Goal: Task Accomplishment & Management: Complete application form

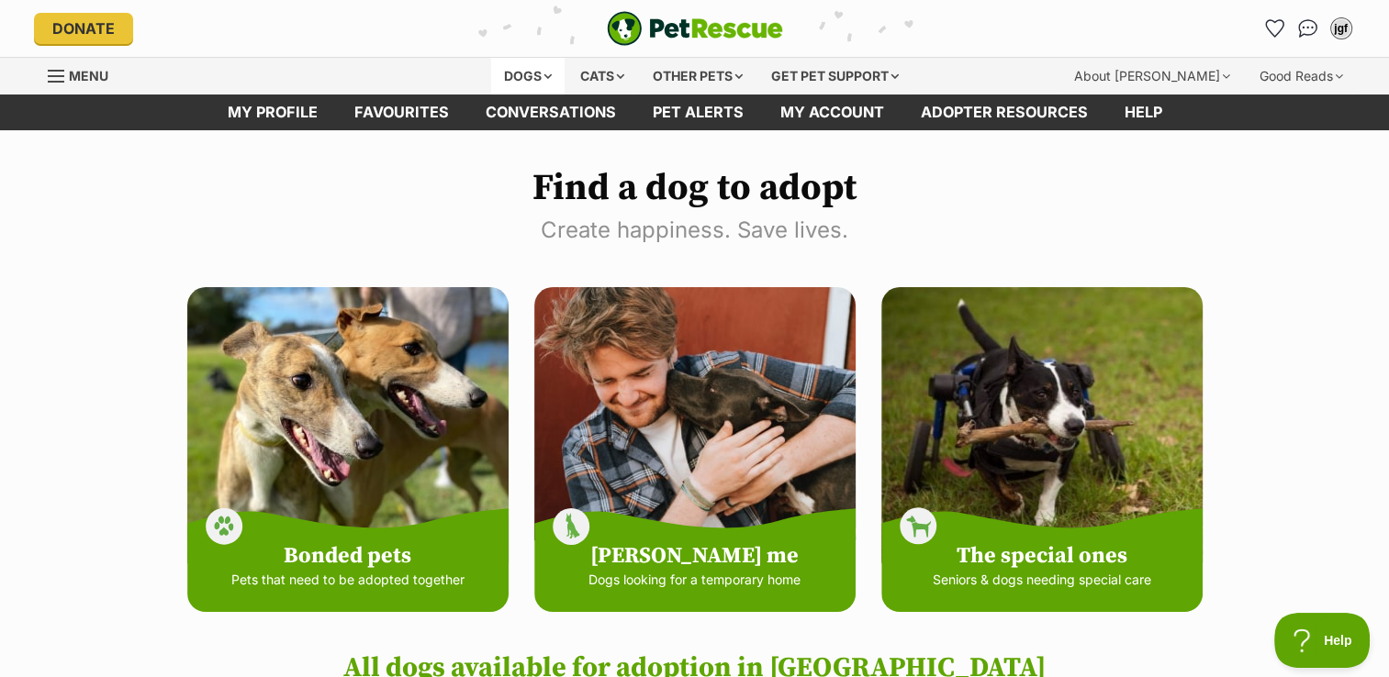
click at [538, 83] on div "Dogs" at bounding box center [527, 76] width 73 height 37
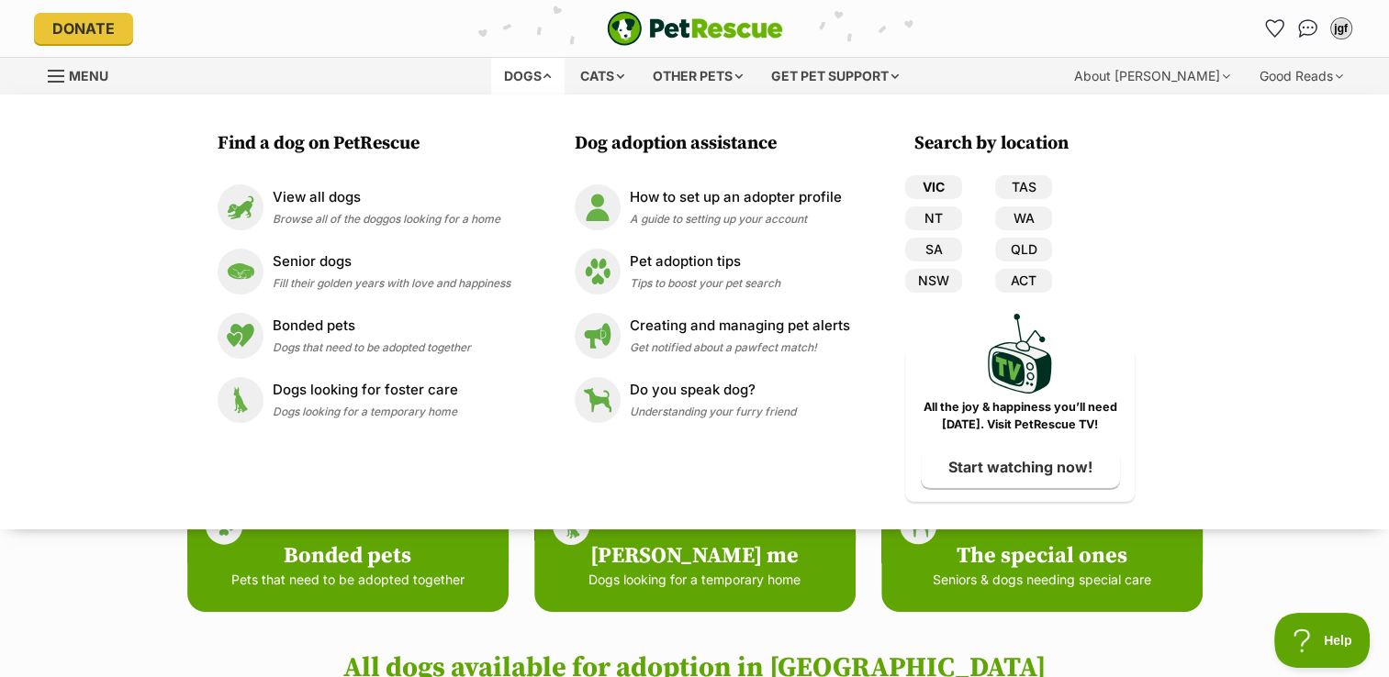
click at [926, 189] on link "VIC" at bounding box center [933, 187] width 57 height 24
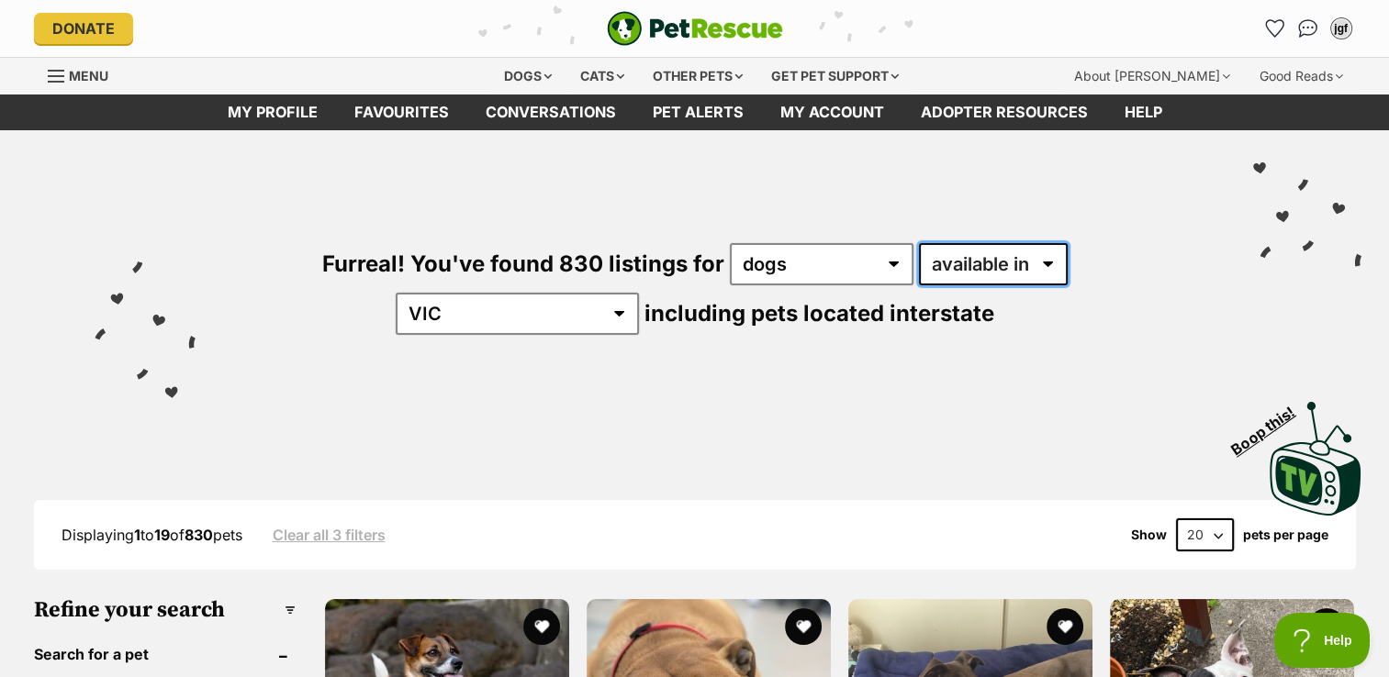
click at [981, 259] on select "available in located in" at bounding box center [993, 264] width 149 height 42
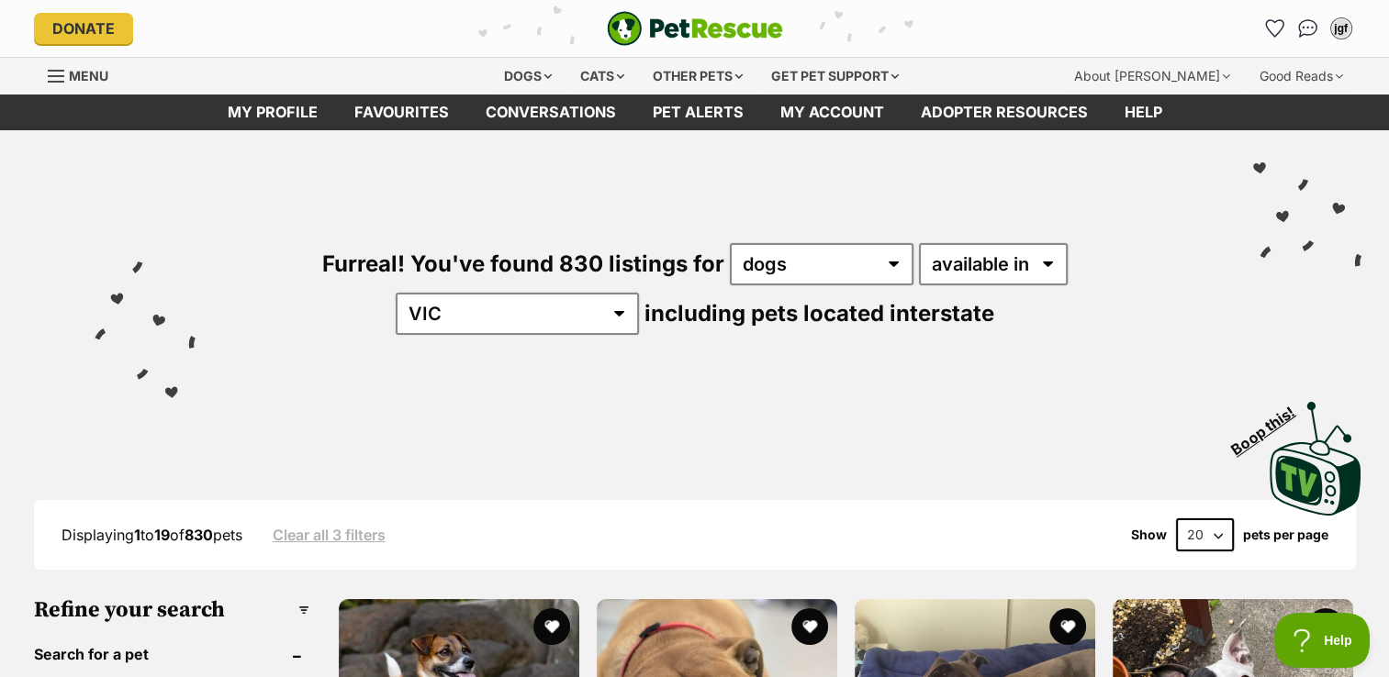
click at [852, 167] on div "Furreal! You've found 830 listings for any type of pet cats dogs other pets ava…" at bounding box center [695, 257] width 1334 height 255
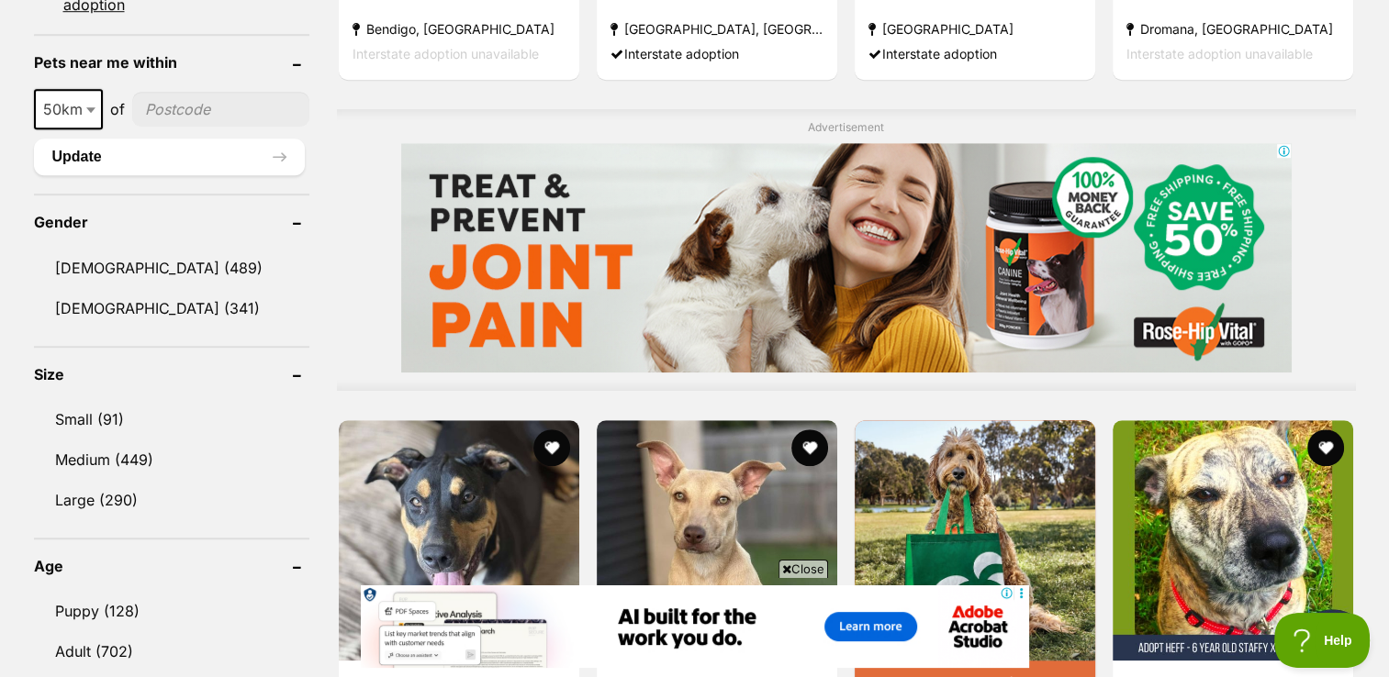
scroll to position [1391, 0]
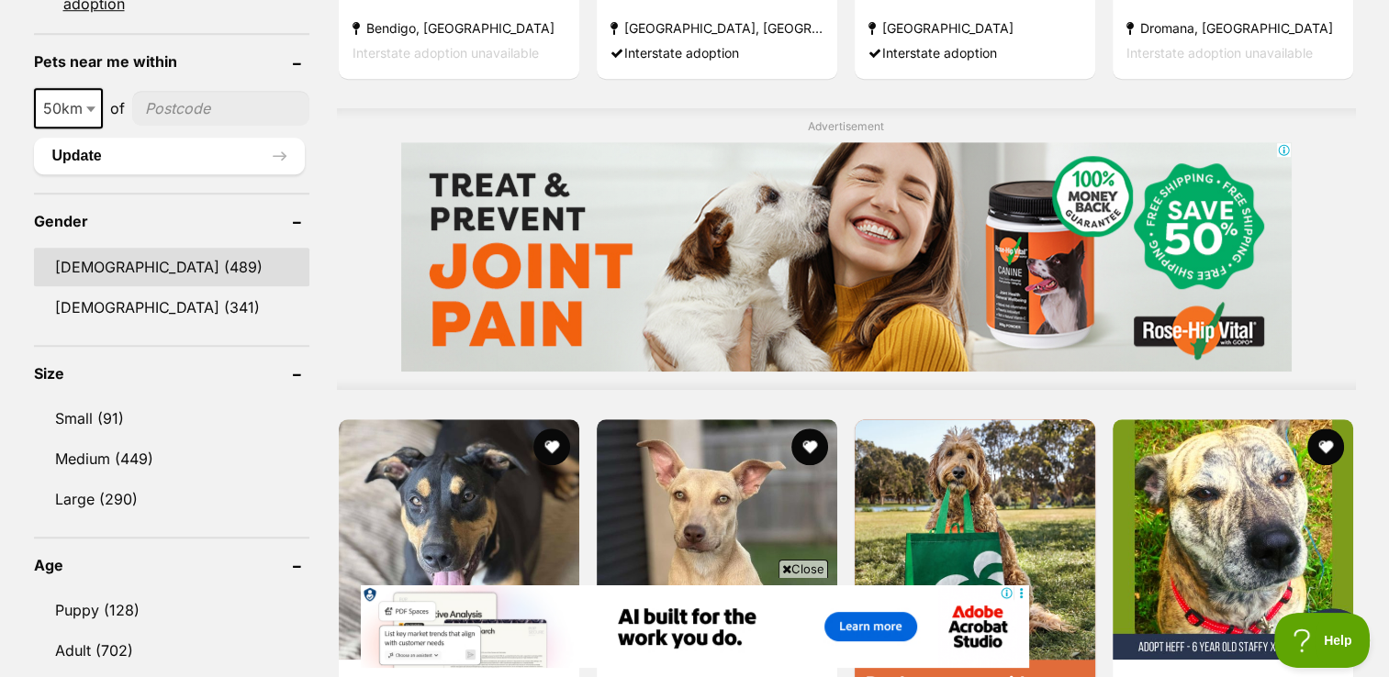
click at [83, 262] on link "[DEMOGRAPHIC_DATA] (489)" at bounding box center [171, 267] width 275 height 39
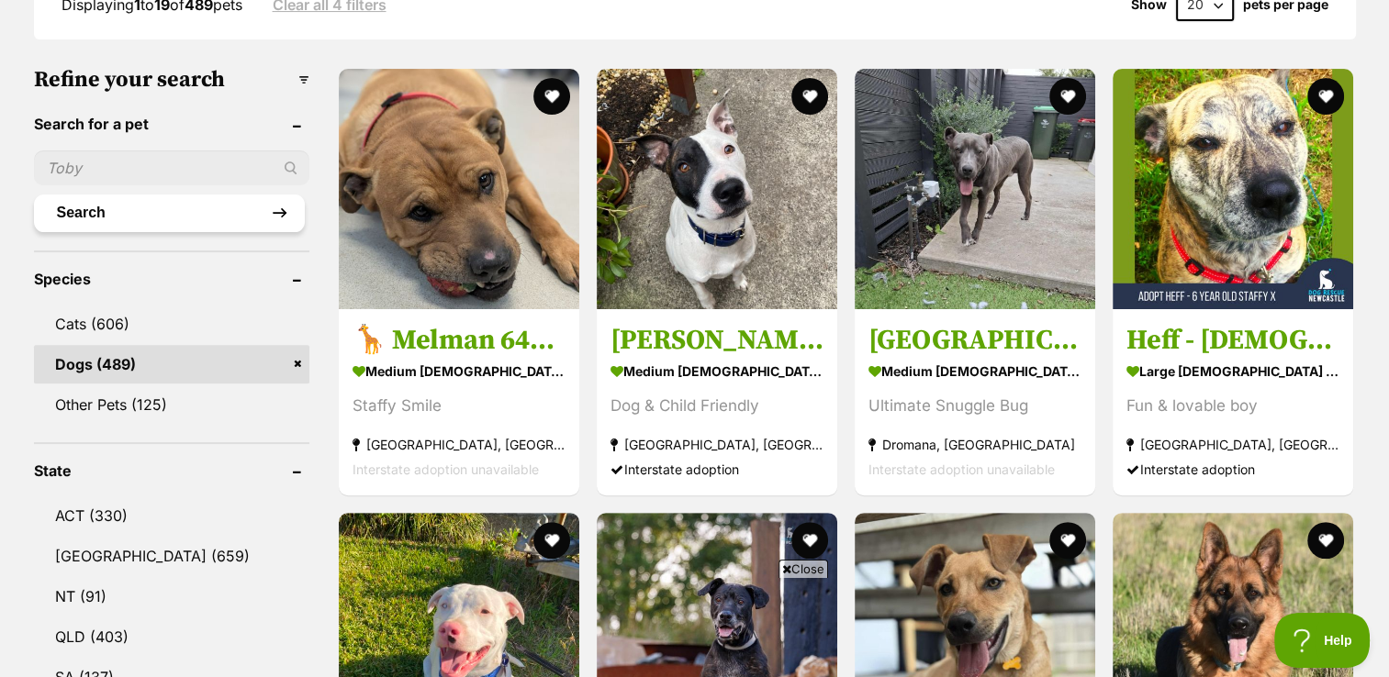
click at [121, 207] on button "Search" at bounding box center [169, 213] width 271 height 37
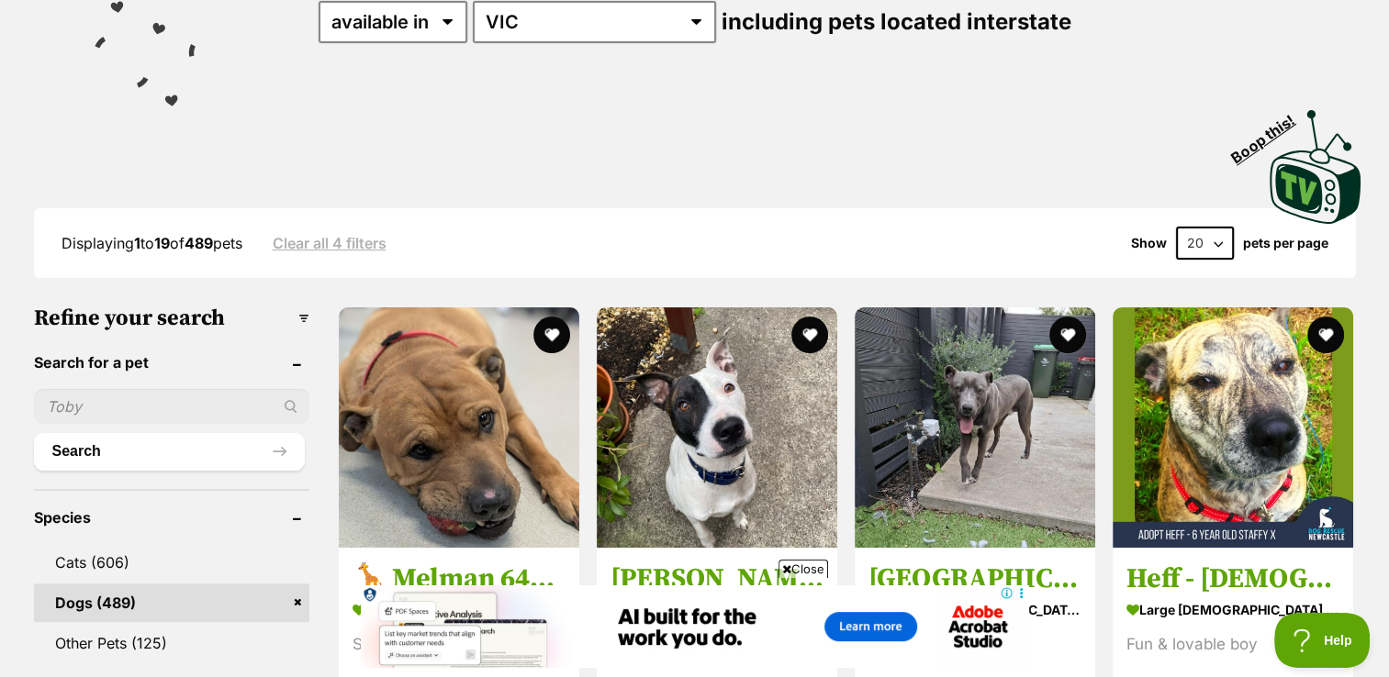
scroll to position [363, 0]
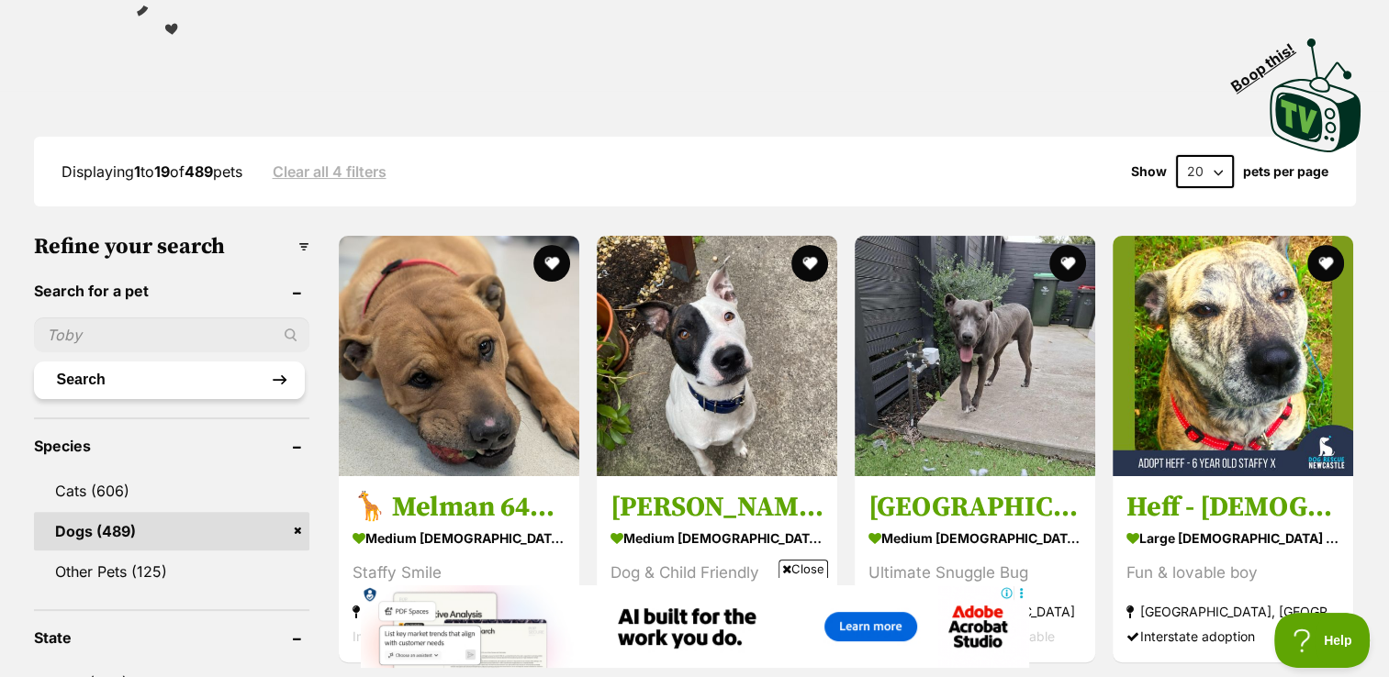
click at [225, 384] on button "Search" at bounding box center [169, 380] width 271 height 37
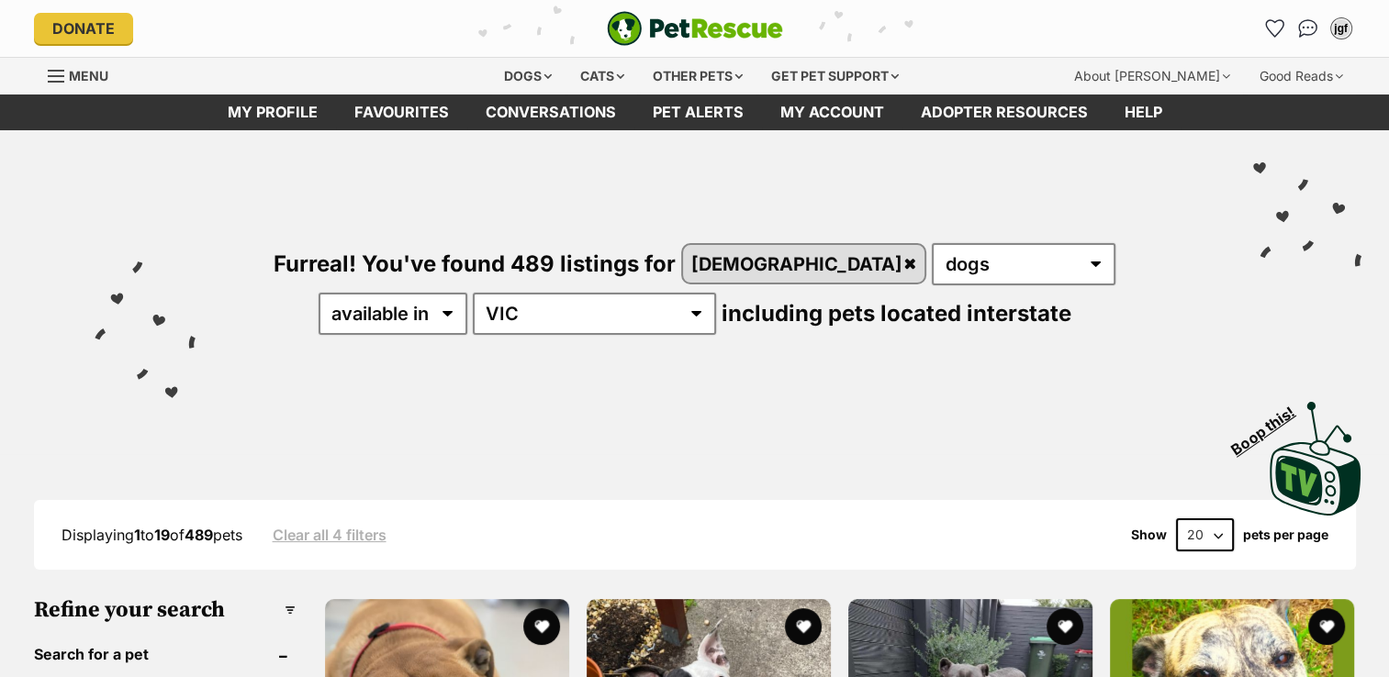
click at [225, 385] on div "Visit PetRescue TV (external site) Boop this!" at bounding box center [695, 452] width 1334 height 134
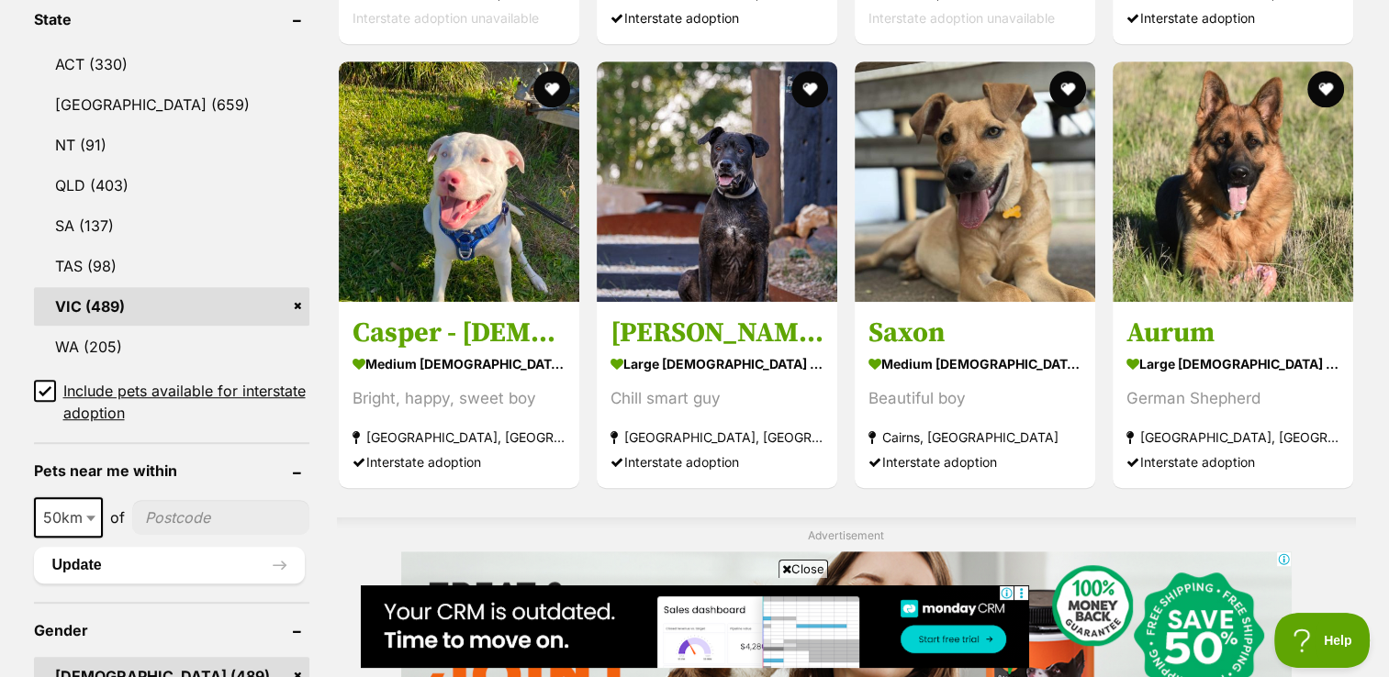
click at [193, 299] on link "VIC (489)" at bounding box center [171, 306] width 275 height 39
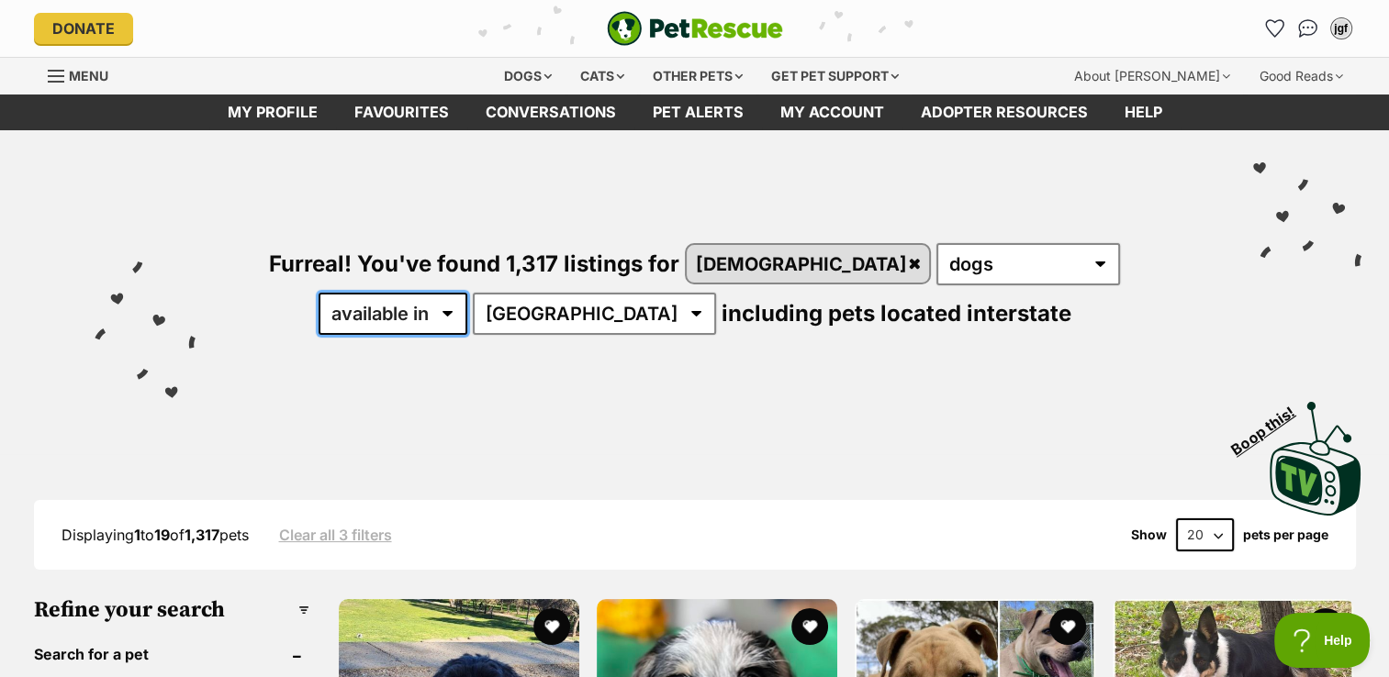
click at [467, 293] on select "available in located in" at bounding box center [392, 314] width 149 height 42
select select "disabled"
click at [467, 293] on select "available in located in" at bounding box center [392, 314] width 149 height 42
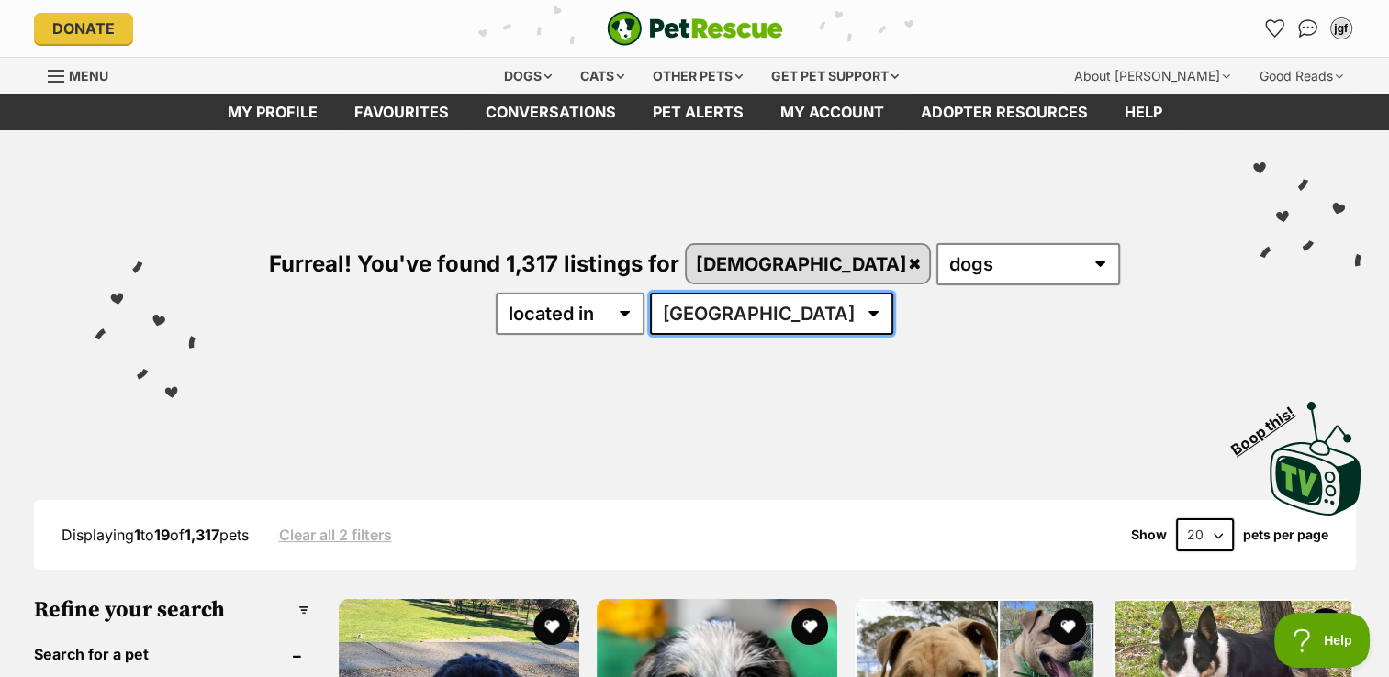
click at [893, 293] on select "Australia ACT NSW QLD SA TAS VIC WA" at bounding box center [771, 314] width 243 height 42
select select "VIC"
click at [893, 293] on select "Australia ACT NSW QLD SA TAS VIC WA" at bounding box center [771, 314] width 243 height 42
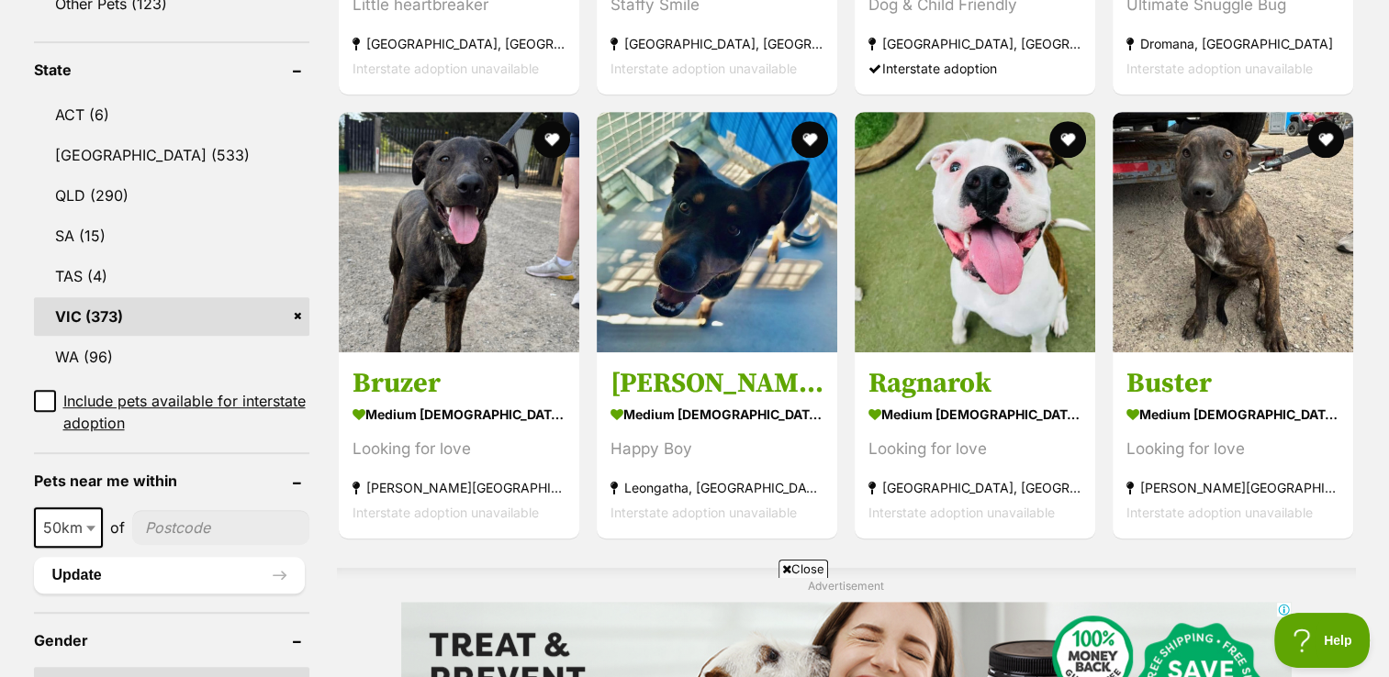
scroll to position [943, 0]
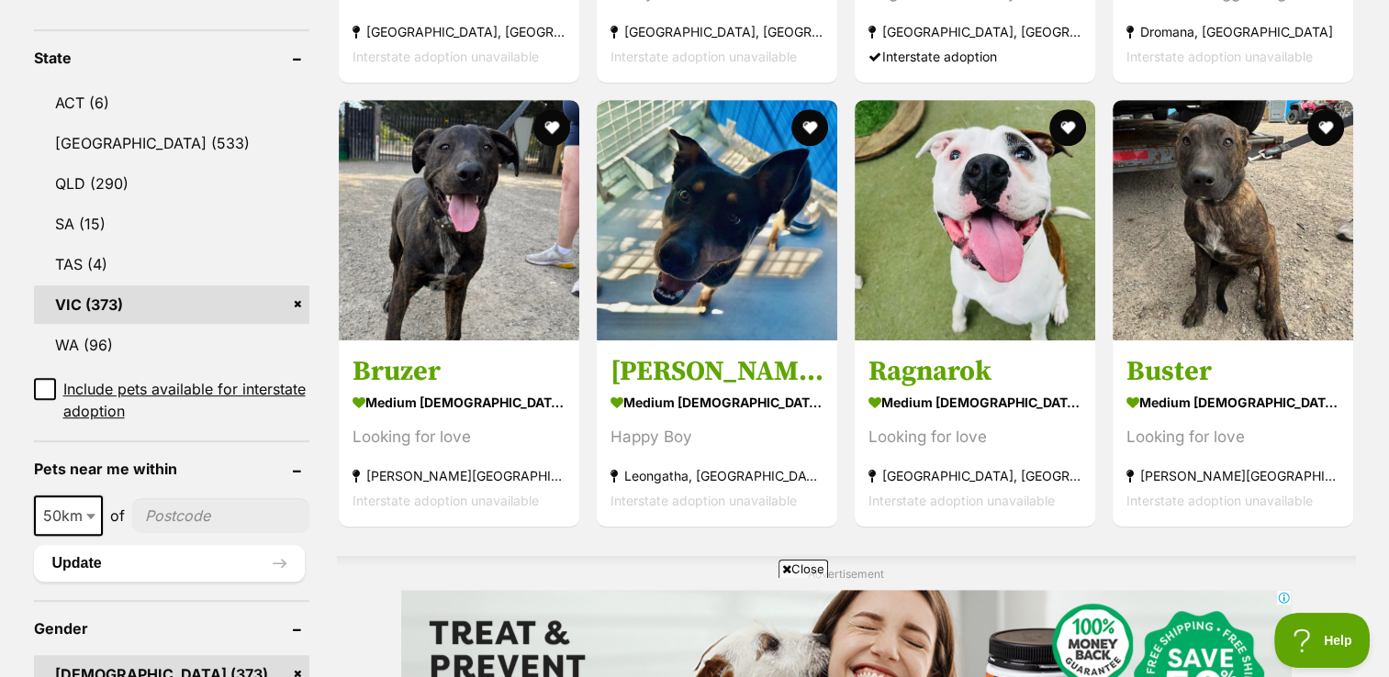
click at [178, 498] on input"] "postcode" at bounding box center [220, 515] width 177 height 35
type input"] "3178"
click at [282, 545] on button "Update" at bounding box center [169, 563] width 271 height 37
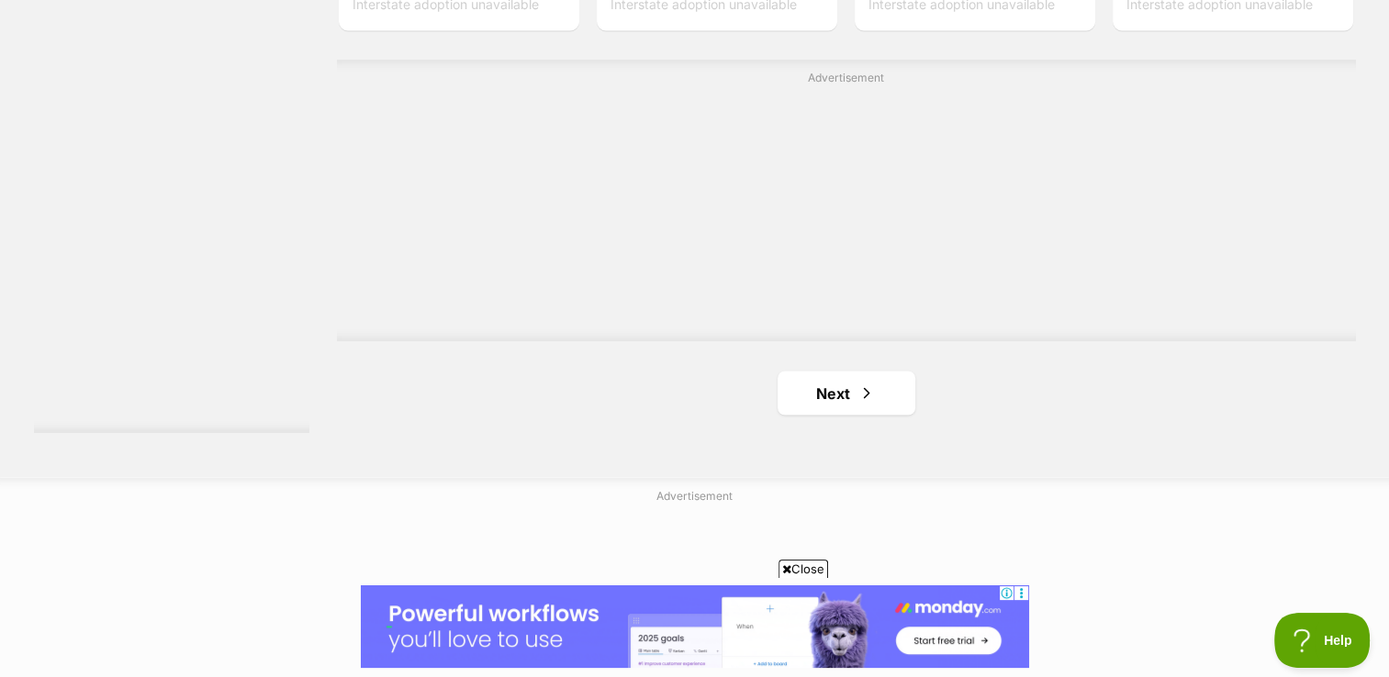
scroll to position [3282, 0]
click at [861, 385] on span "Next page" at bounding box center [866, 396] width 18 height 22
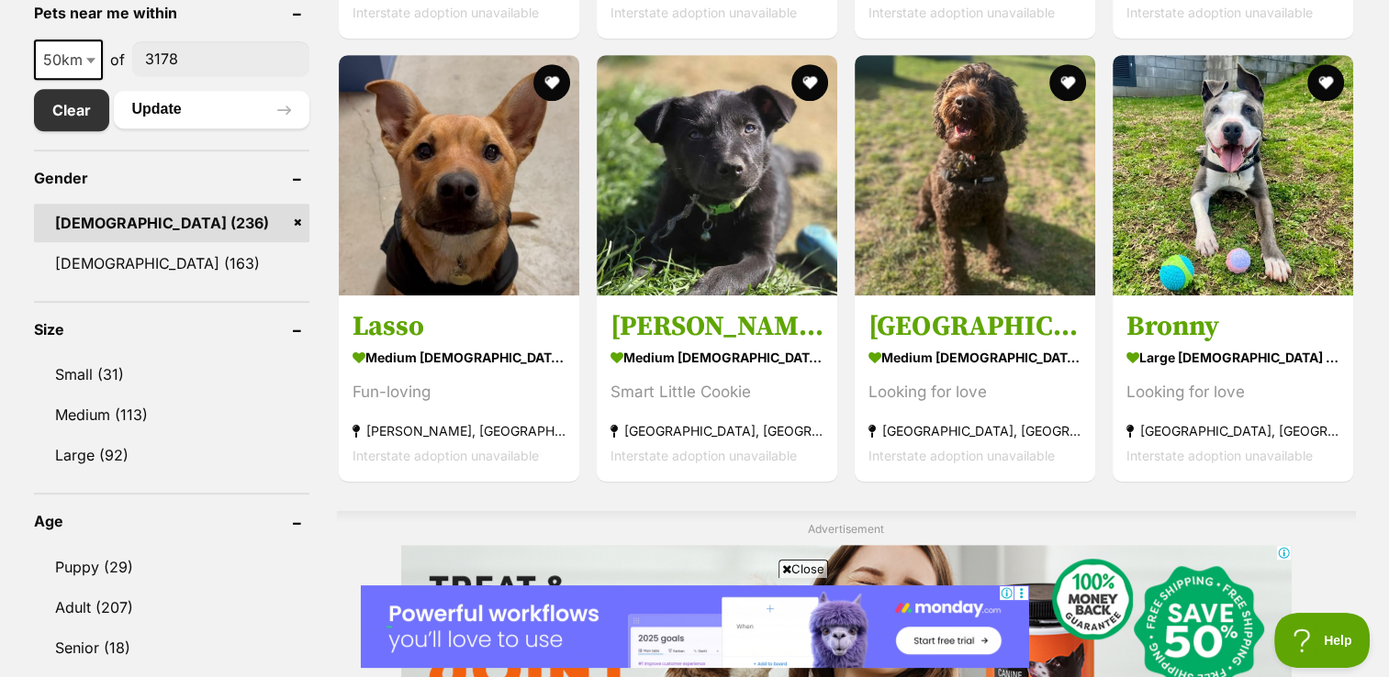
scroll to position [996, 0]
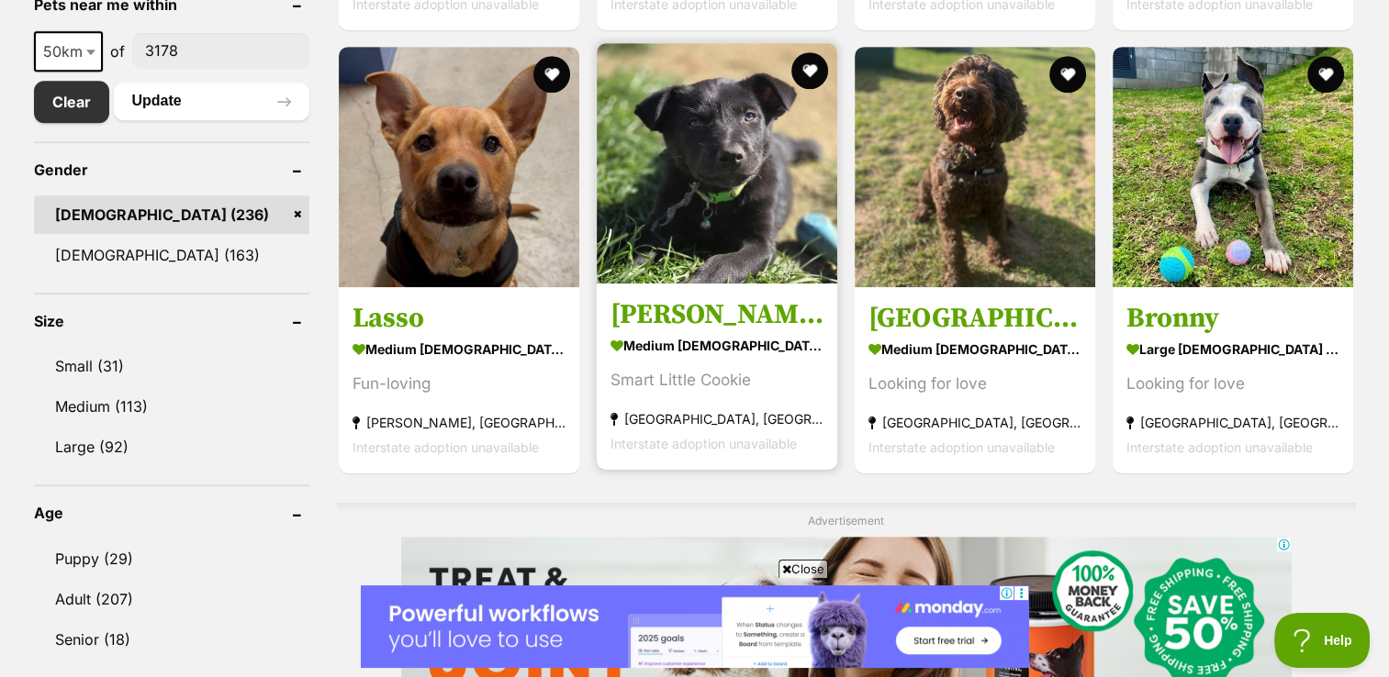
click at [720, 123] on img at bounding box center [717, 163] width 240 height 240
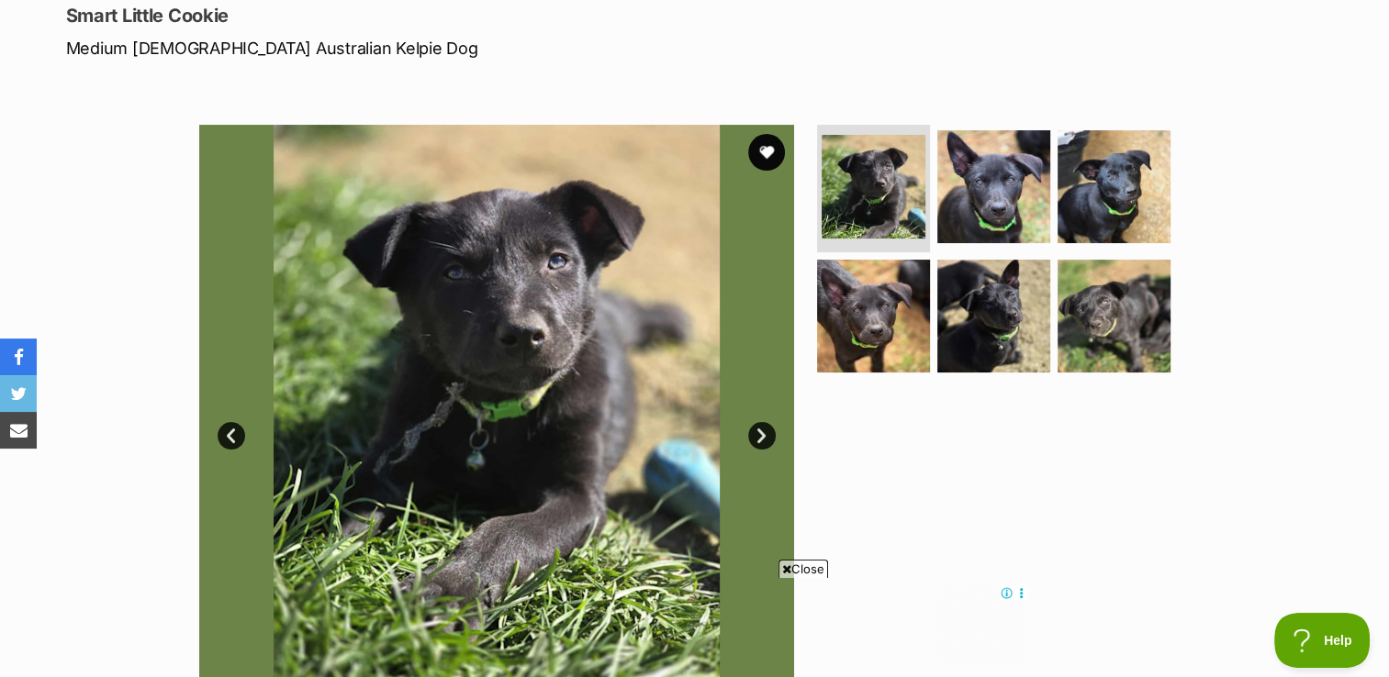
scroll to position [256, 0]
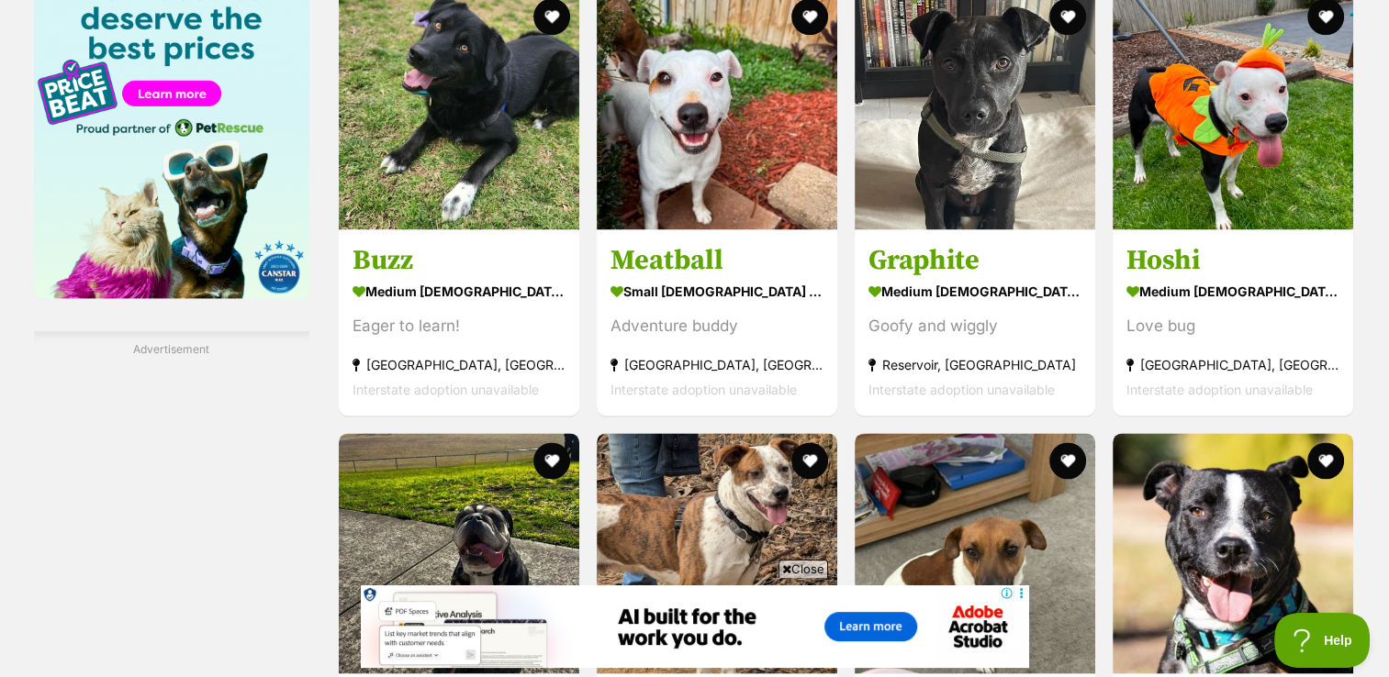
scroll to position [2457, 0]
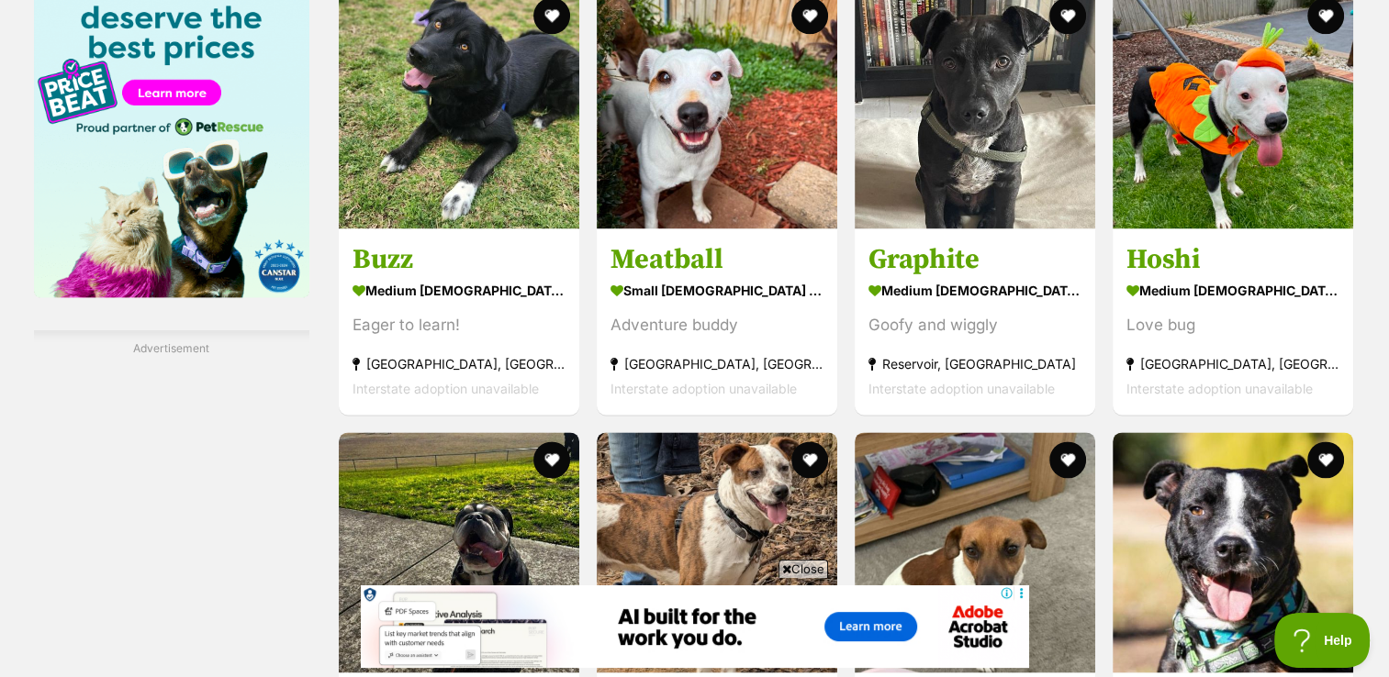
click at [1338, 458] on img at bounding box center [1232, 552] width 240 height 240
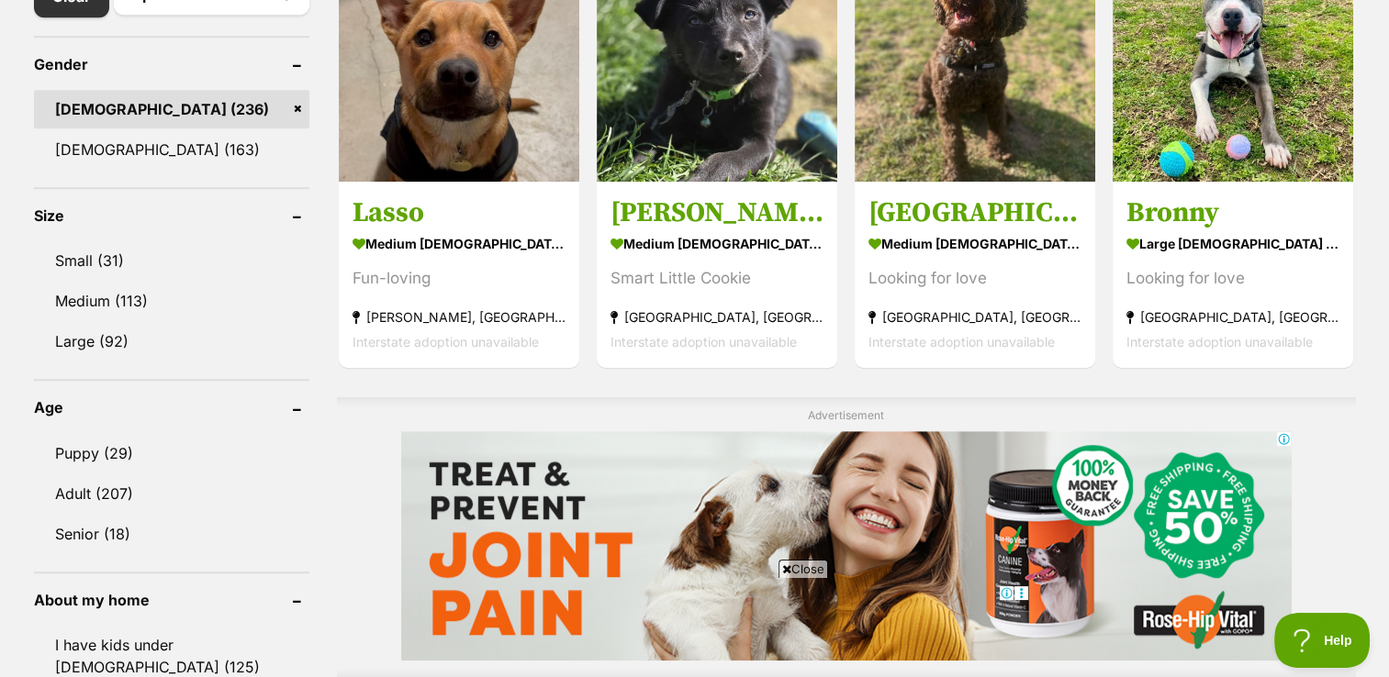
scroll to position [1055, 0]
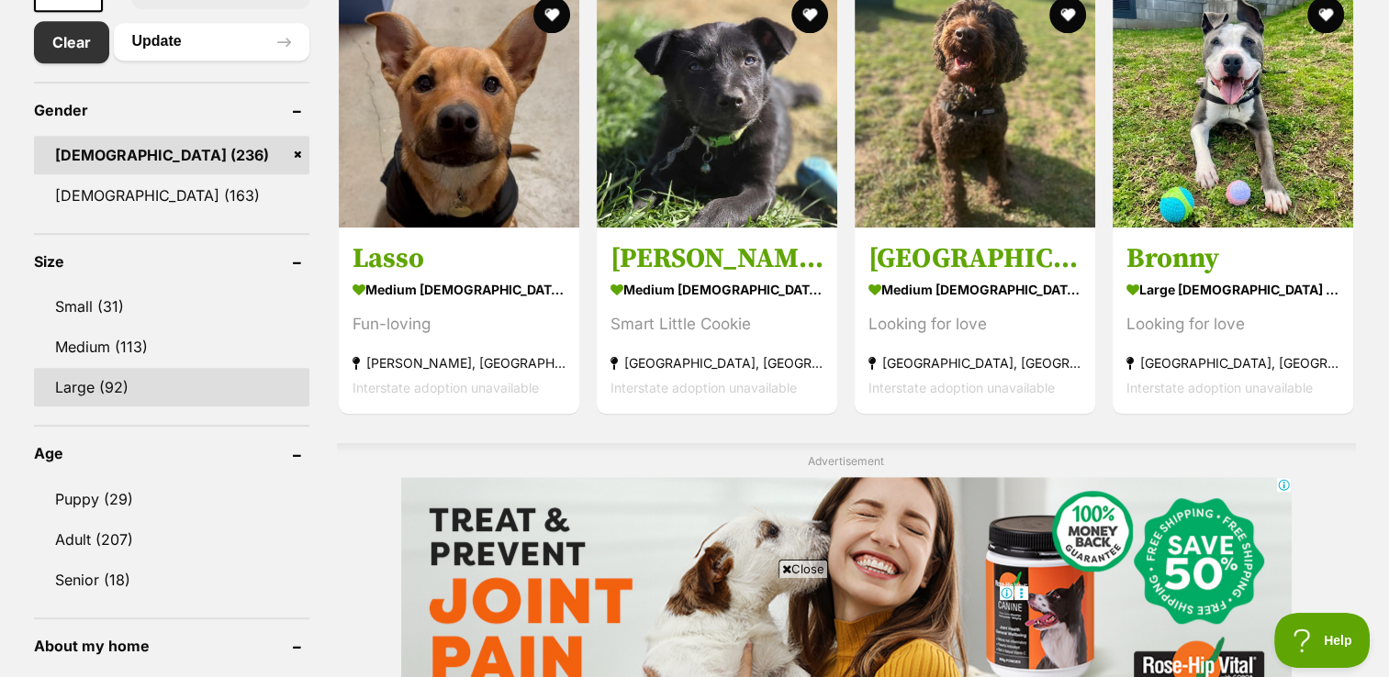
click at [112, 368] on link "Large (92)" at bounding box center [171, 387] width 275 height 39
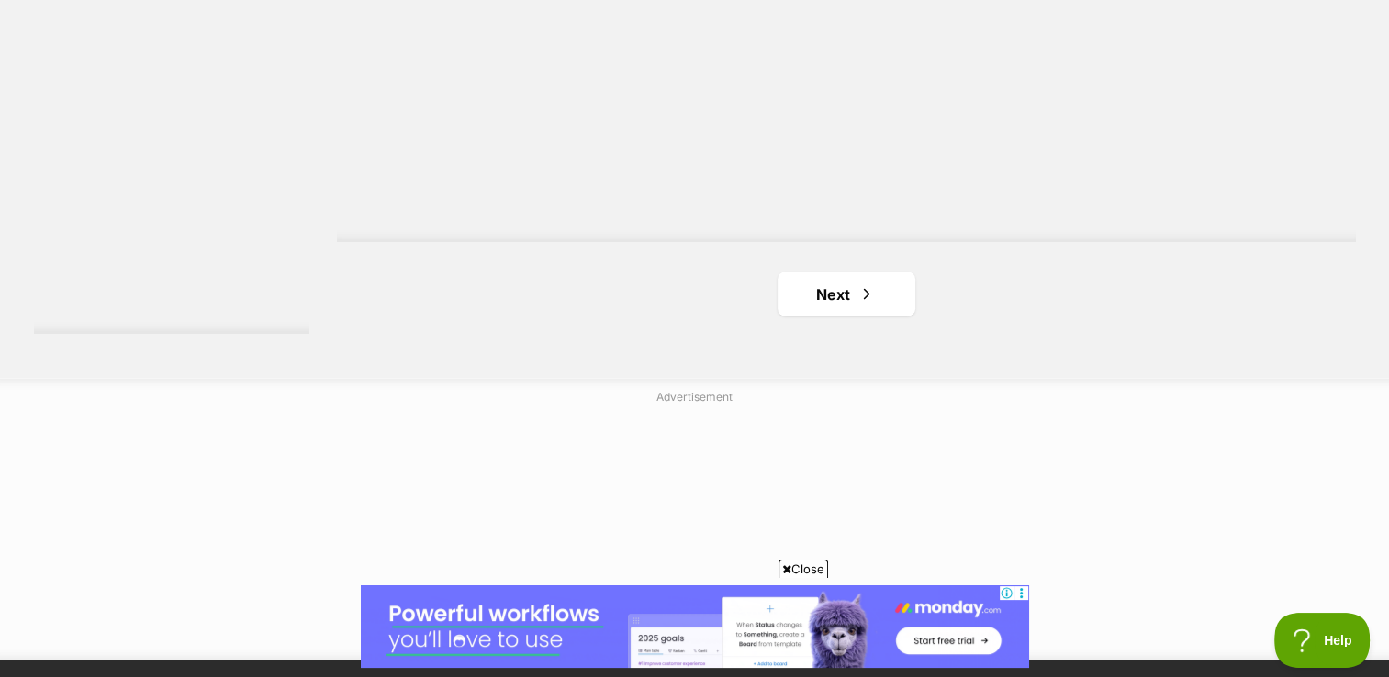
scroll to position [3377, 0]
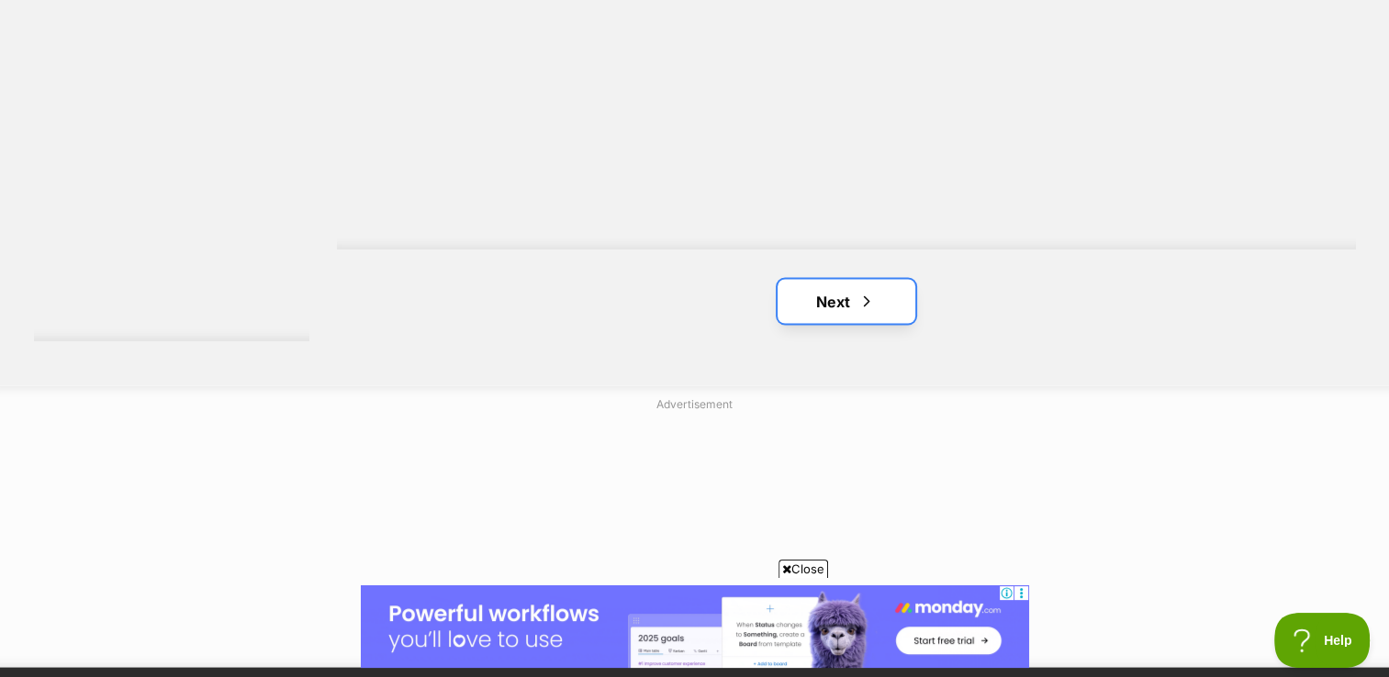
click at [855, 279] on link "Next" at bounding box center [846, 301] width 138 height 44
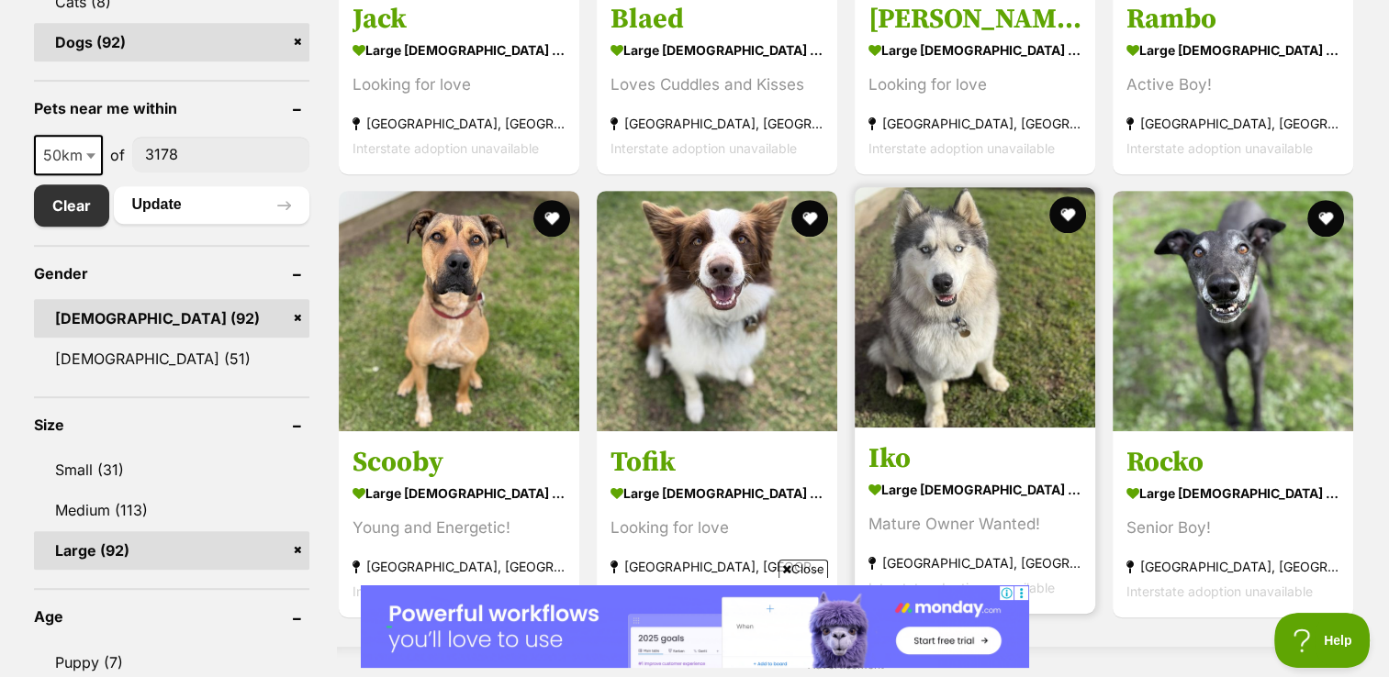
scroll to position [854, 0]
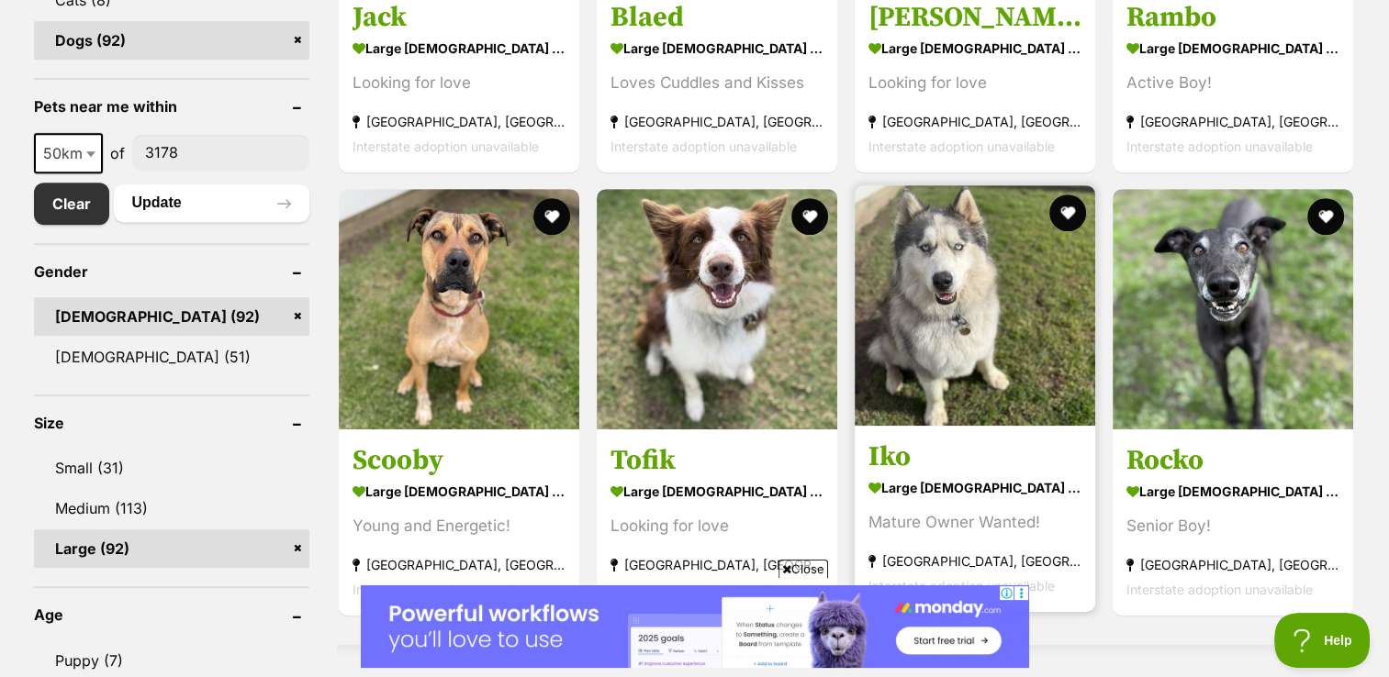
click at [969, 274] on img at bounding box center [974, 305] width 240 height 240
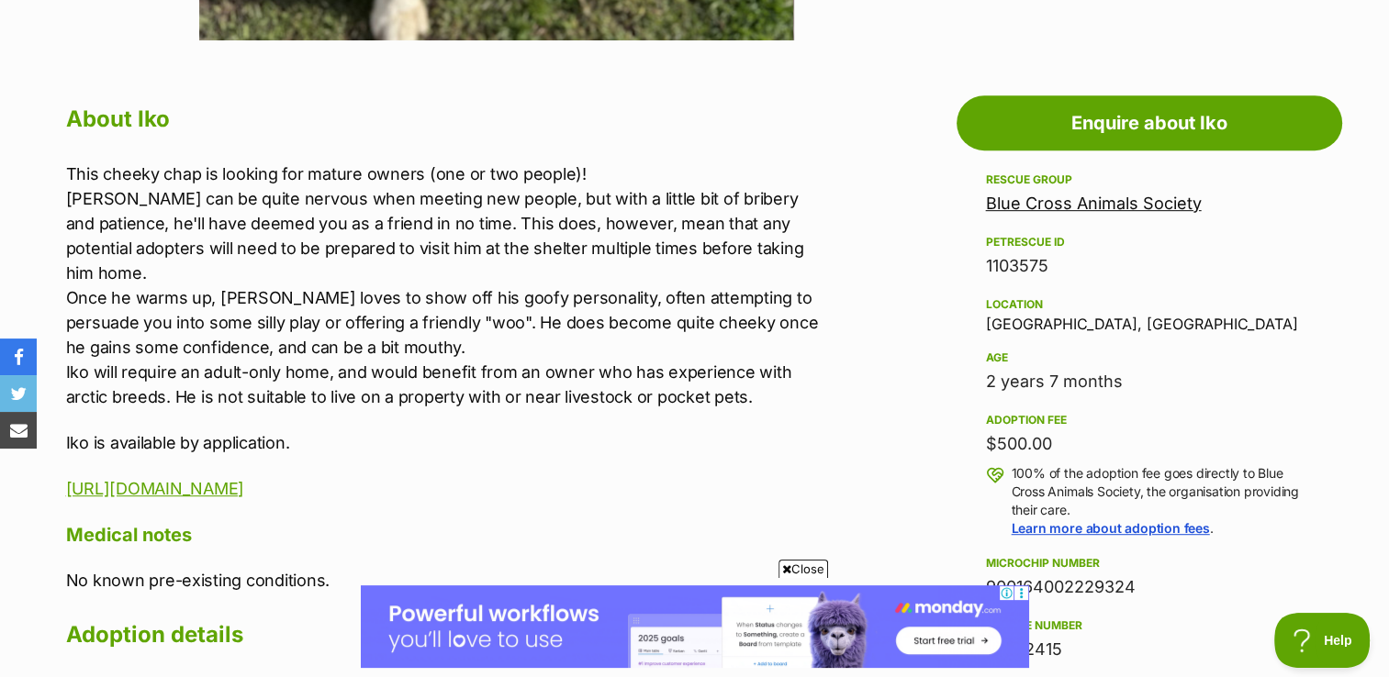
scroll to position [937, 0]
click at [969, 274] on aside "Rescue group Blue Cross Animals Society PetRescue ID 1103575 Location [GEOGRAPH…" at bounding box center [1148, 644] width 385 height 953
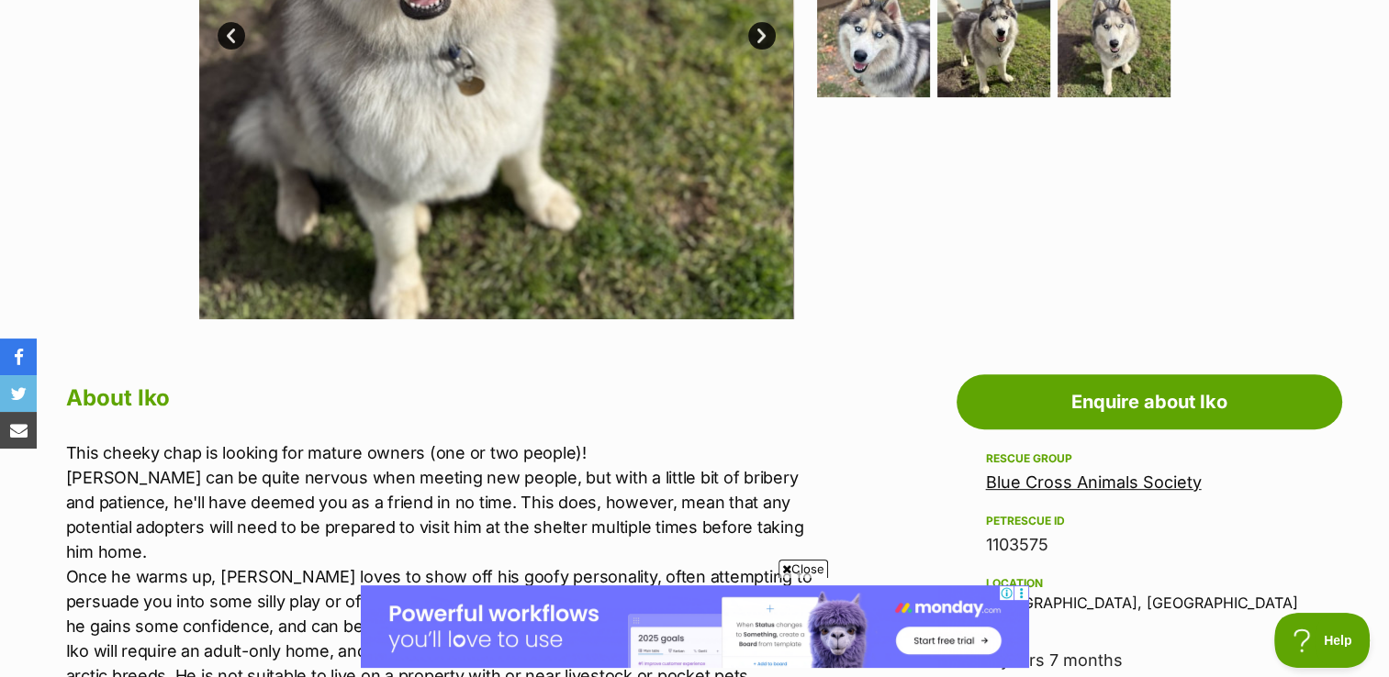
scroll to position [650, 0]
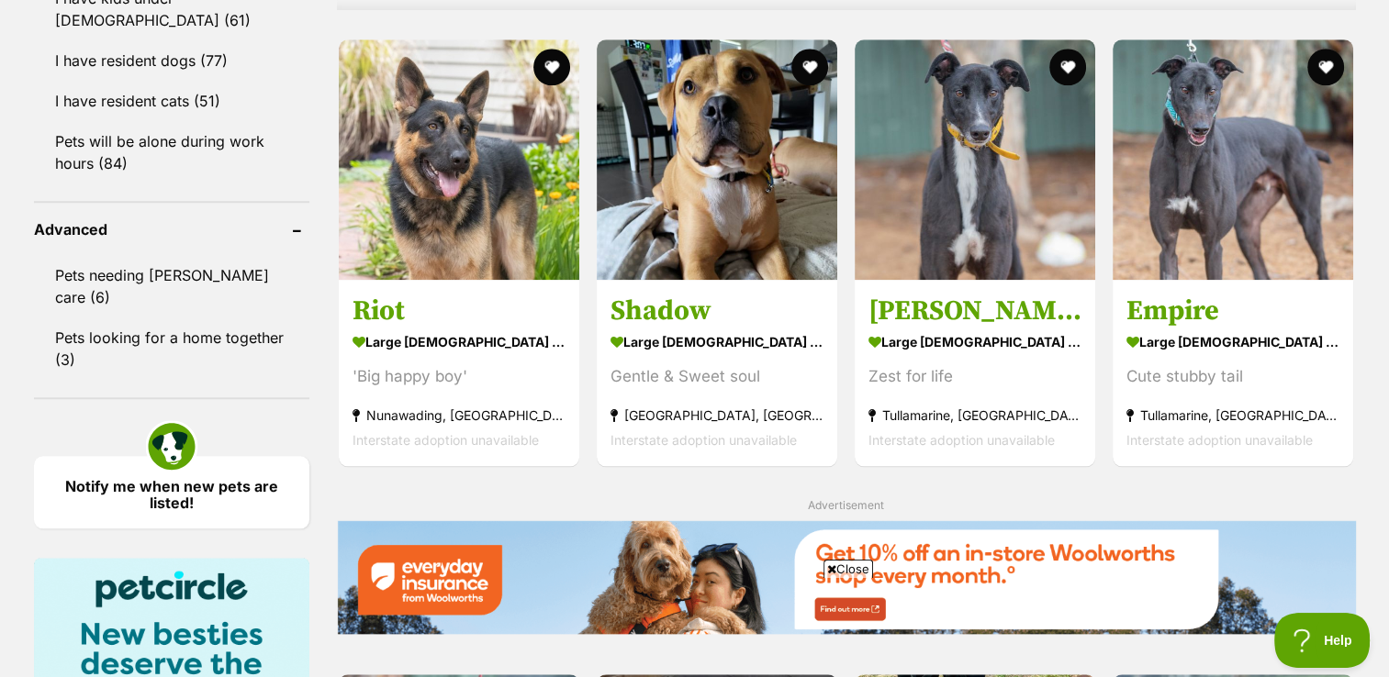
scroll to position [1771, 0]
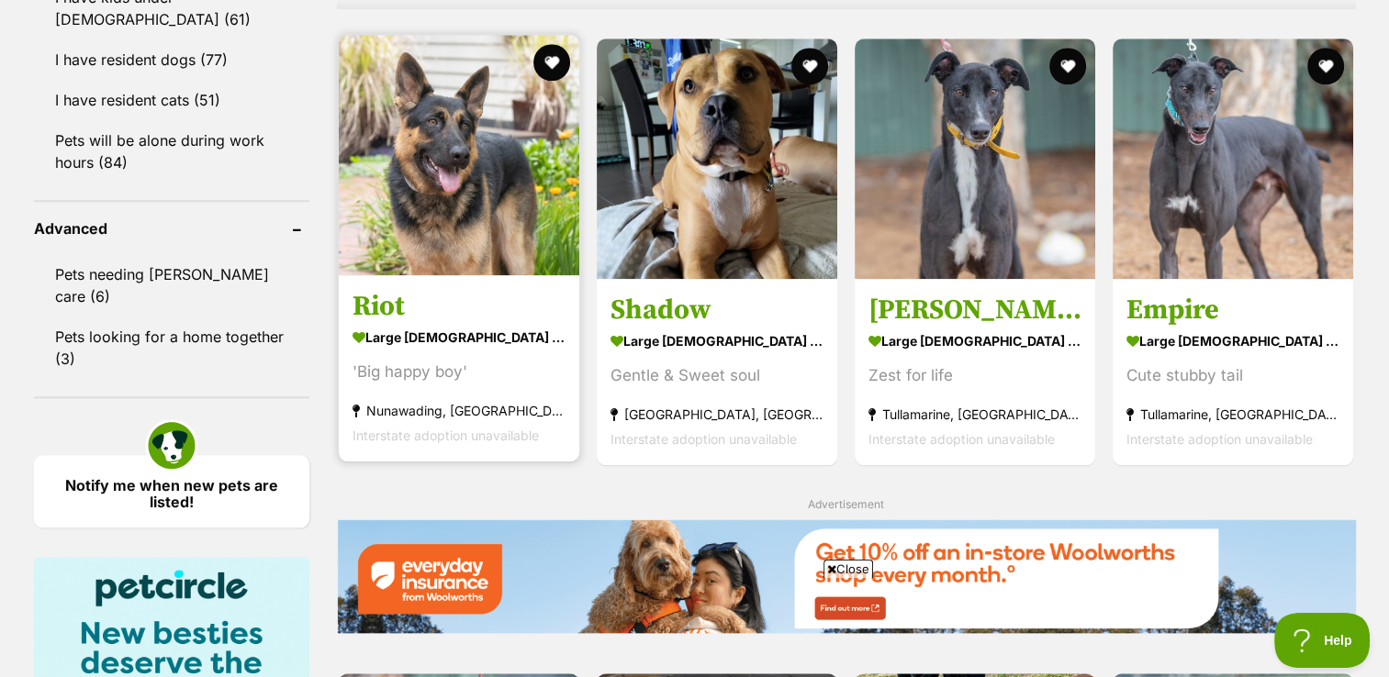
click at [488, 122] on img at bounding box center [459, 155] width 240 height 240
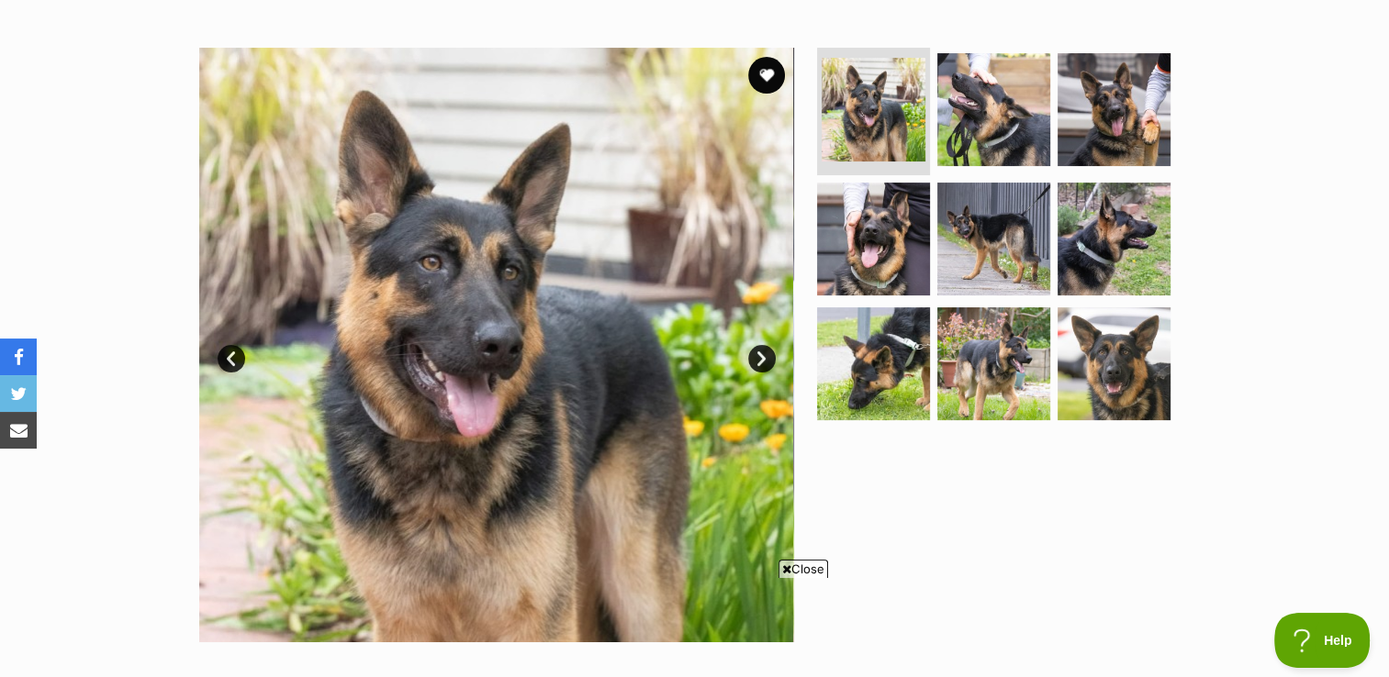
scroll to position [318, 0]
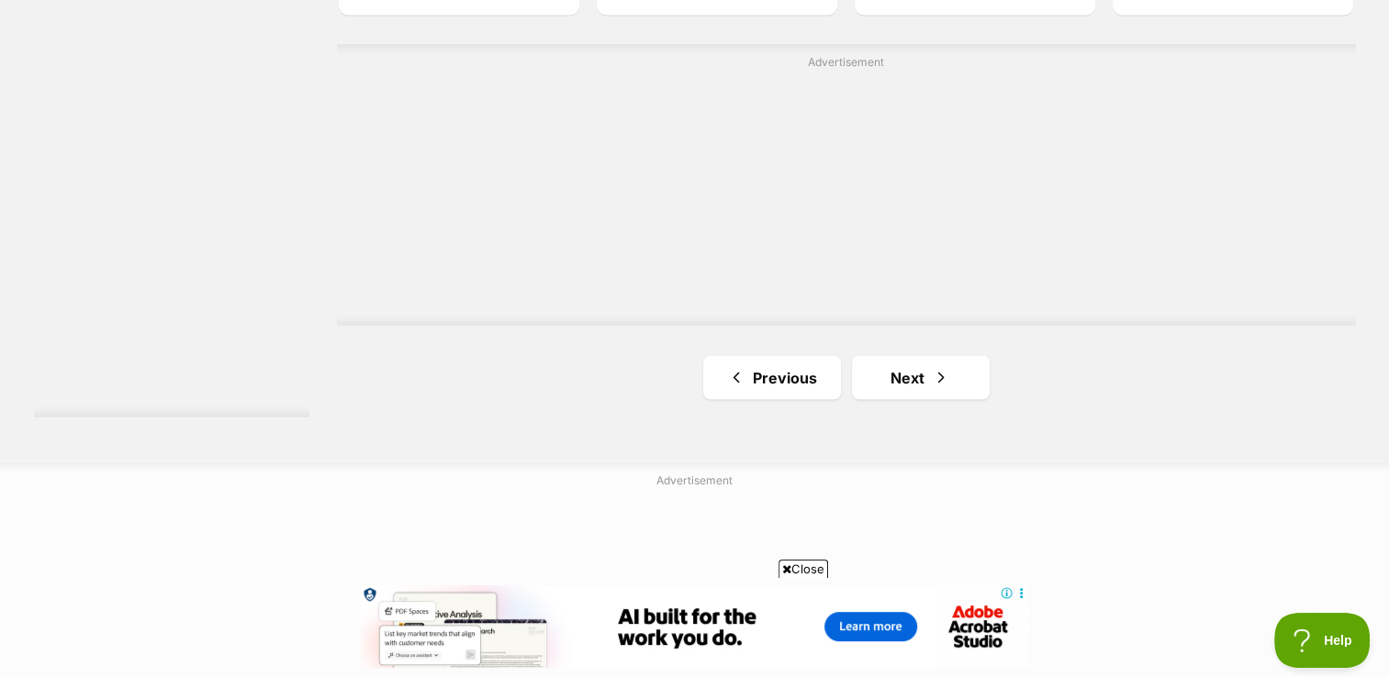
scroll to position [3310, 0]
click at [934, 357] on span "Next page" at bounding box center [941, 368] width 18 height 22
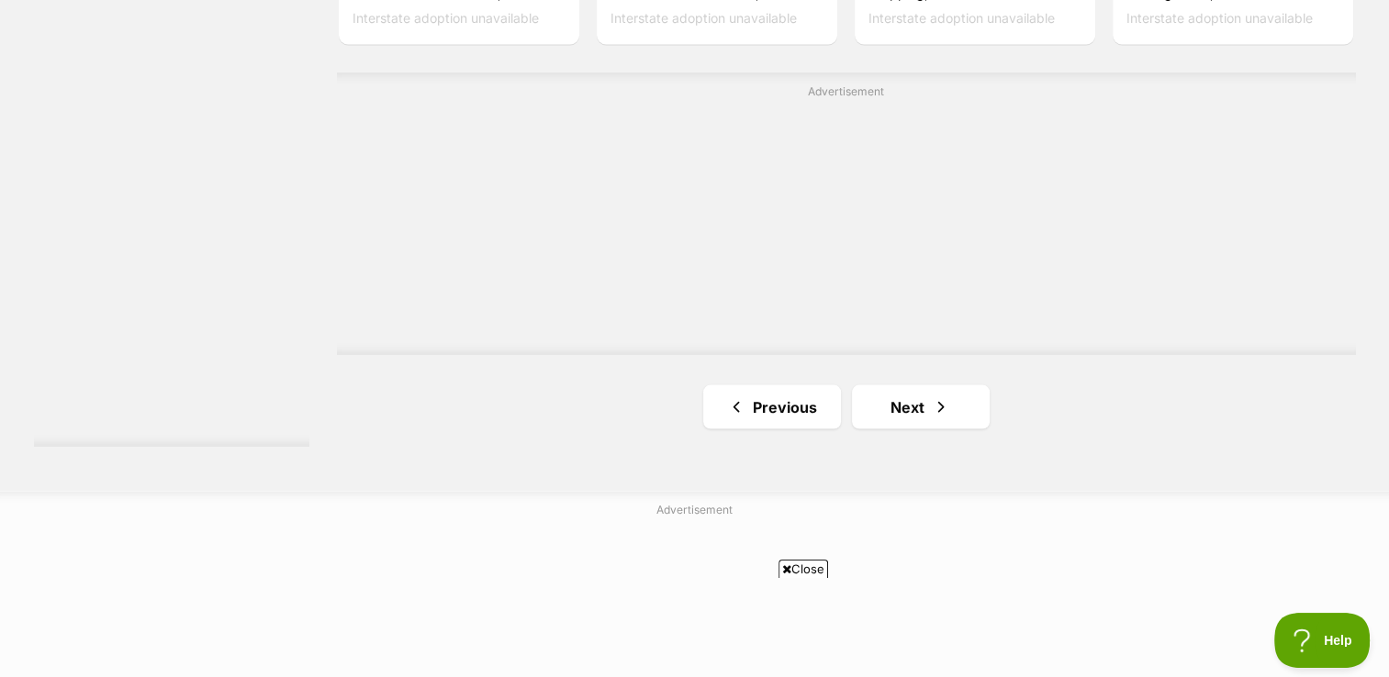
scroll to position [3396, 0]
click at [934, 388] on span "Next page" at bounding box center [941, 399] width 18 height 22
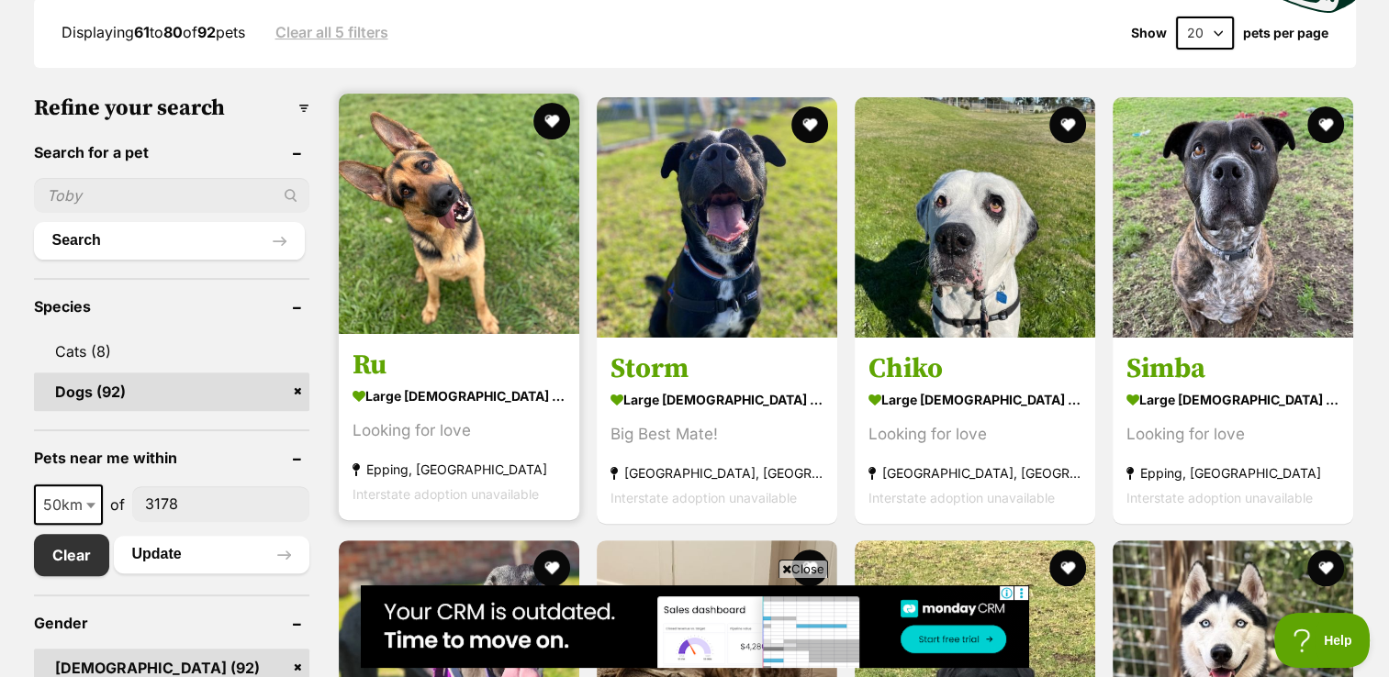
scroll to position [505, 0]
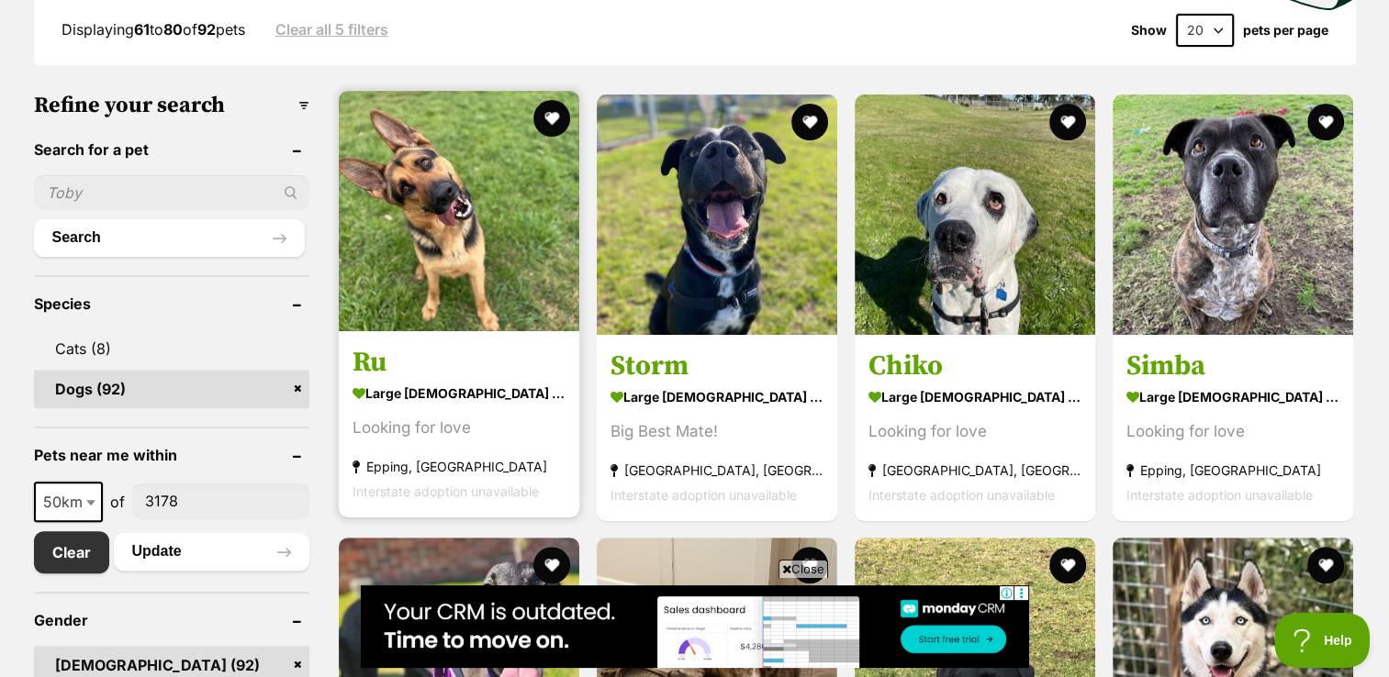
click at [505, 156] on img at bounding box center [459, 211] width 240 height 240
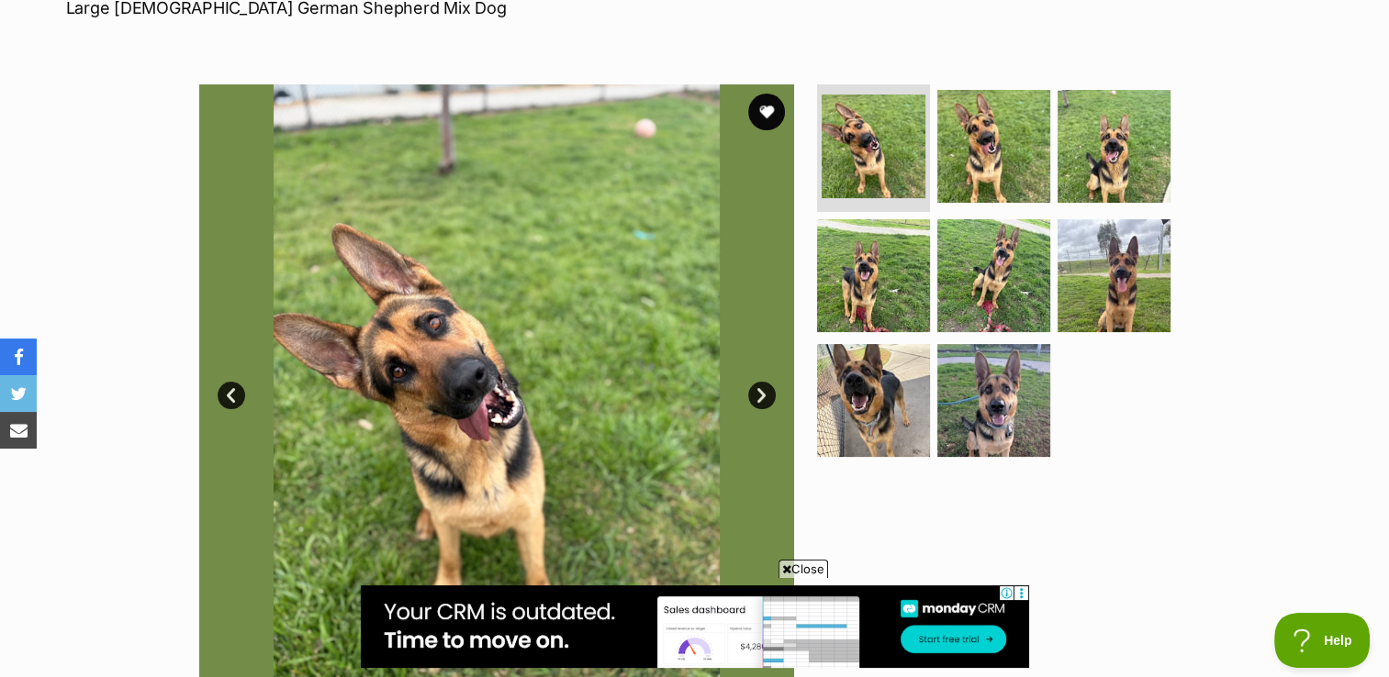
scroll to position [293, 0]
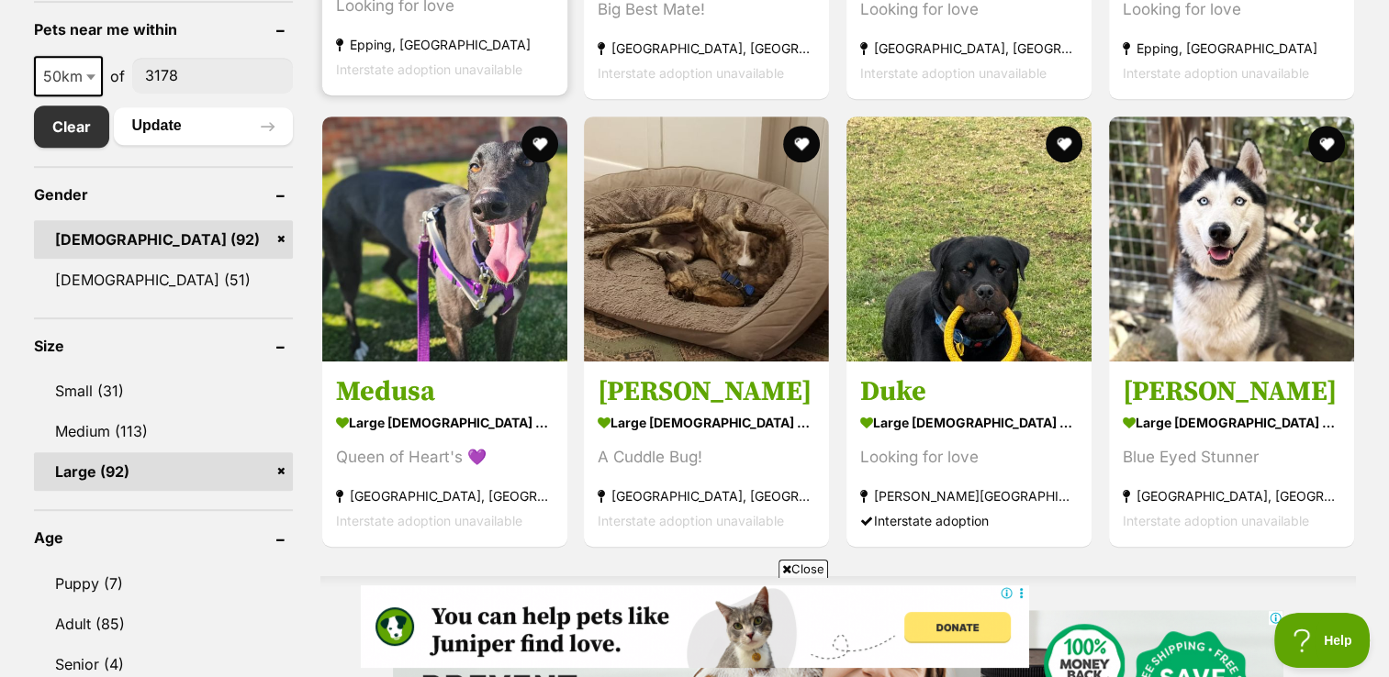
scroll to position [935, 0]
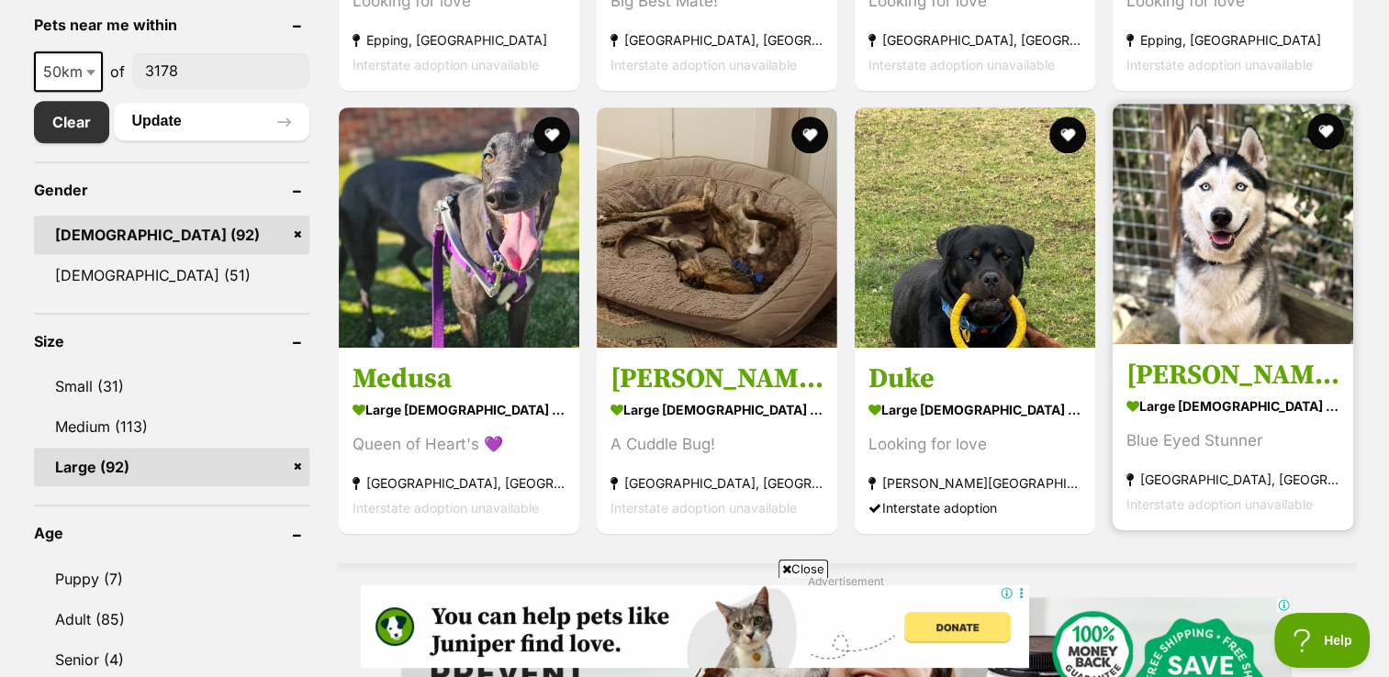
click at [1254, 201] on img at bounding box center [1232, 224] width 240 height 240
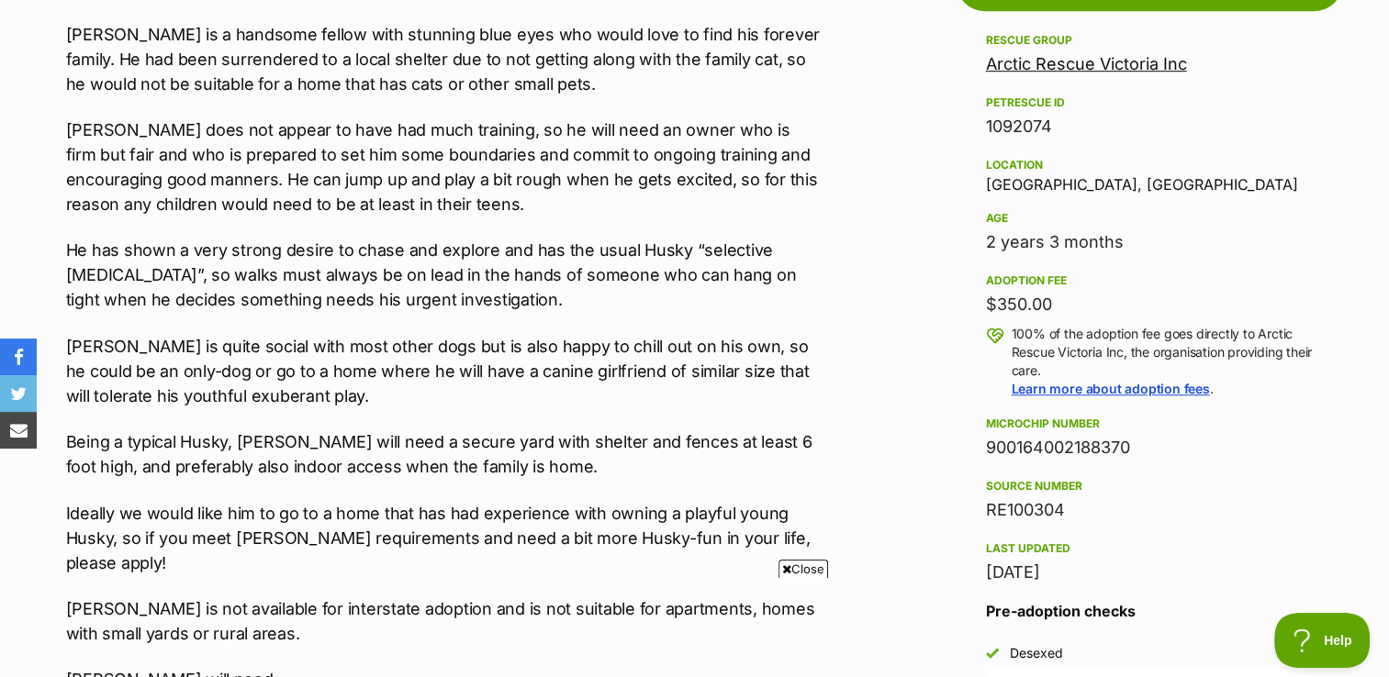
scroll to position [1076, 0]
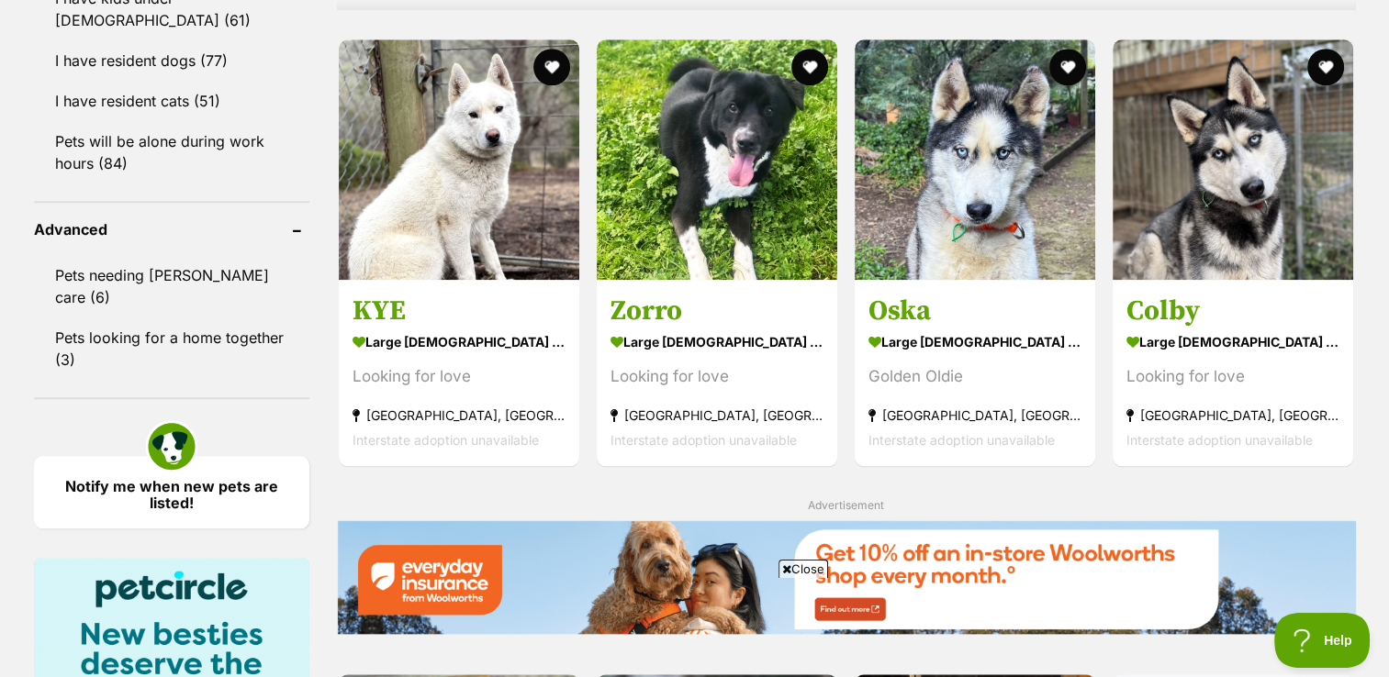
scroll to position [1773, 0]
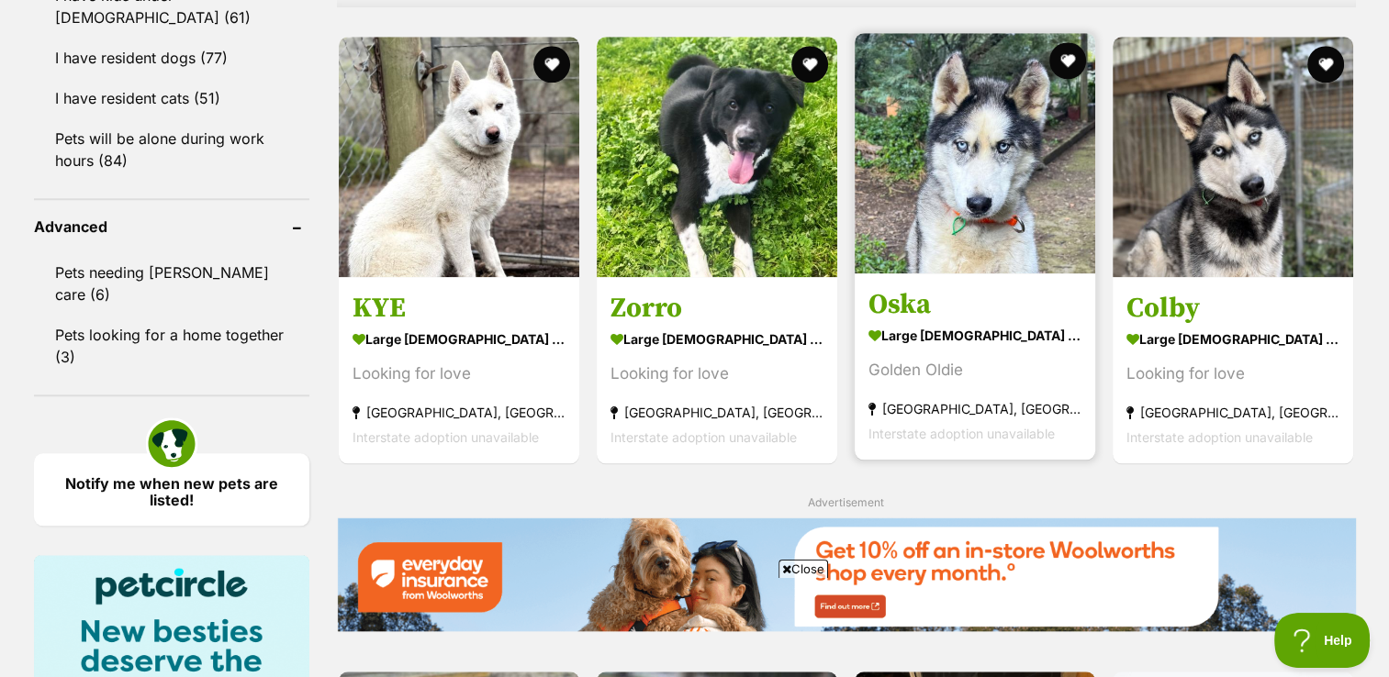
click at [1028, 192] on img at bounding box center [974, 153] width 240 height 240
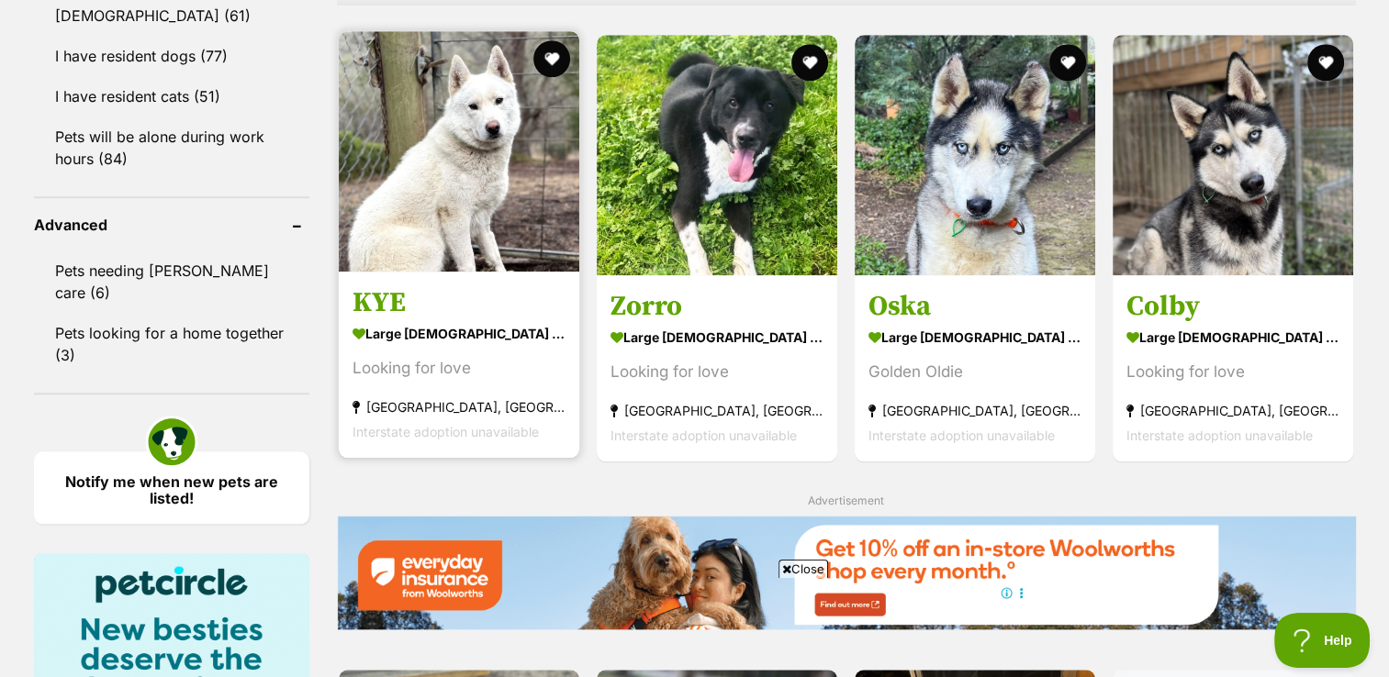
scroll to position [1728, 0]
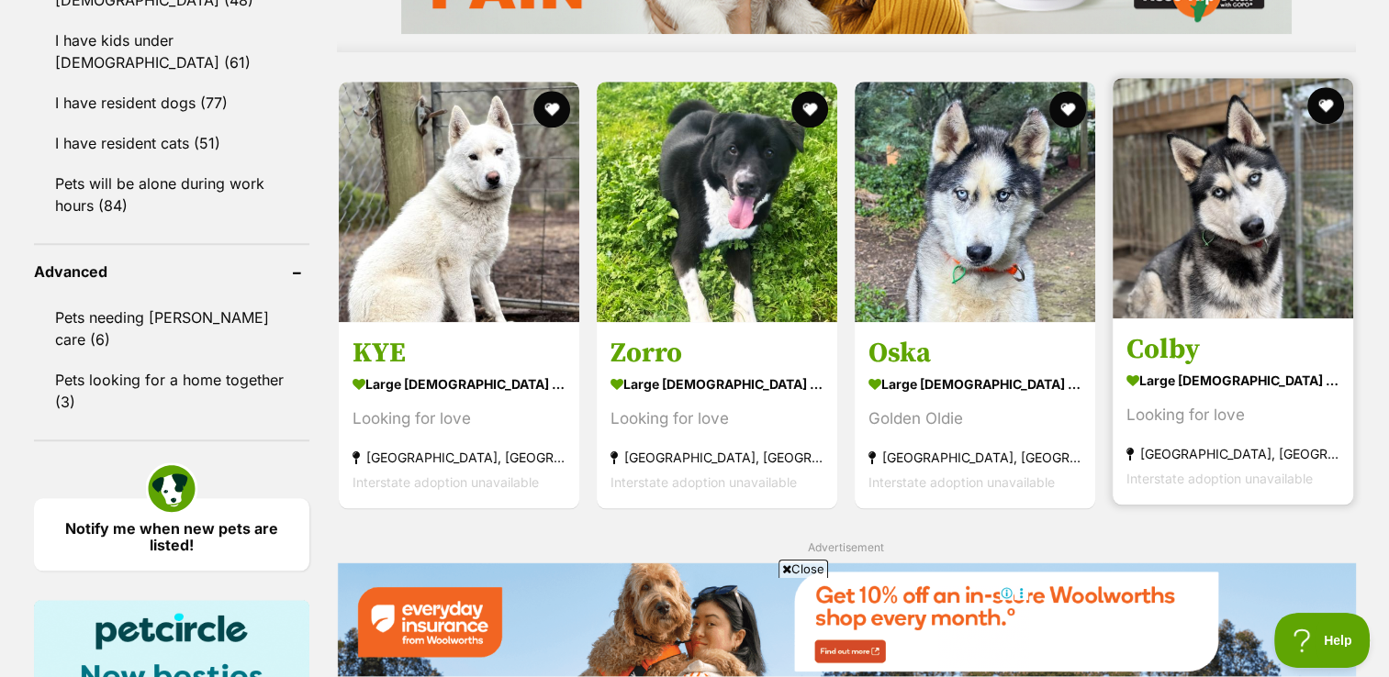
click at [1273, 201] on img at bounding box center [1232, 198] width 240 height 240
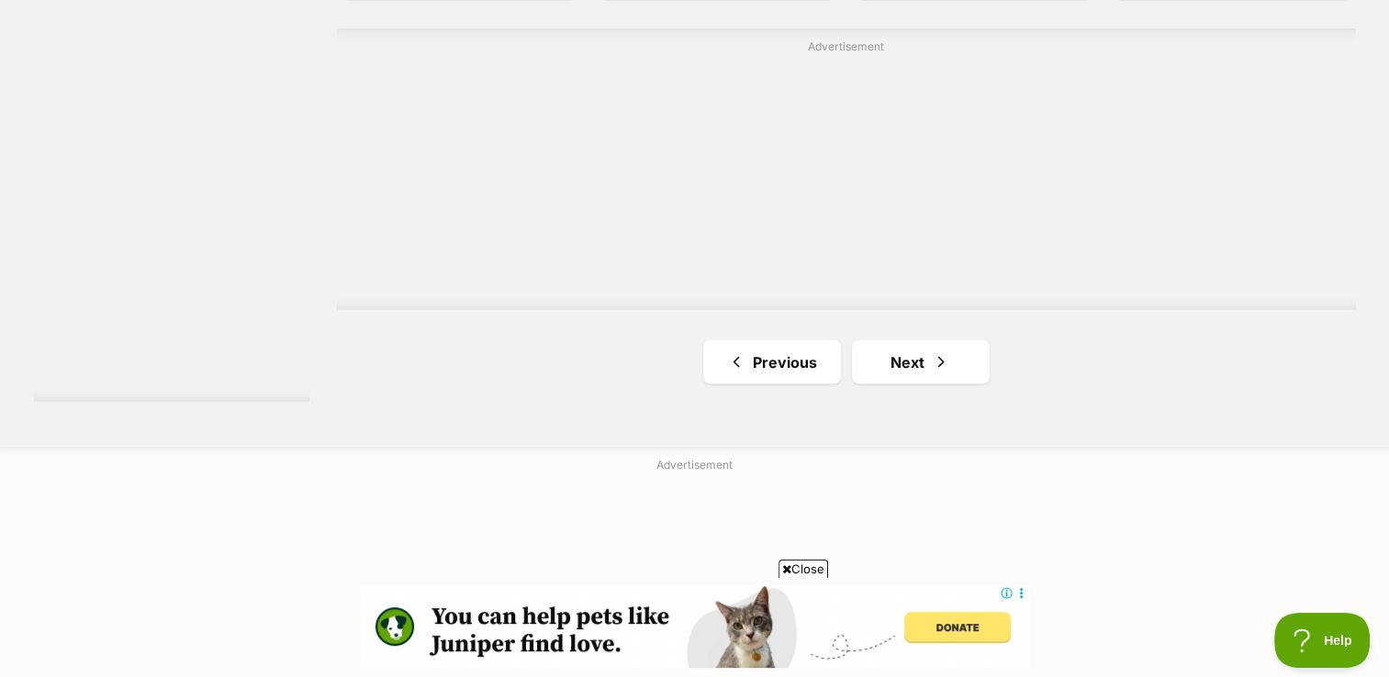
scroll to position [3318, 0]
click at [921, 339] on link "Next" at bounding box center [921, 361] width 138 height 44
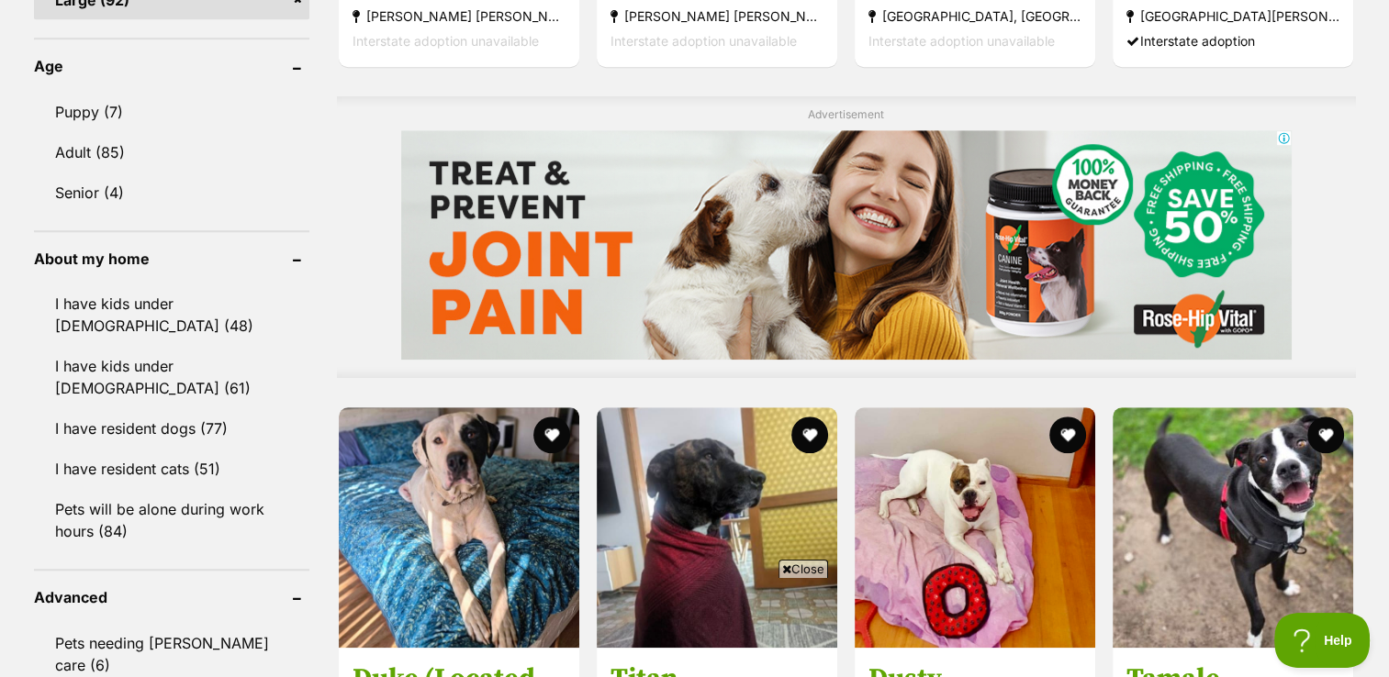
scroll to position [1400, 0]
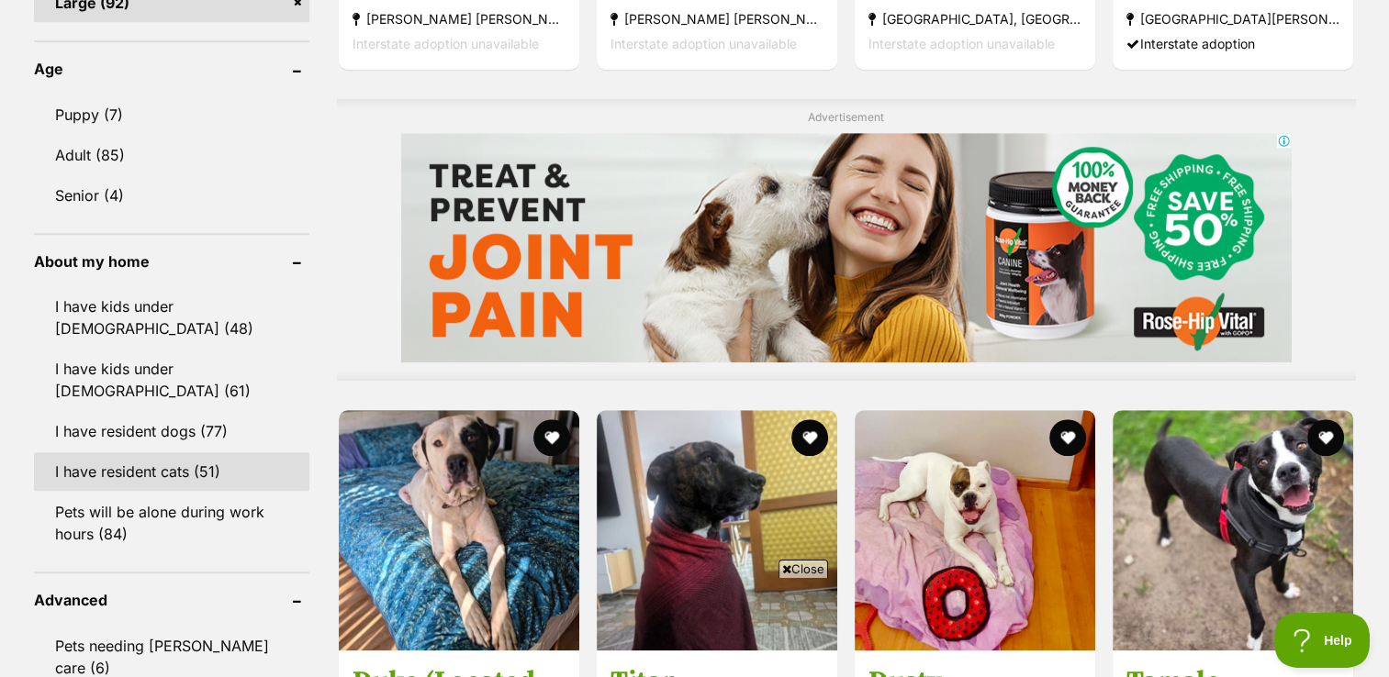
click at [163, 452] on link "I have resident cats (51)" at bounding box center [171, 471] width 275 height 39
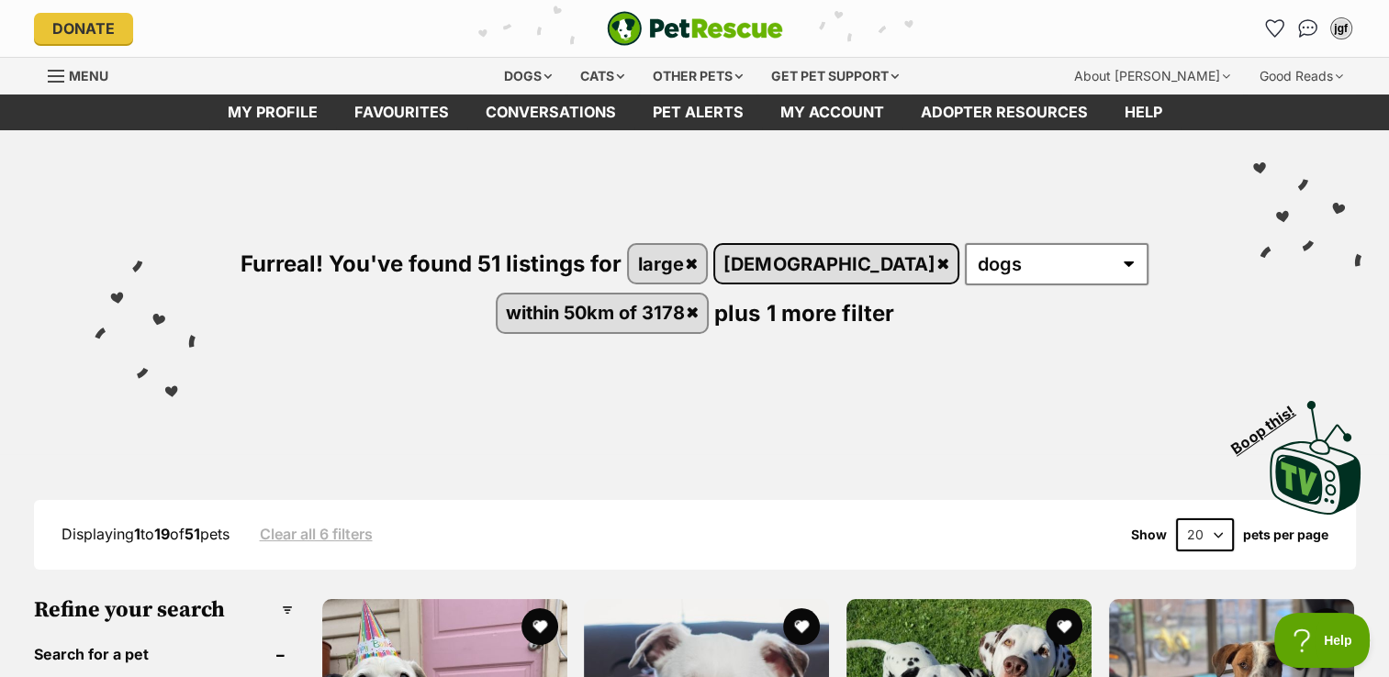
click at [747, 267] on link "[DEMOGRAPHIC_DATA]" at bounding box center [836, 264] width 242 height 38
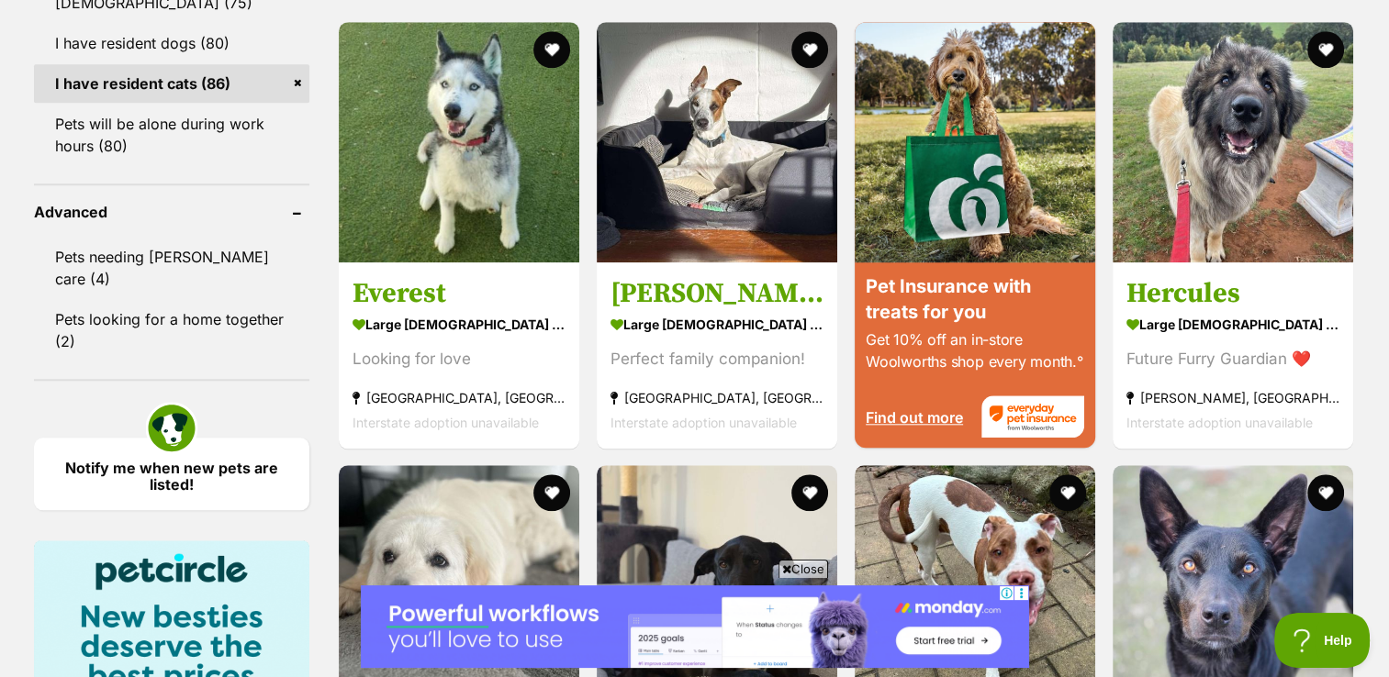
scroll to position [1779, 0]
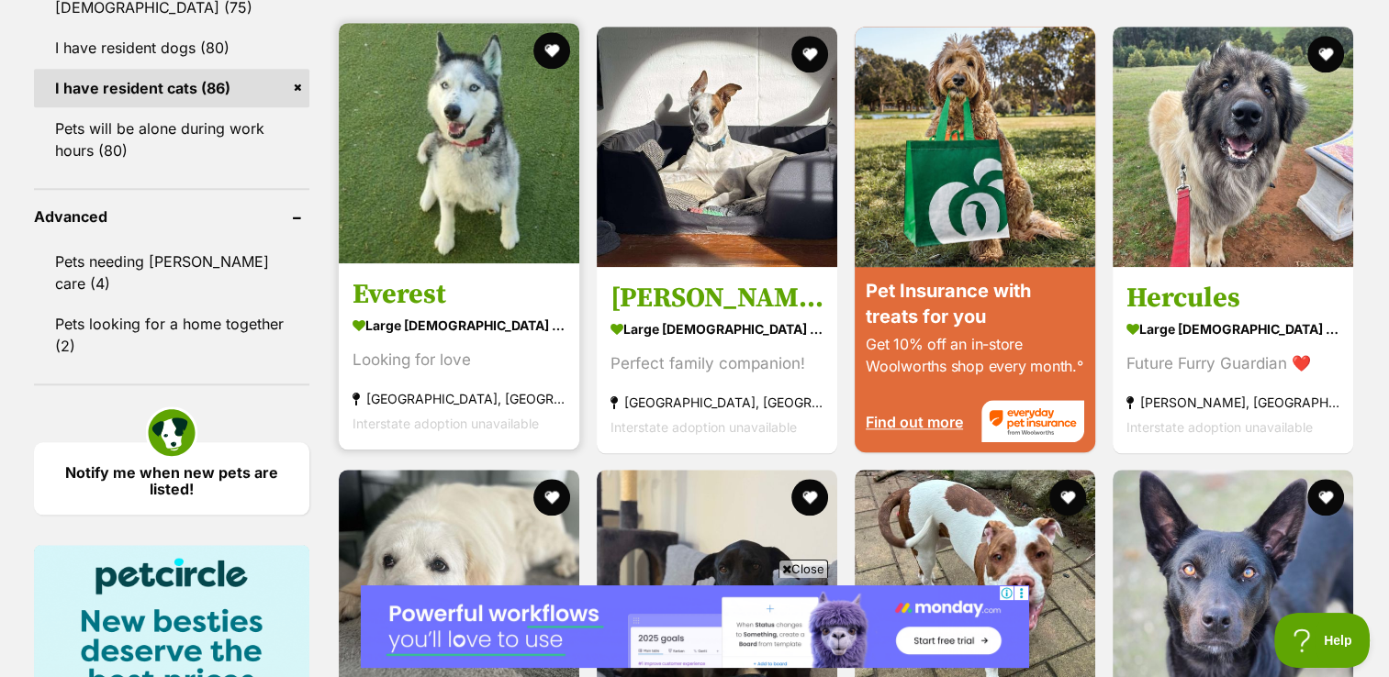
click at [497, 148] on img at bounding box center [459, 143] width 240 height 240
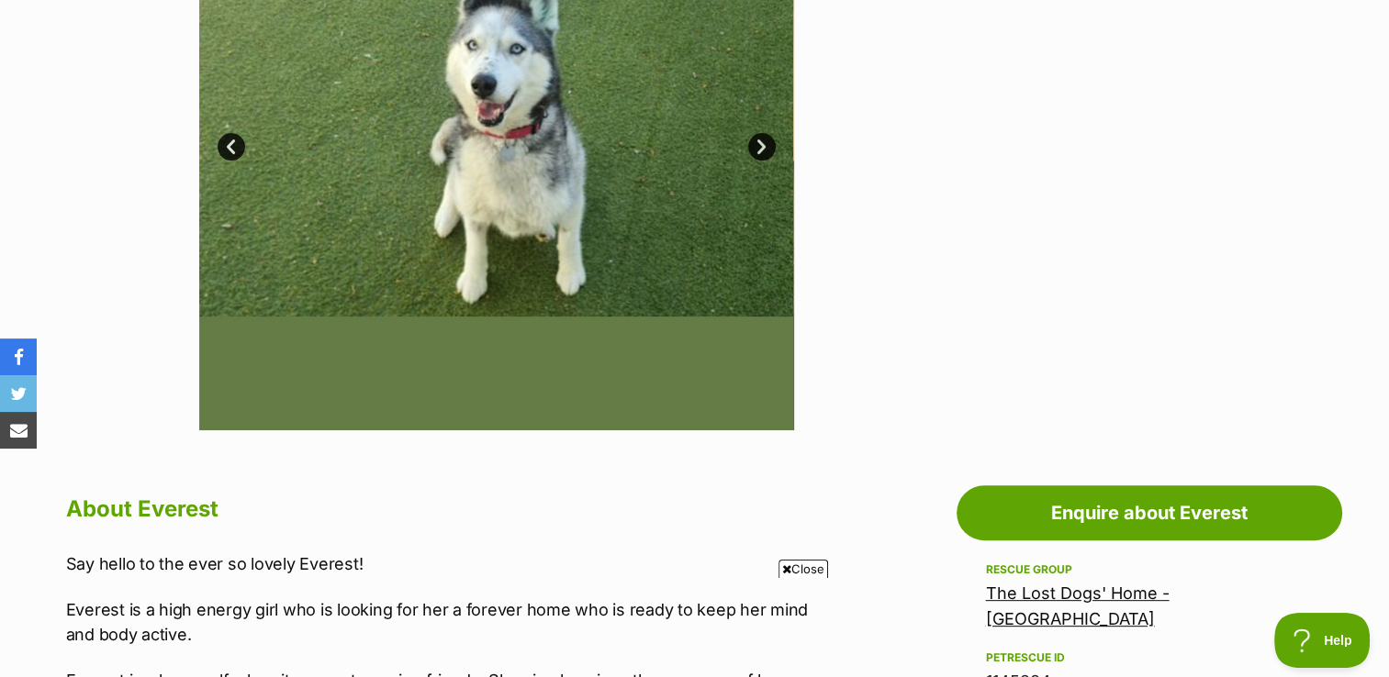
scroll to position [541, 0]
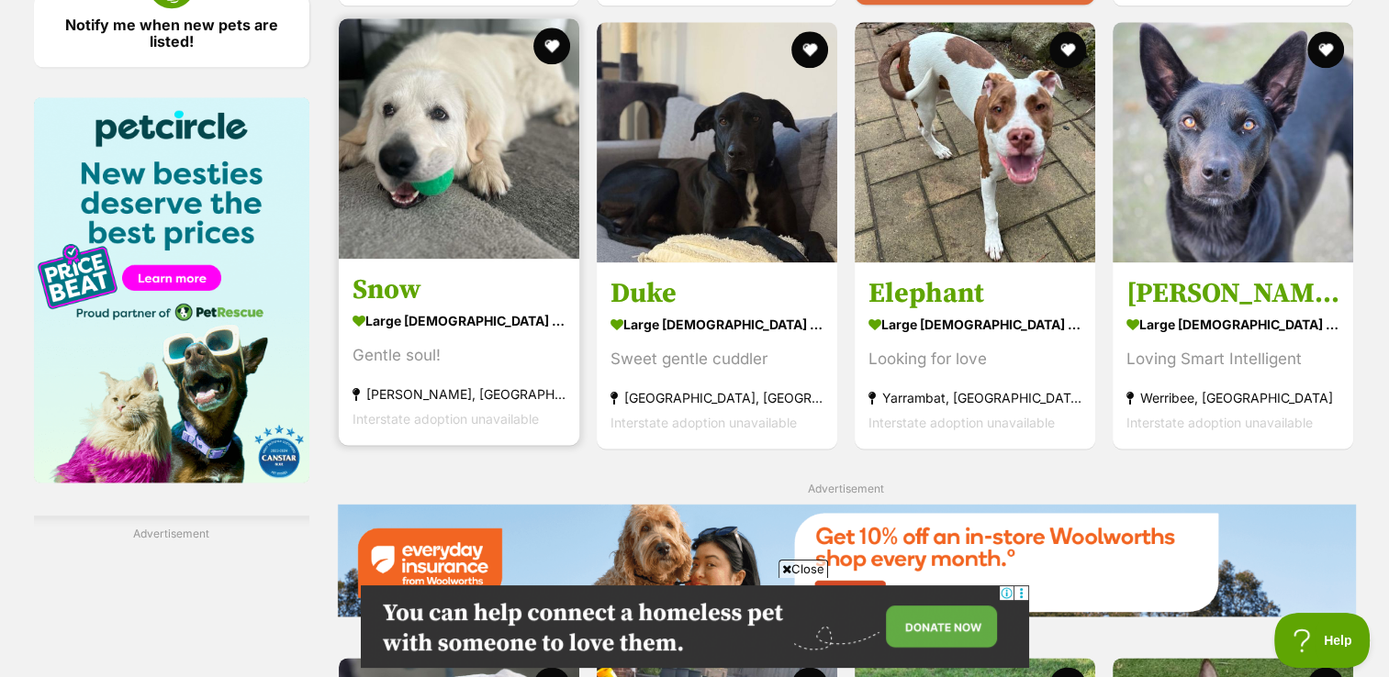
click at [495, 184] on img at bounding box center [459, 138] width 240 height 240
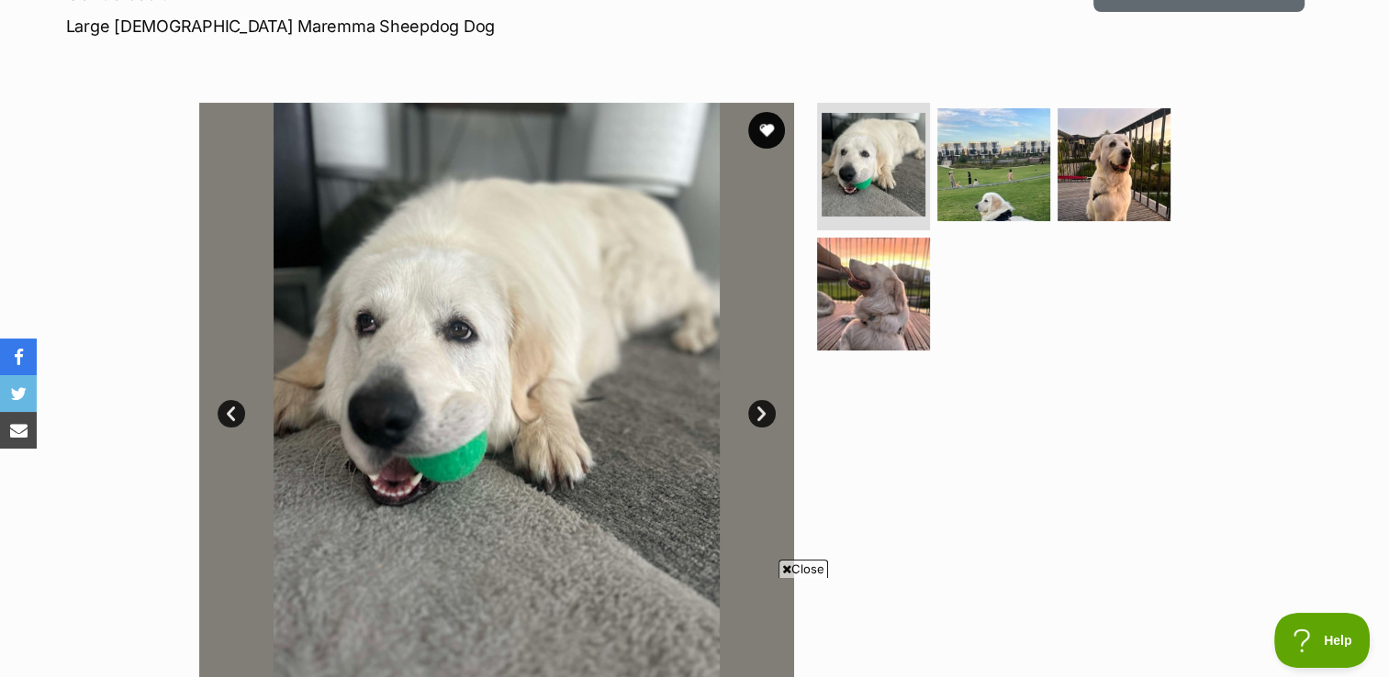
scroll to position [274, 0]
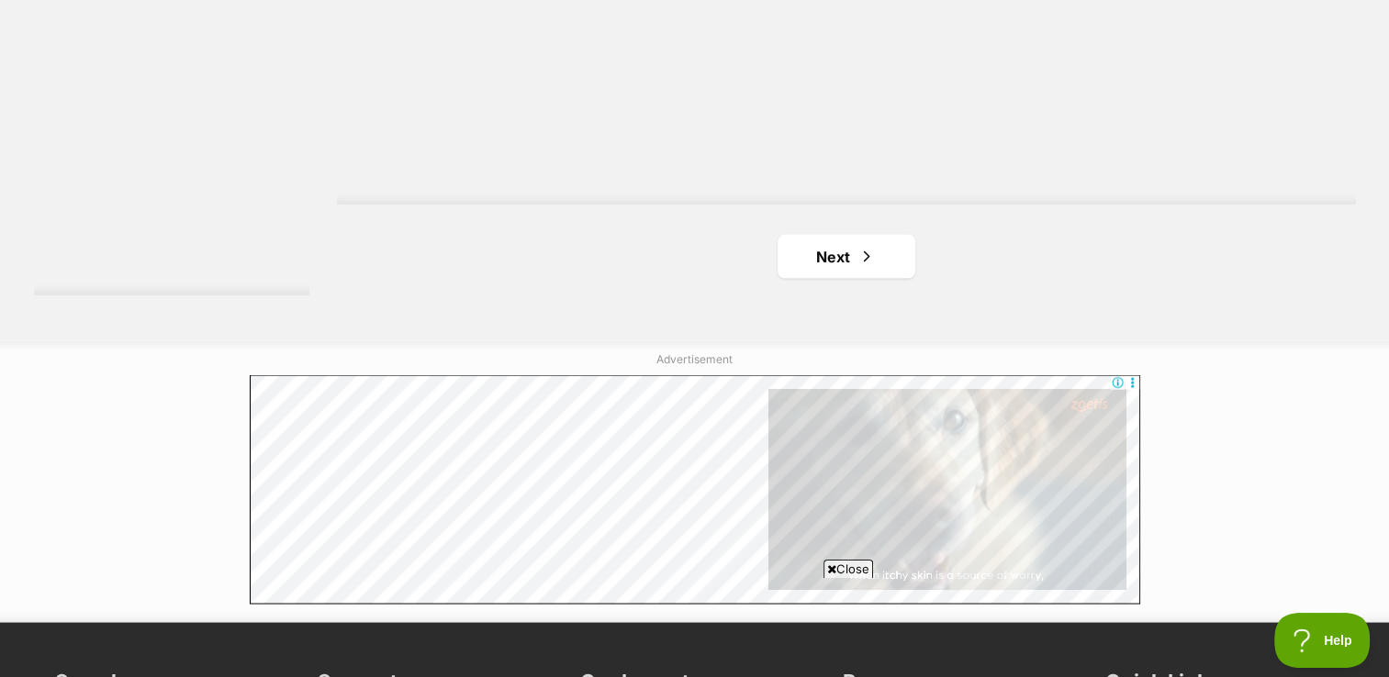
scroll to position [3419, 0]
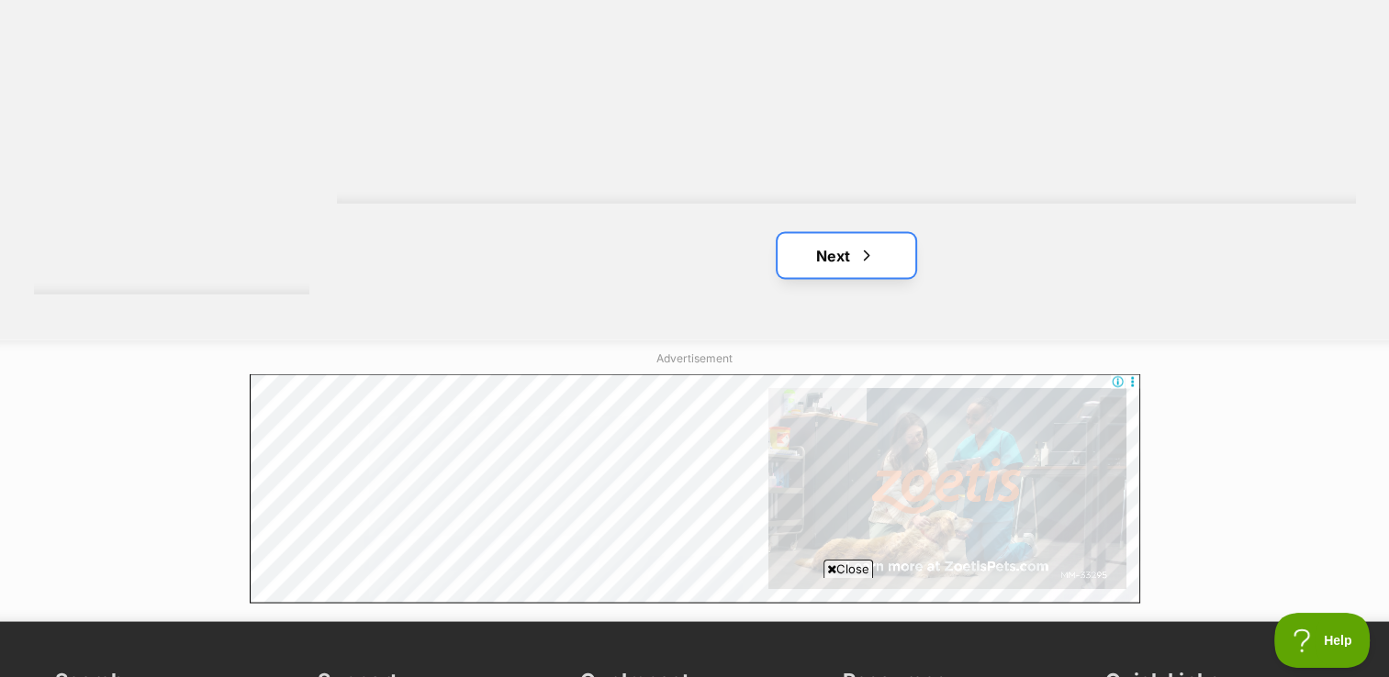
click at [843, 268] on link "Next" at bounding box center [846, 255] width 138 height 44
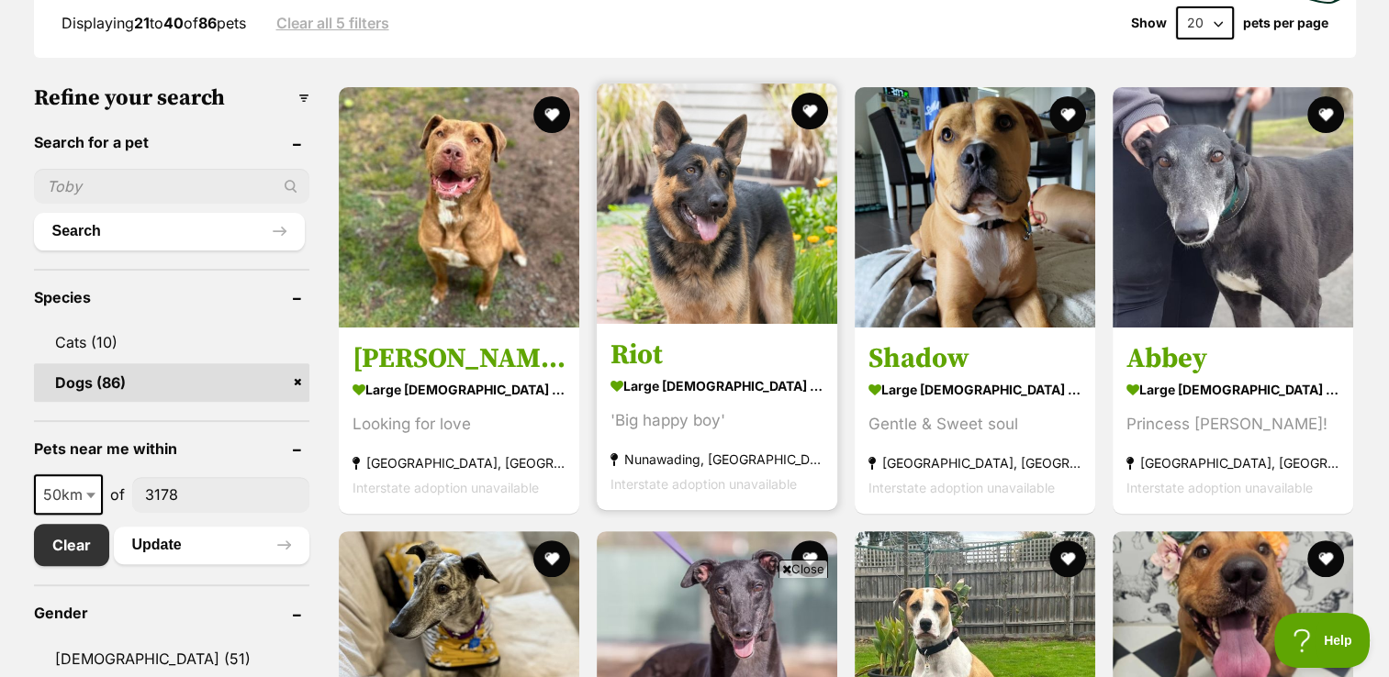
scroll to position [466, 0]
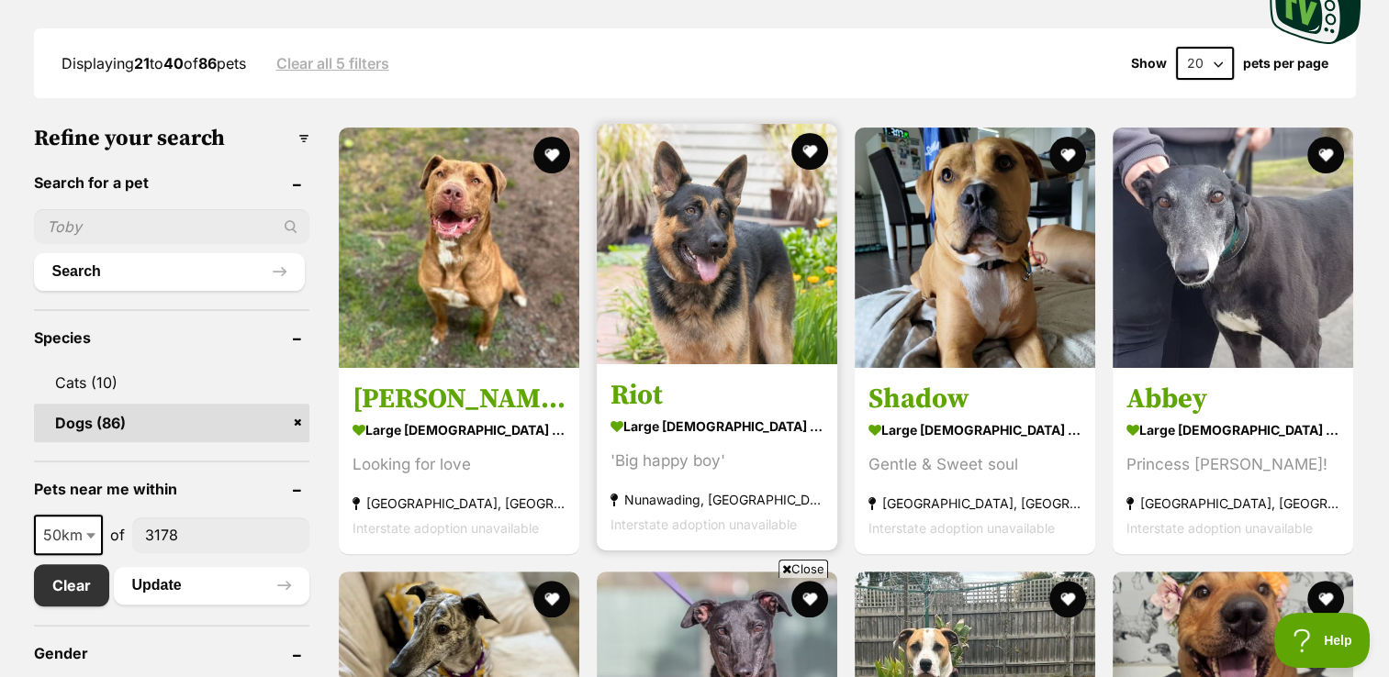
click at [727, 278] on img at bounding box center [717, 244] width 240 height 240
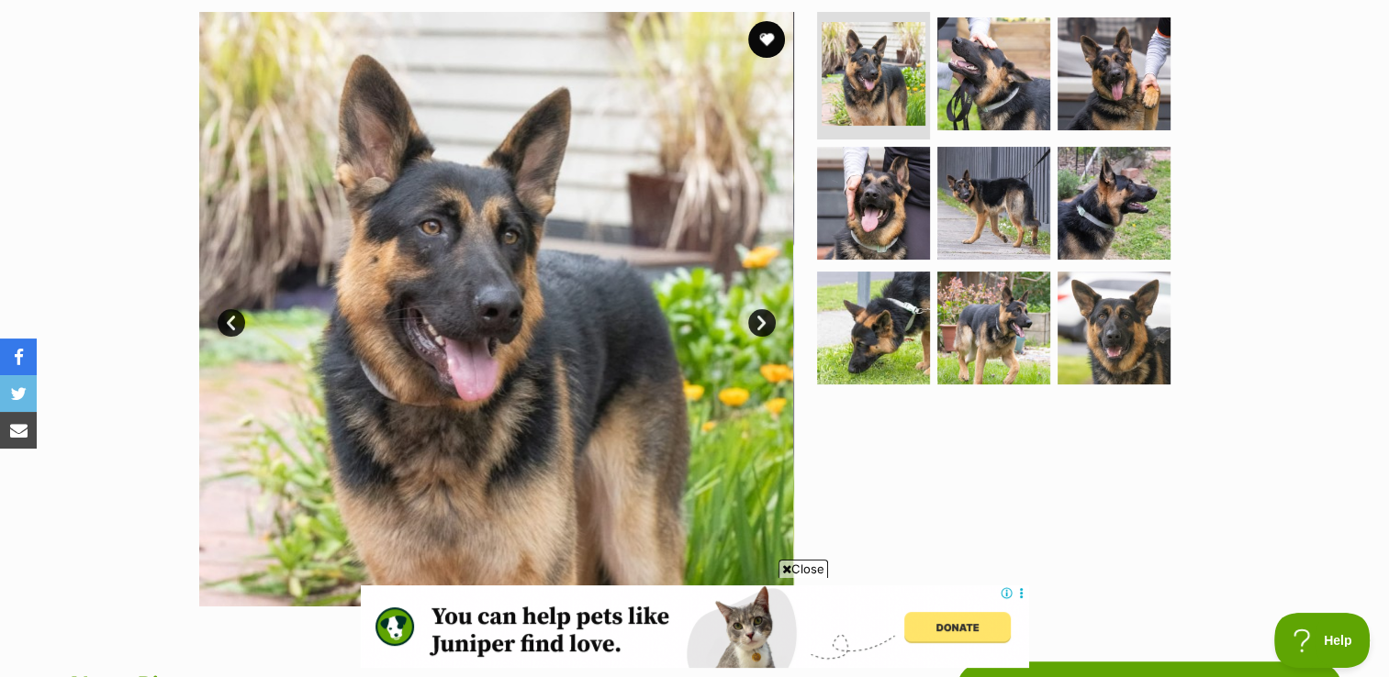
scroll to position [381, 0]
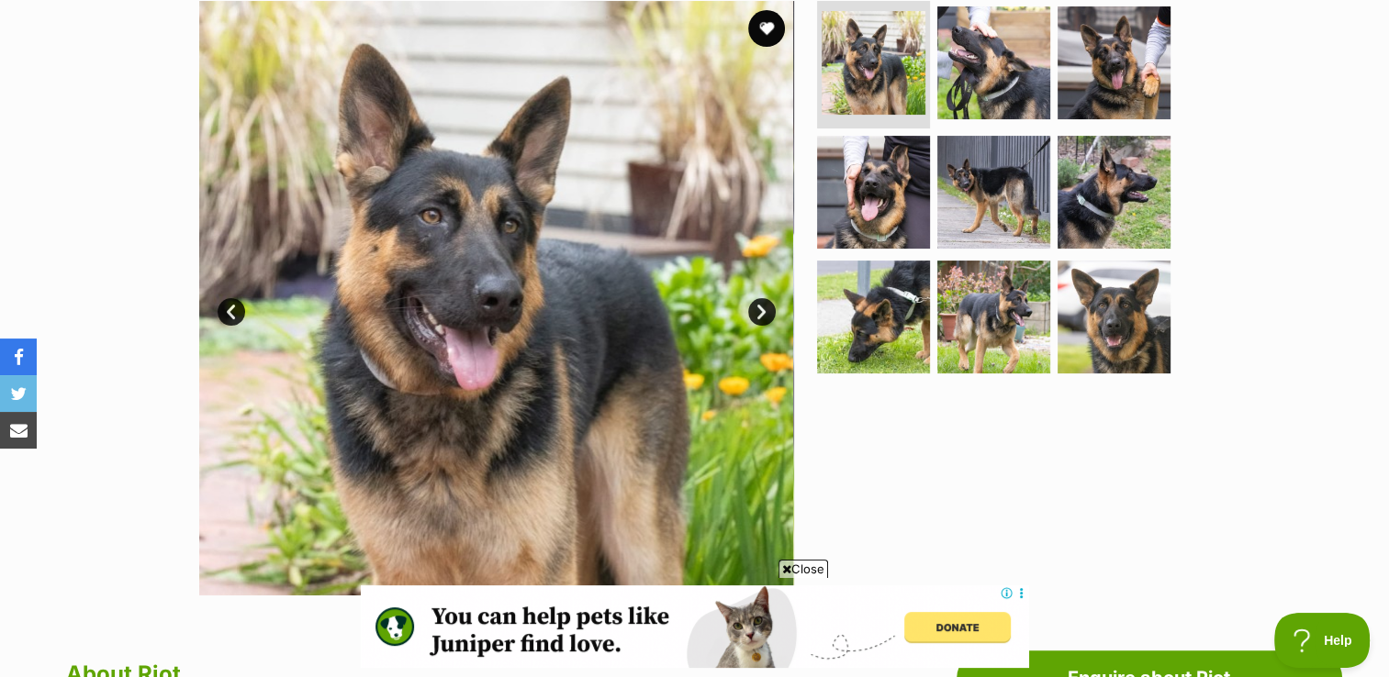
click at [765, 313] on link "Next" at bounding box center [762, 312] width 28 height 28
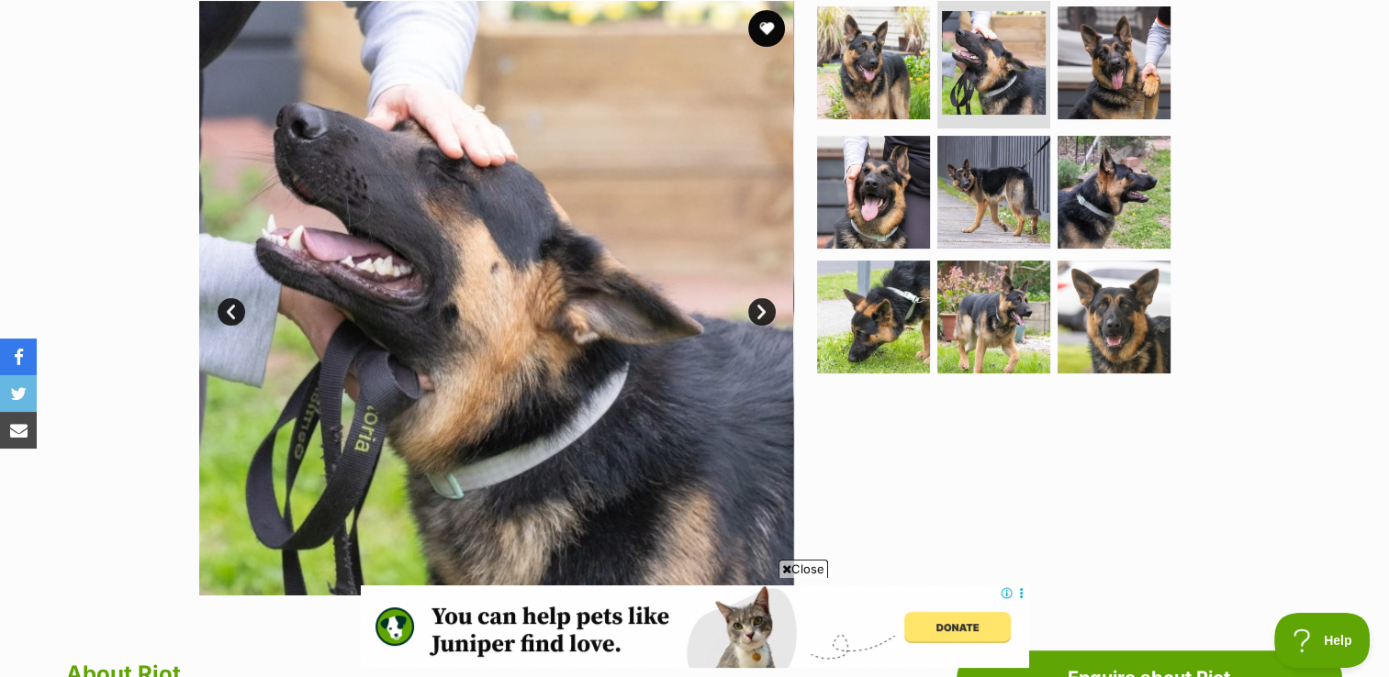
click at [765, 313] on link "Next" at bounding box center [762, 312] width 28 height 28
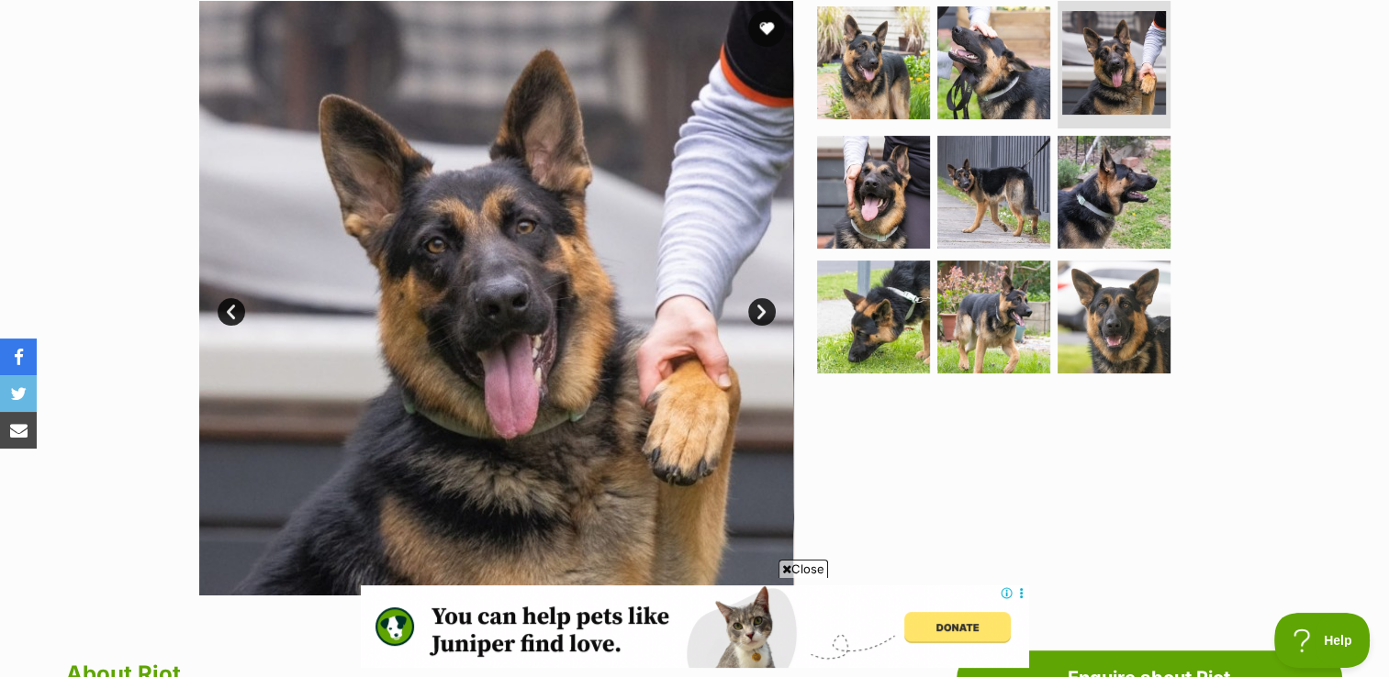
click at [765, 313] on link "Next" at bounding box center [762, 312] width 28 height 28
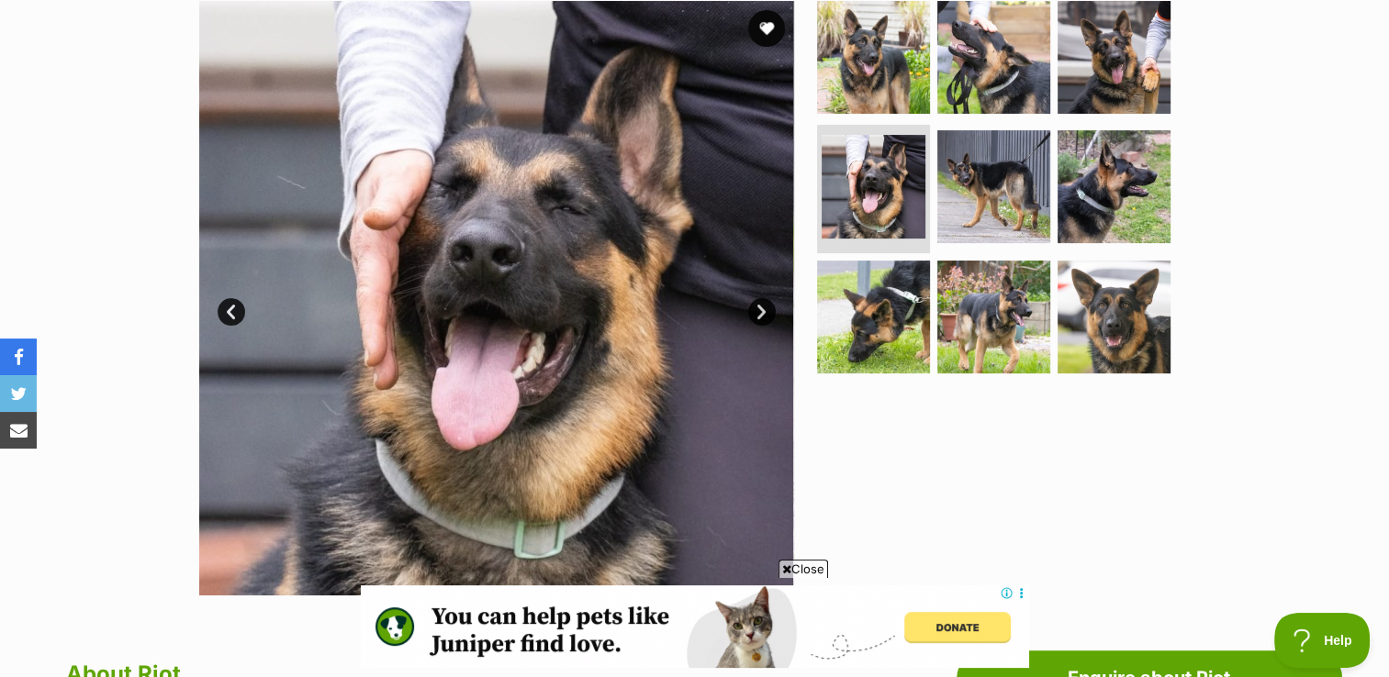
click at [765, 313] on link "Next" at bounding box center [762, 312] width 28 height 28
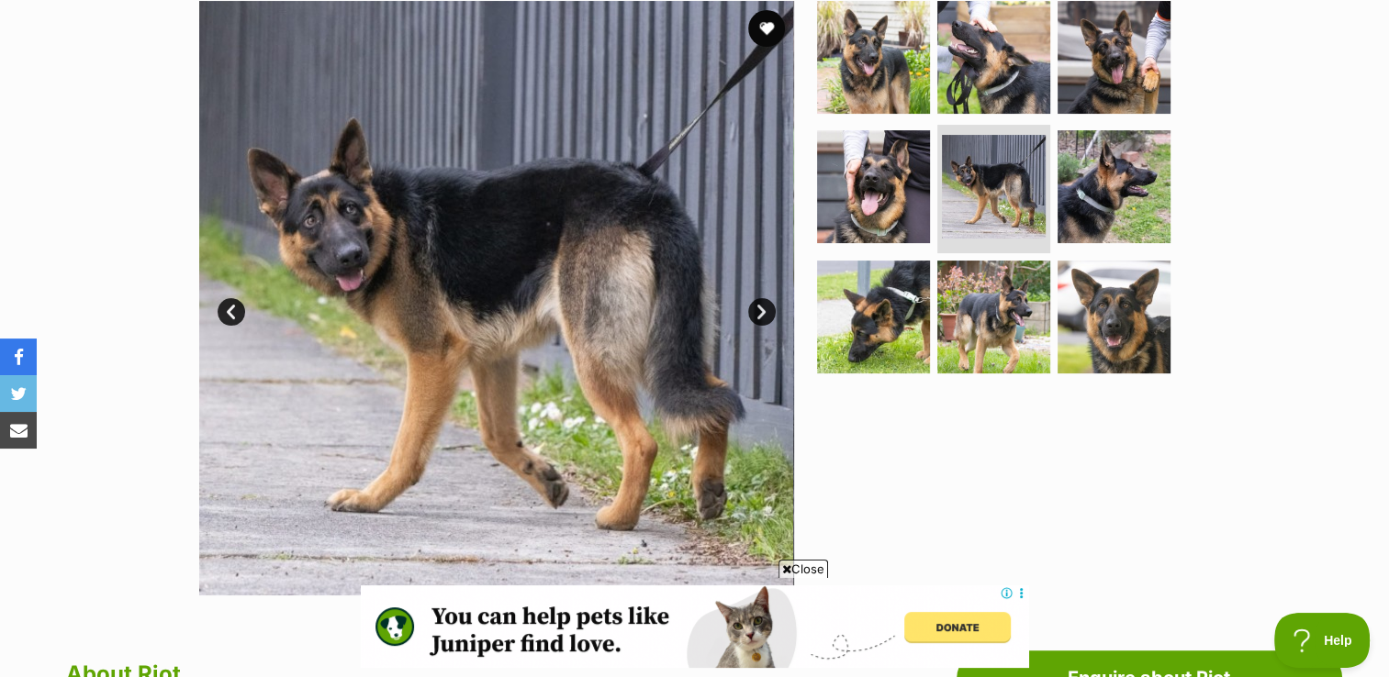
click at [765, 313] on link "Next" at bounding box center [762, 312] width 28 height 28
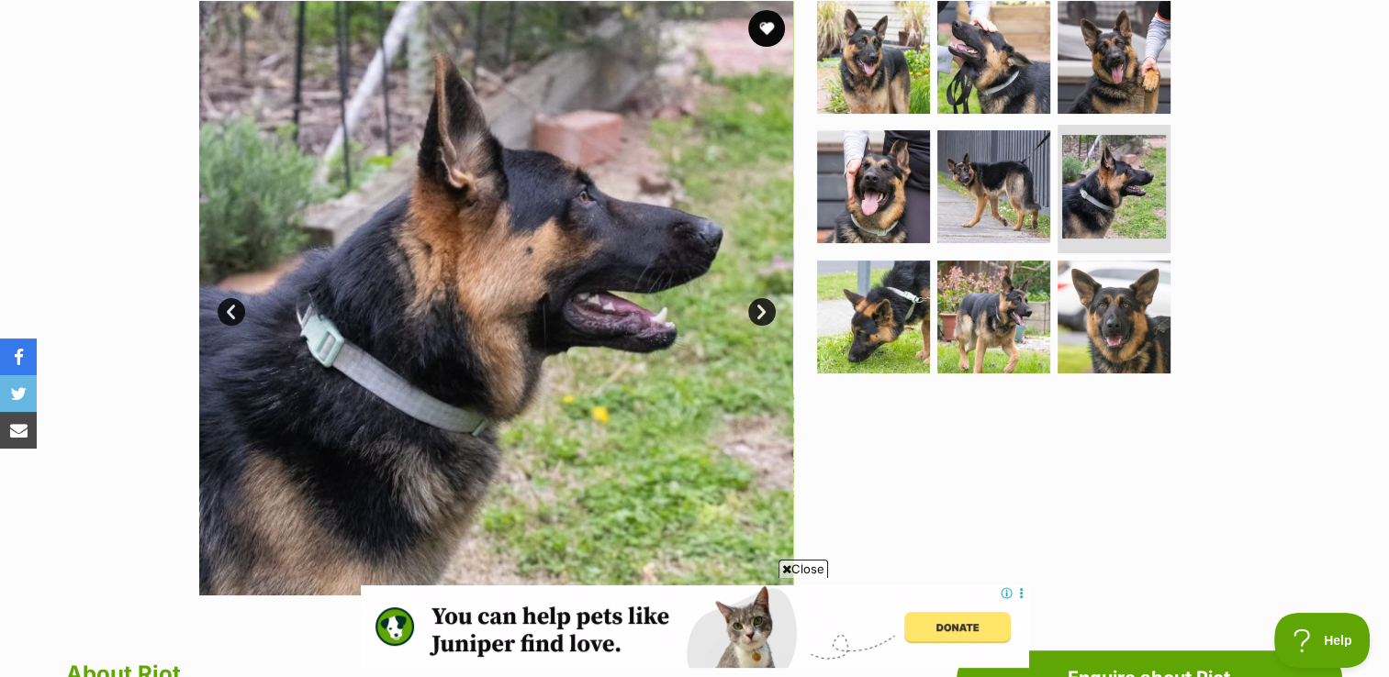
click at [765, 313] on link "Next" at bounding box center [762, 312] width 28 height 28
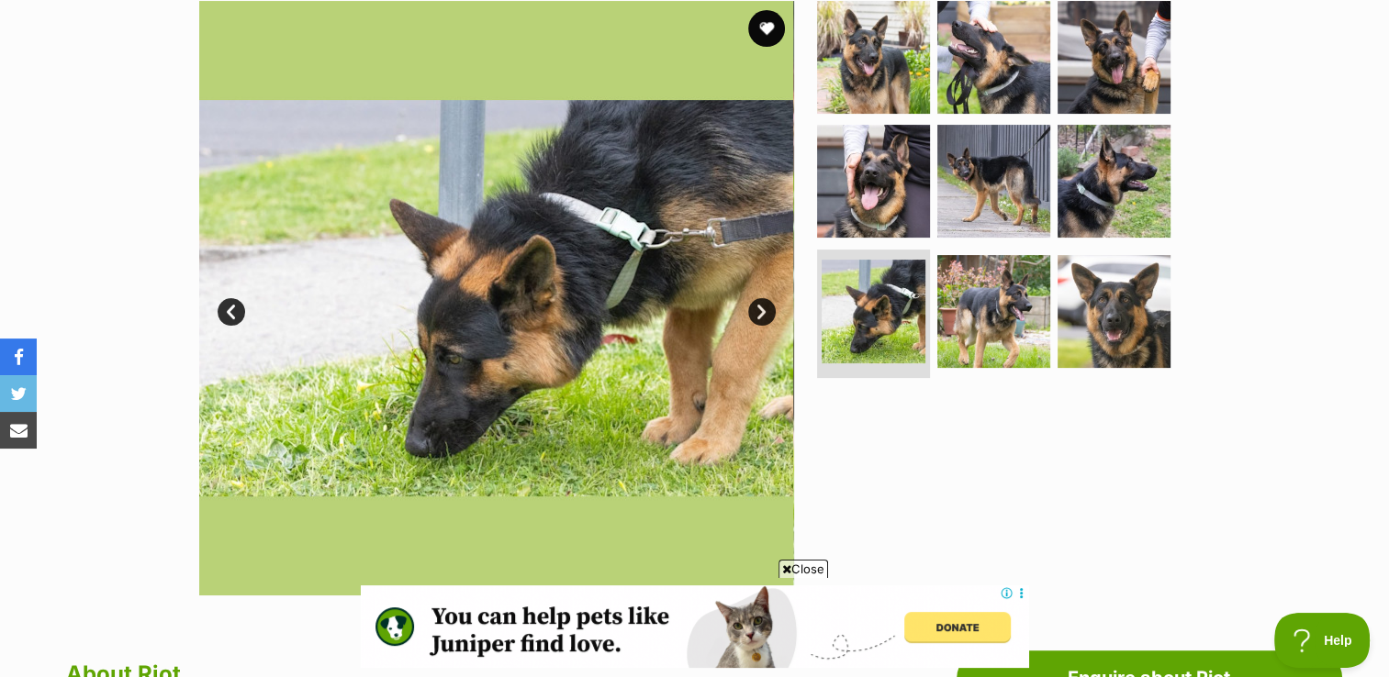
click at [765, 313] on link "Next" at bounding box center [762, 312] width 28 height 28
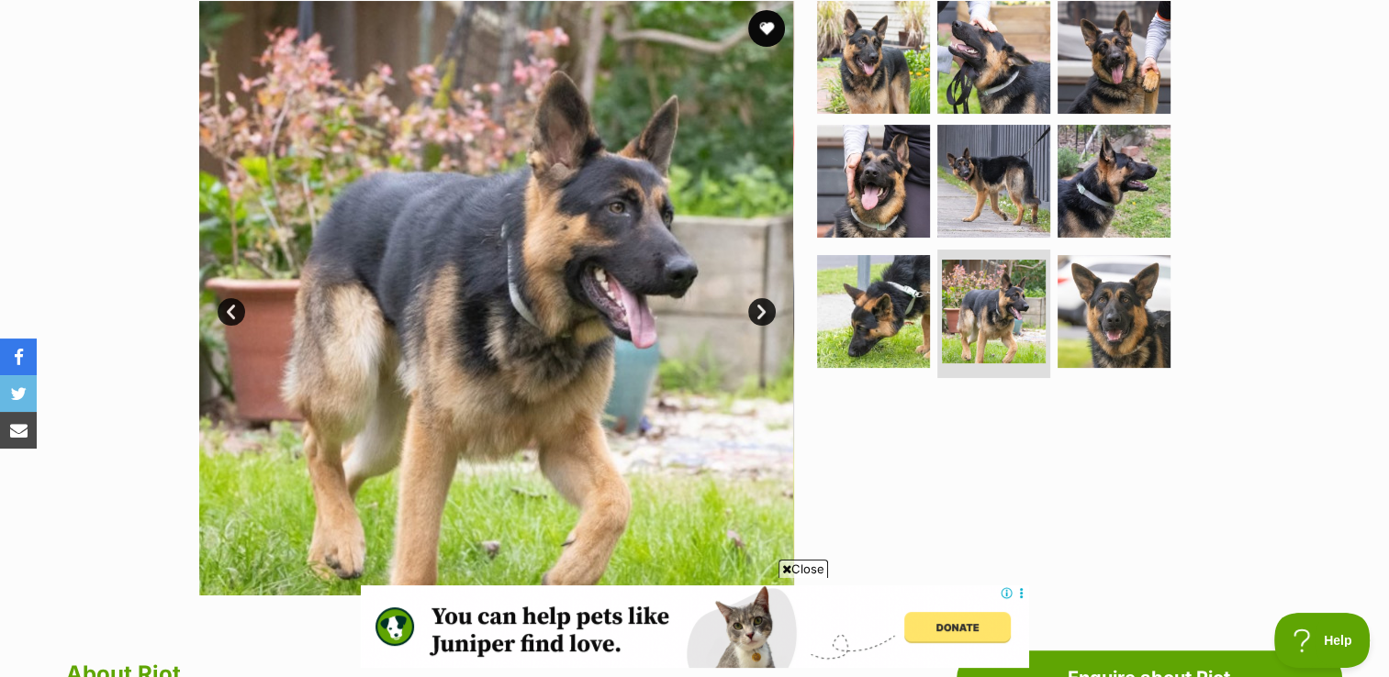
click at [765, 313] on link "Next" at bounding box center [762, 312] width 28 height 28
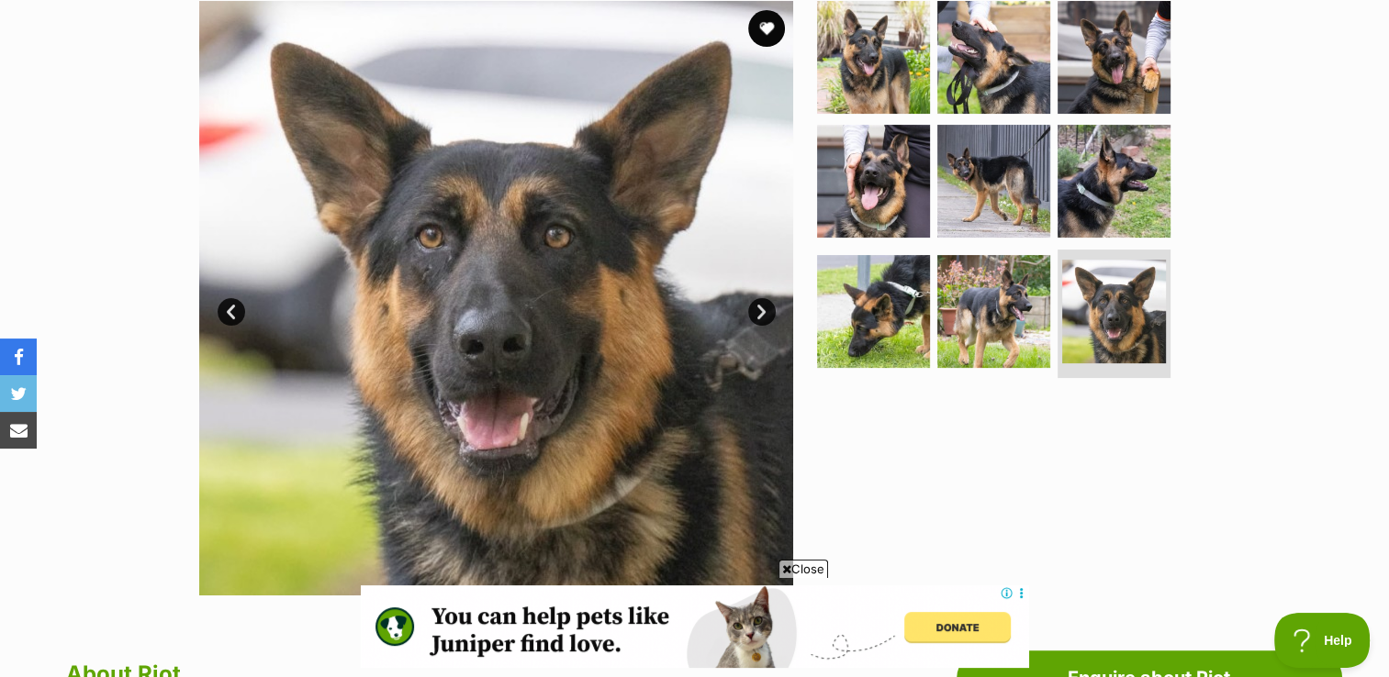
click at [765, 313] on link "Next" at bounding box center [762, 312] width 28 height 28
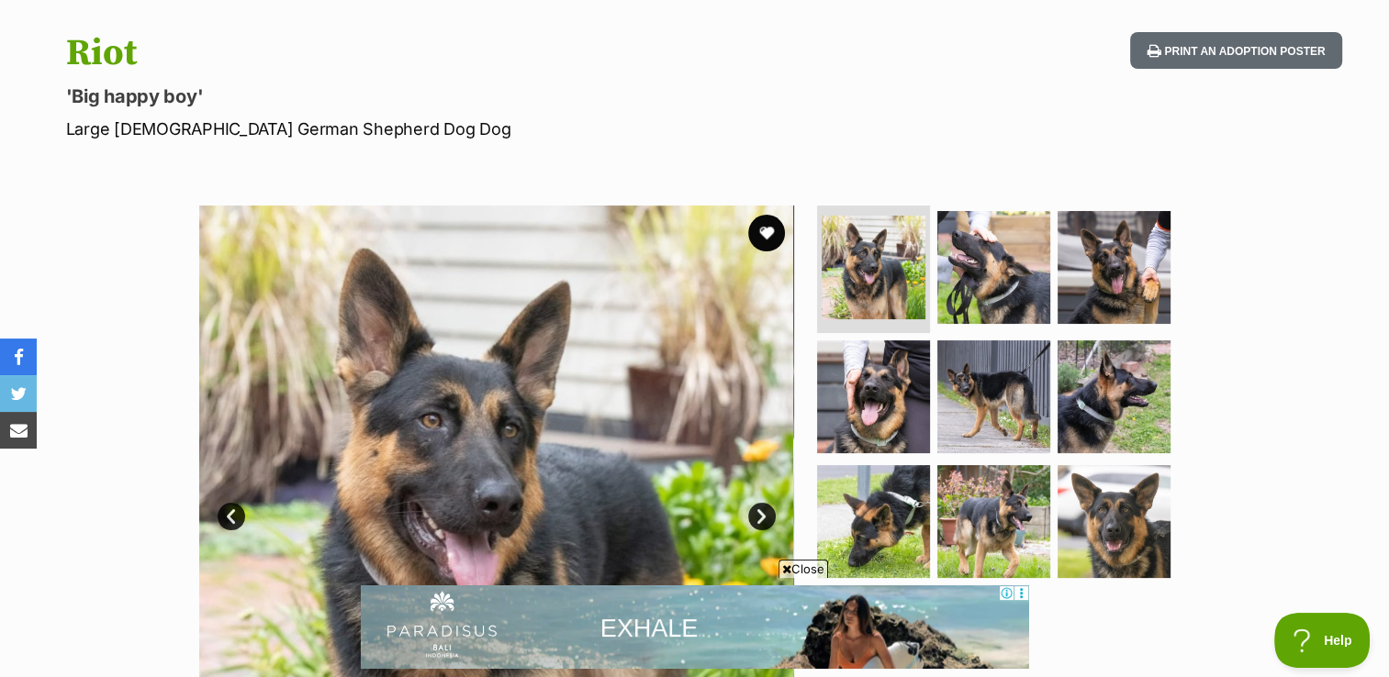
scroll to position [0, 0]
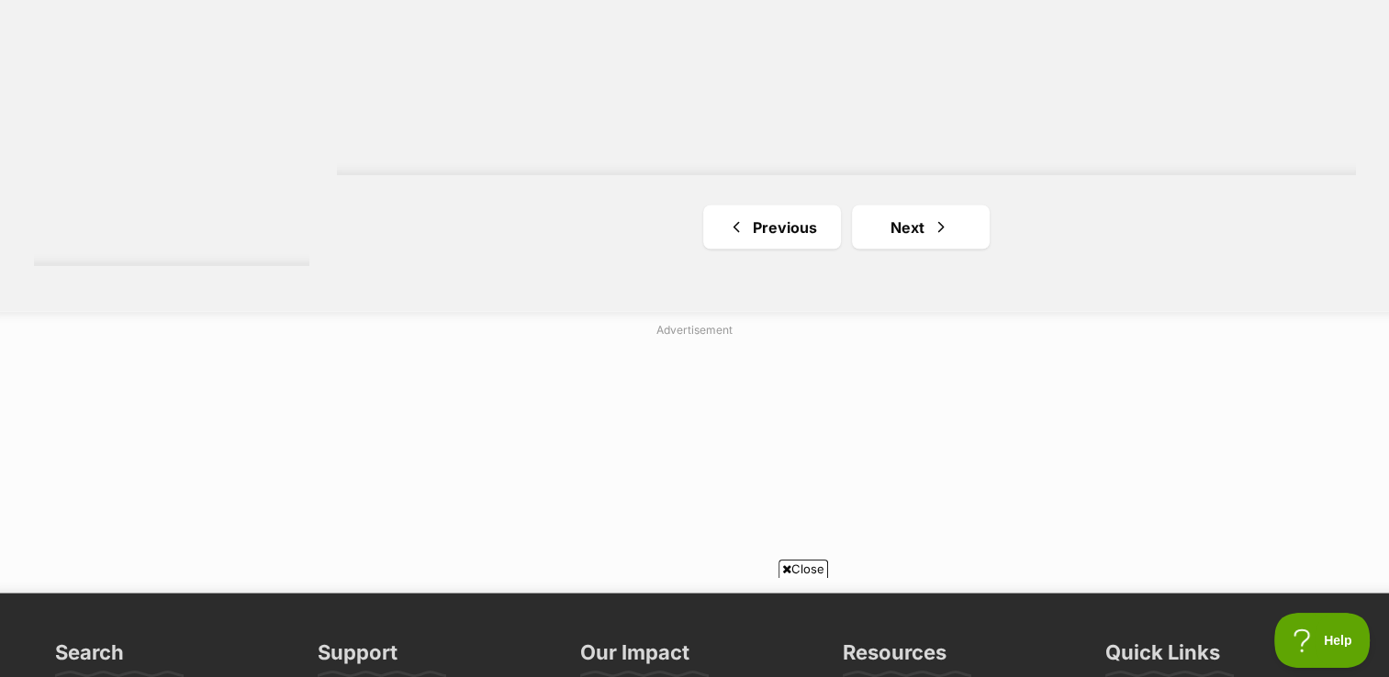
scroll to position [3448, 0]
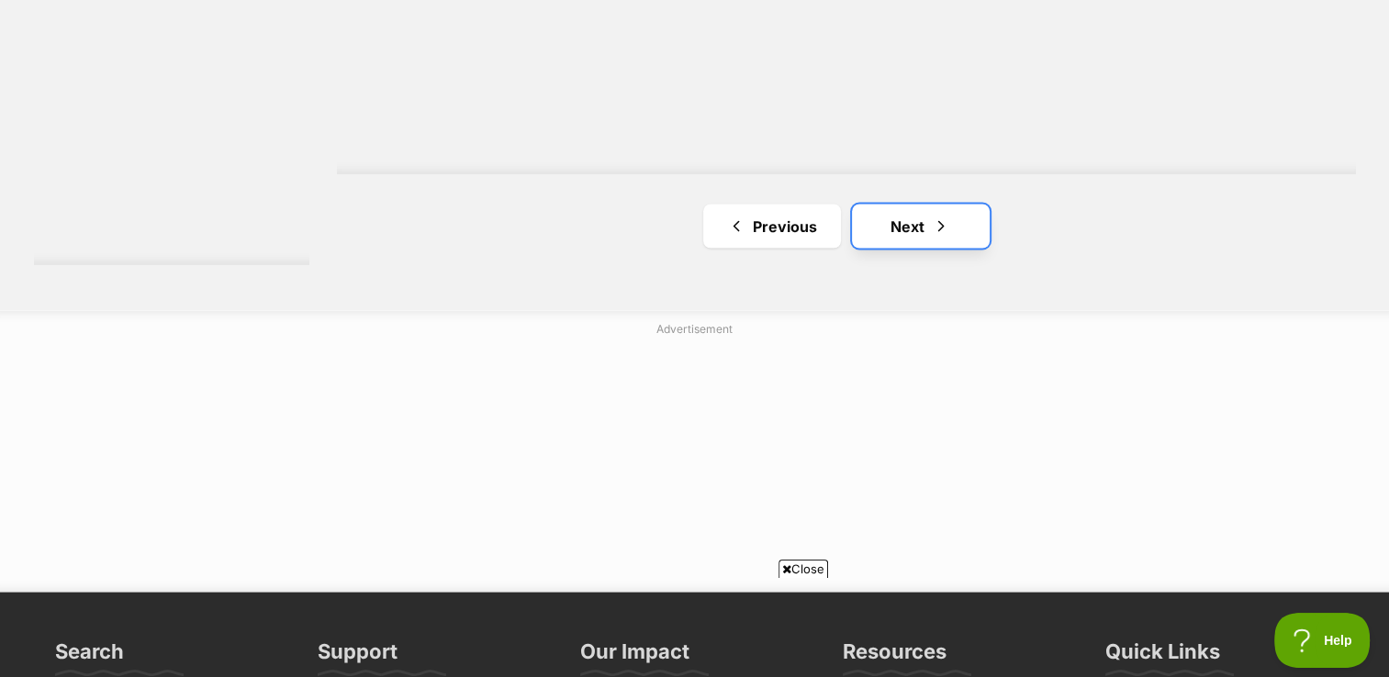
click at [944, 225] on span "Next page" at bounding box center [941, 226] width 18 height 22
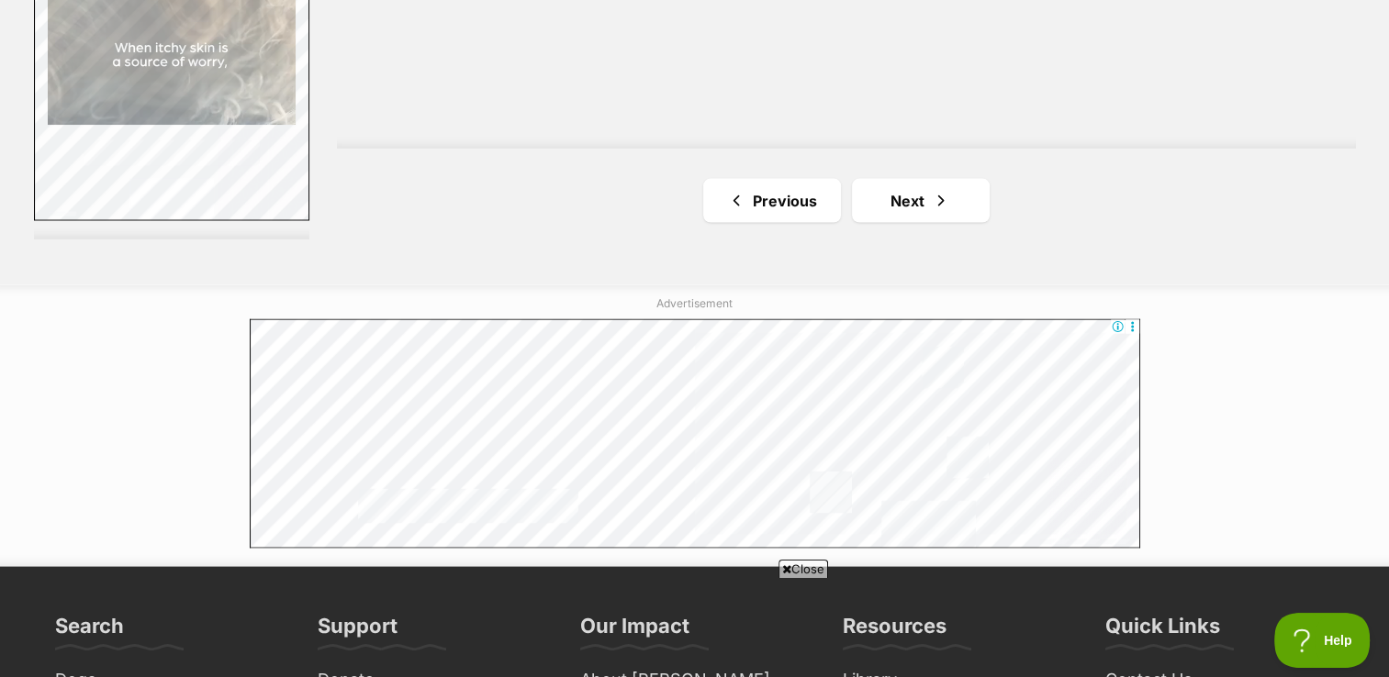
scroll to position [3587, 0]
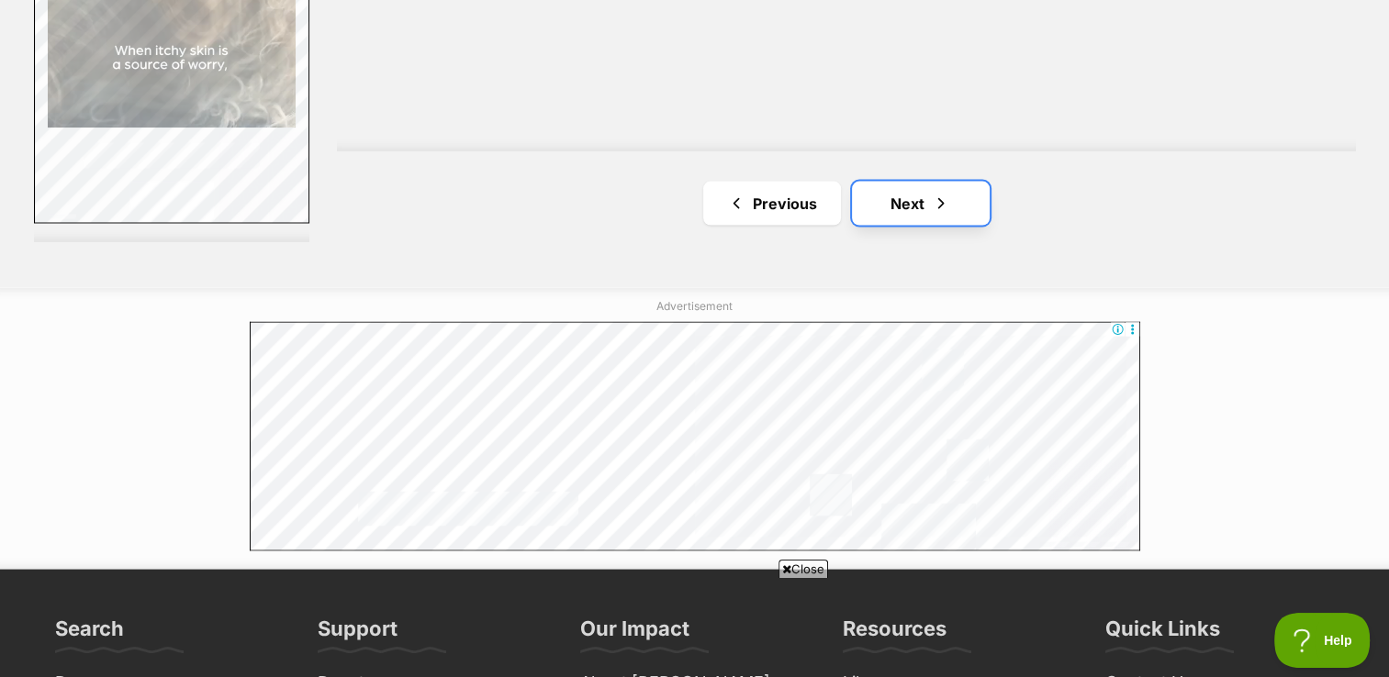
click at [907, 201] on link "Next" at bounding box center [921, 204] width 138 height 44
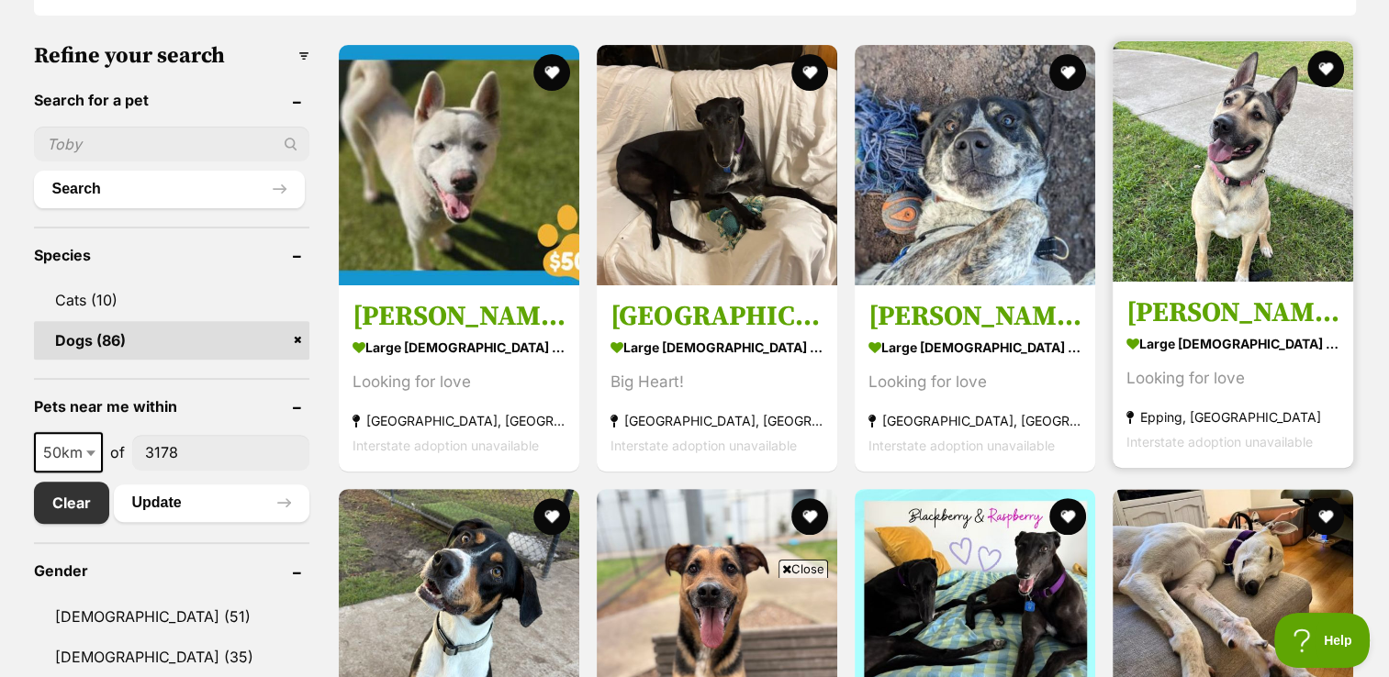
click at [1248, 211] on img at bounding box center [1232, 161] width 240 height 240
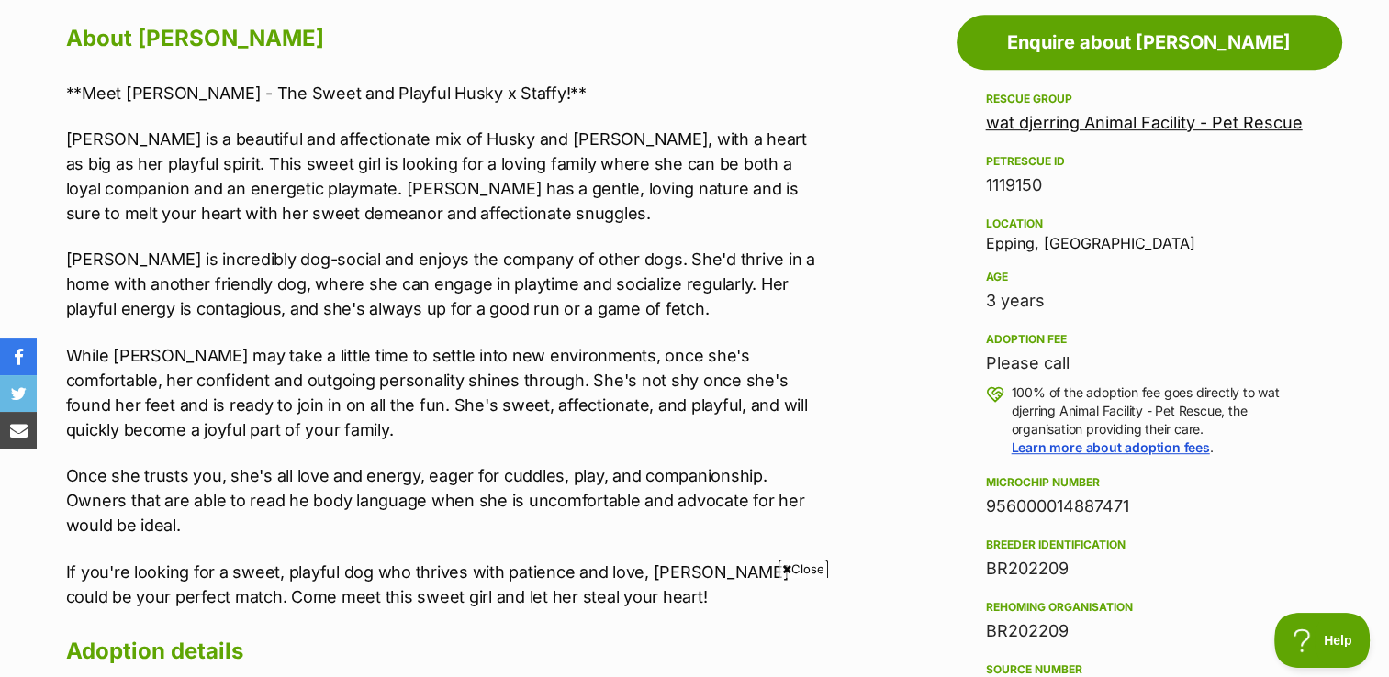
scroll to position [1020, 0]
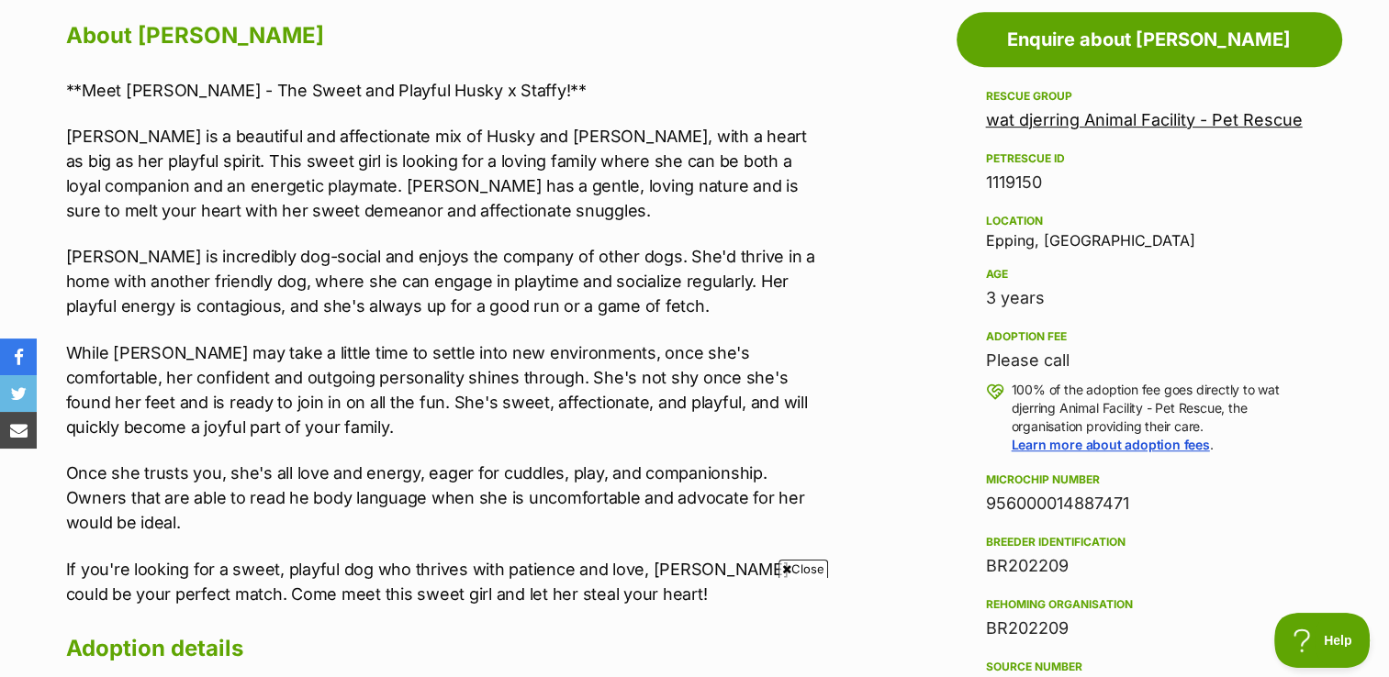
click at [1248, 211] on div "Location Epping, VIC" at bounding box center [1149, 229] width 327 height 39
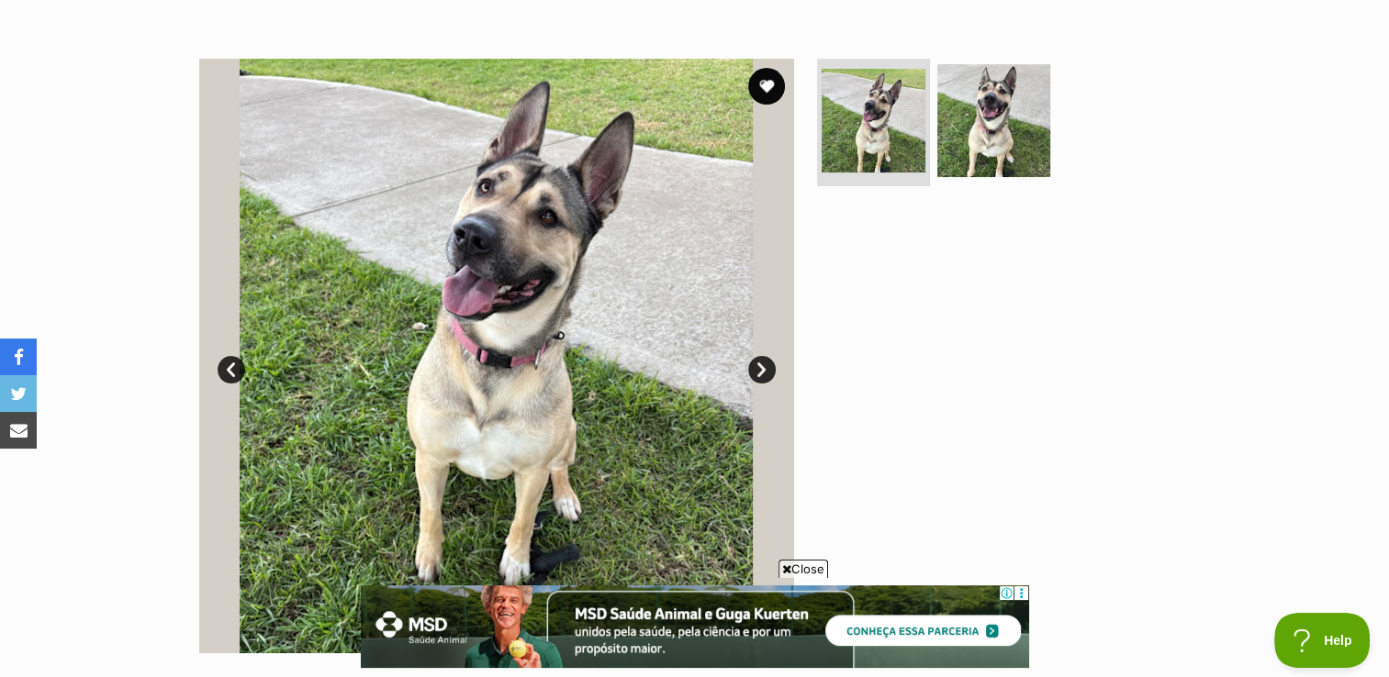
scroll to position [312, 0]
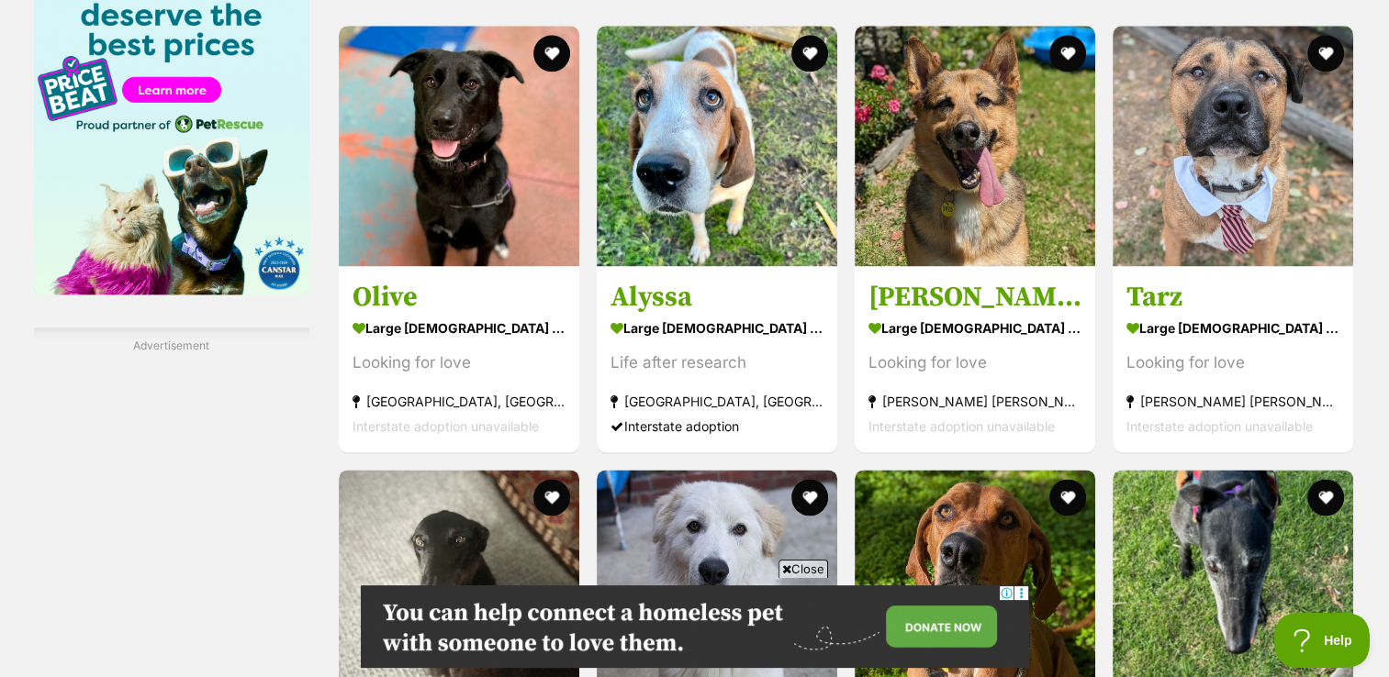
scroll to position [2423, 0]
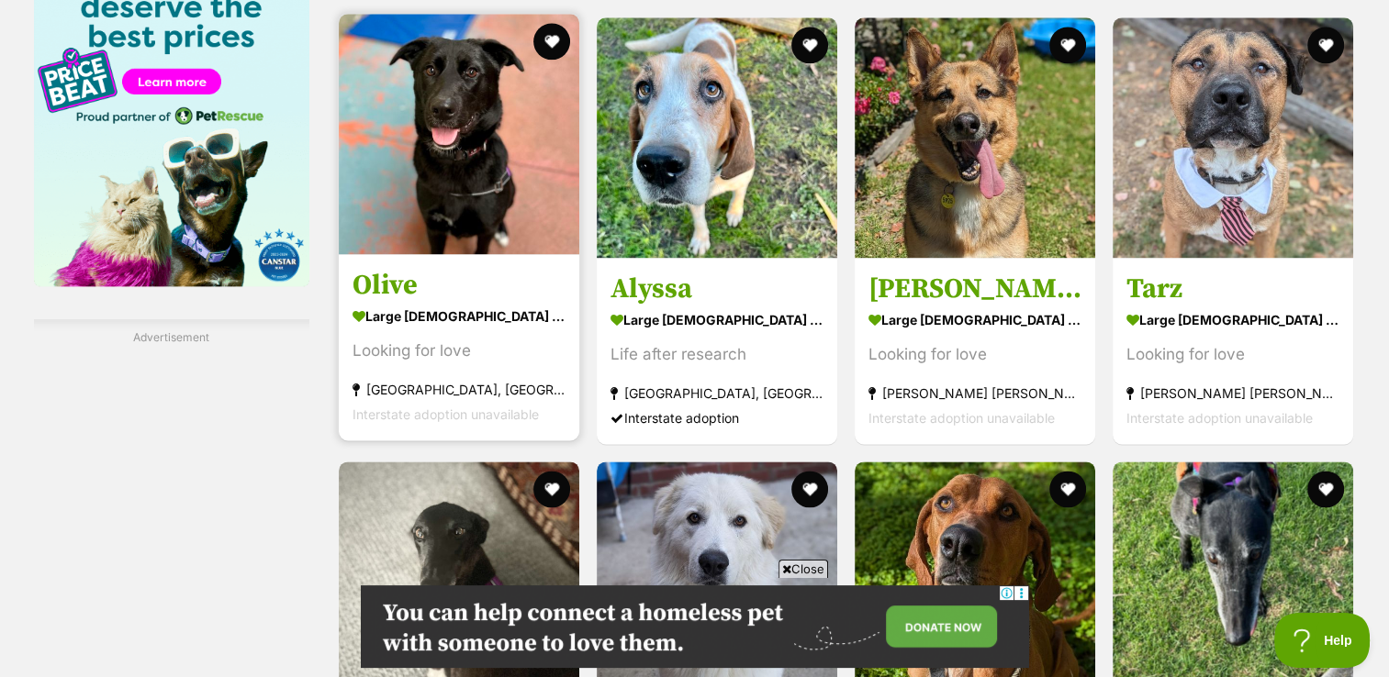
click at [508, 149] on img at bounding box center [459, 134] width 240 height 240
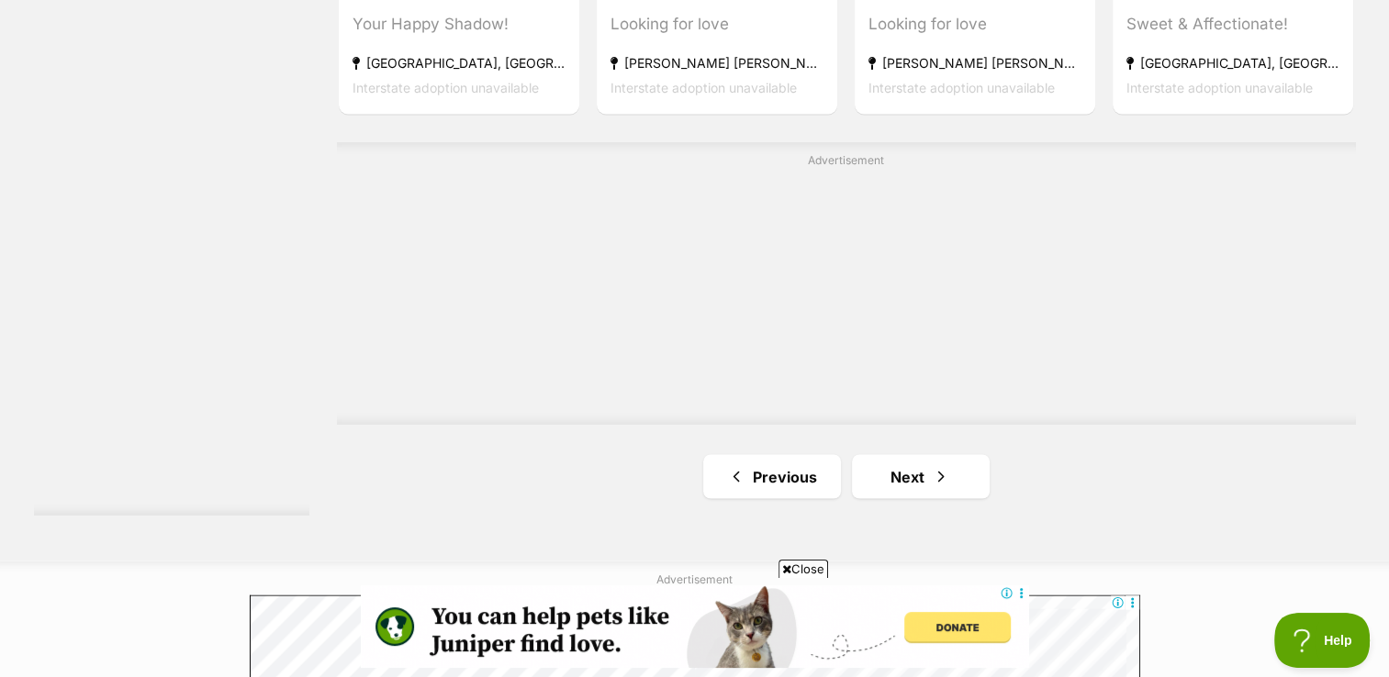
scroll to position [3217, 0]
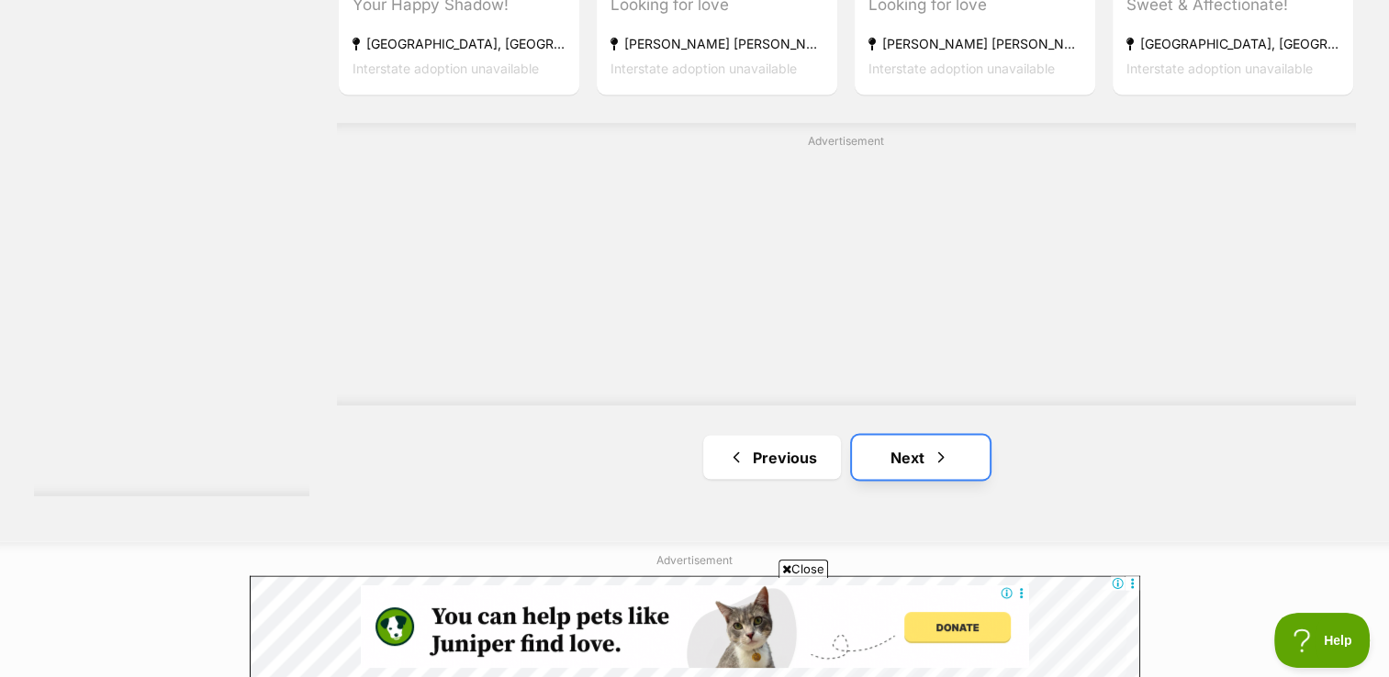
drag, startPoint x: 891, startPoint y: 447, endPoint x: 924, endPoint y: 455, distance: 34.1
click at [924, 455] on link "Next" at bounding box center [921, 457] width 138 height 44
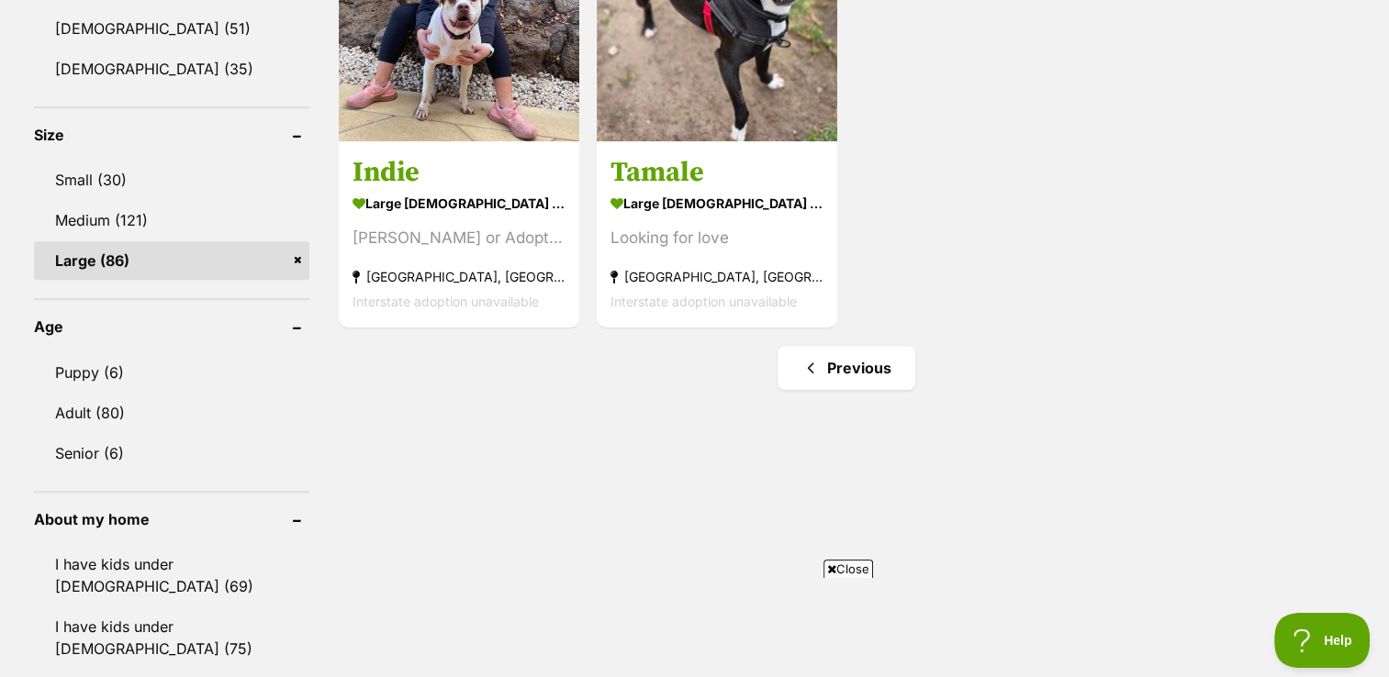
scroll to position [1144, 0]
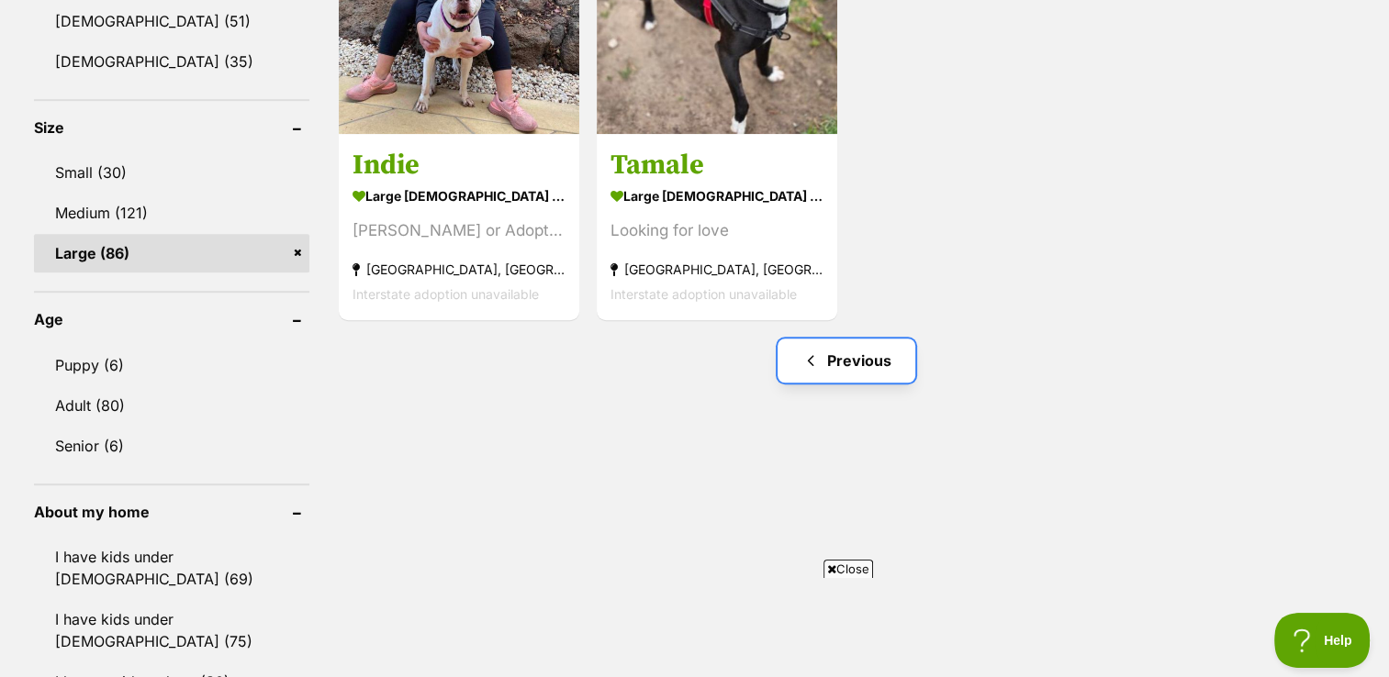
click at [845, 356] on link "Previous" at bounding box center [846, 361] width 138 height 44
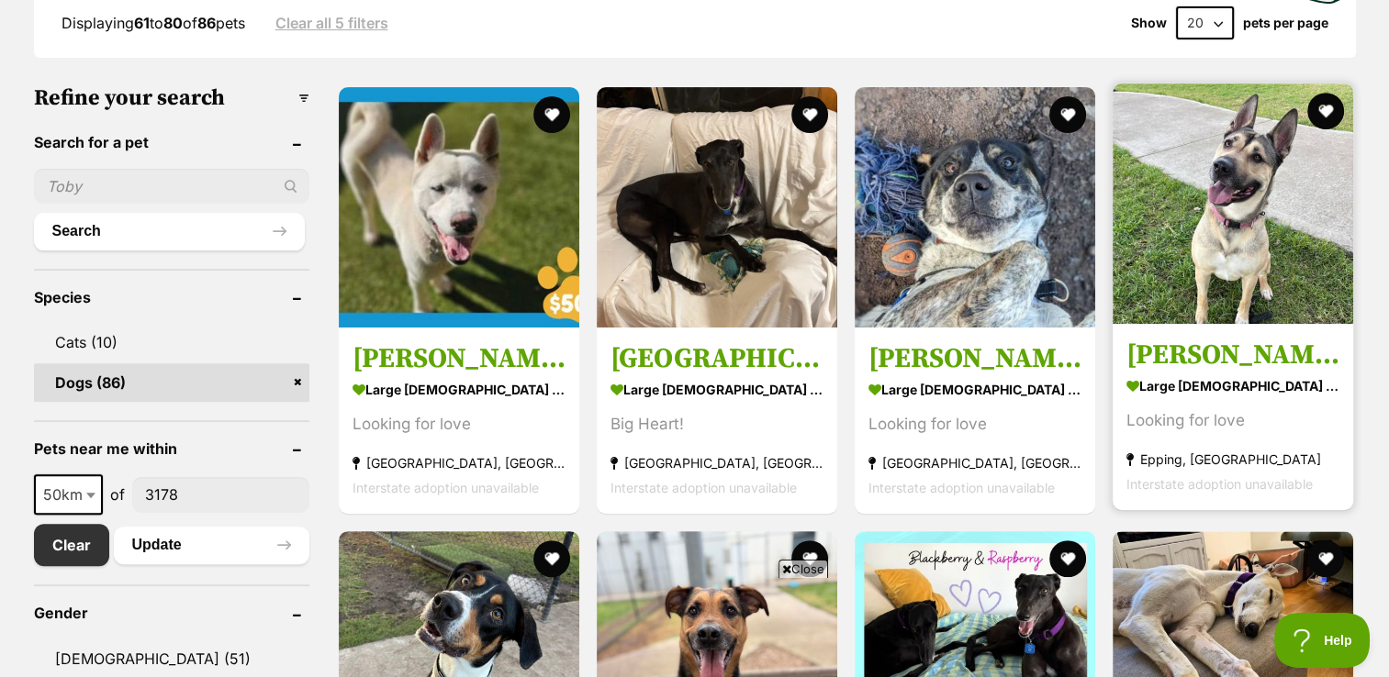
click at [1189, 255] on img at bounding box center [1232, 204] width 240 height 240
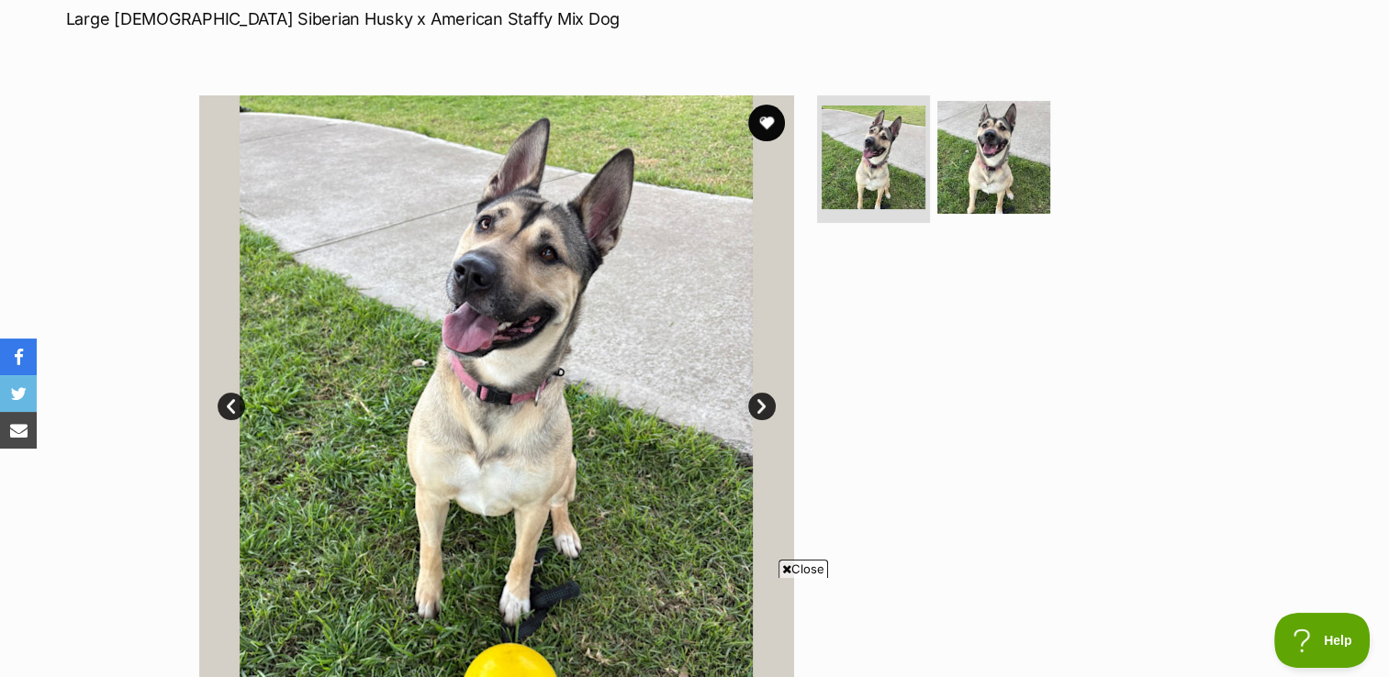
scroll to position [286, 0]
click at [758, 412] on link "Next" at bounding box center [762, 407] width 28 height 28
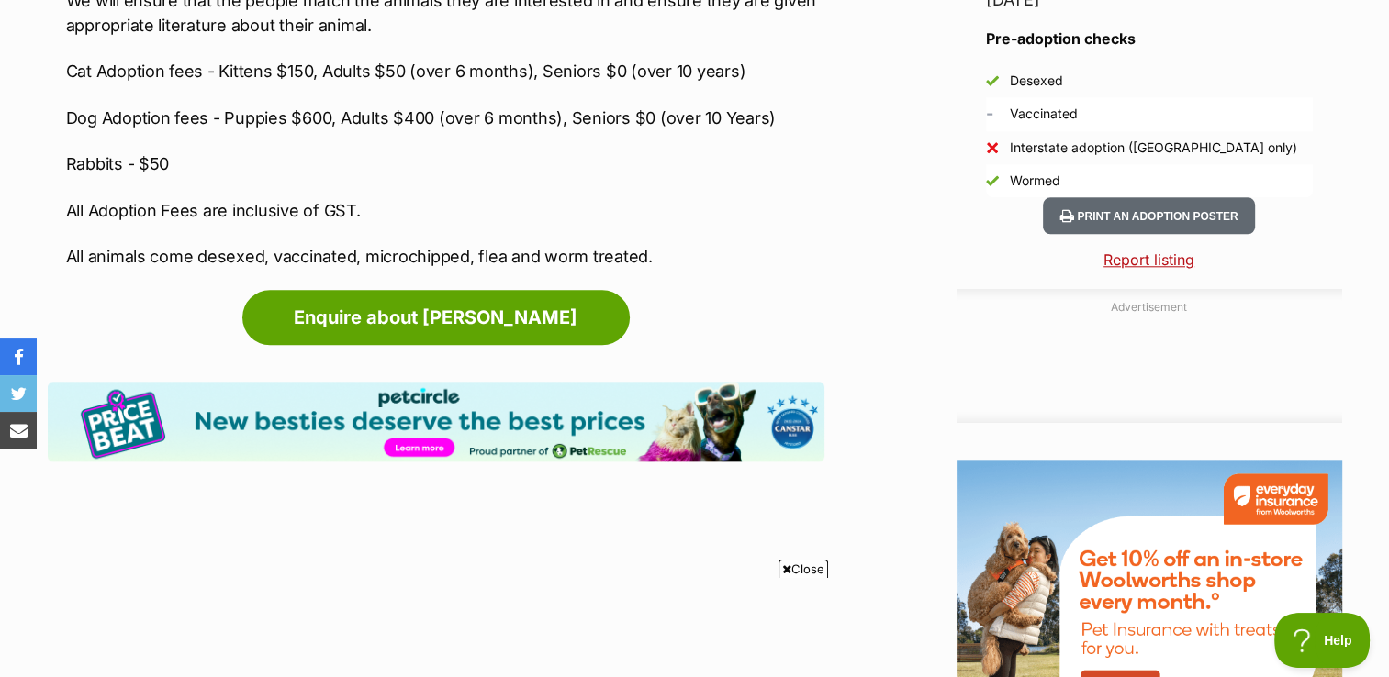
scroll to position [0, 0]
click at [1151, 256] on link "Report listing" at bounding box center [1148, 260] width 385 height 22
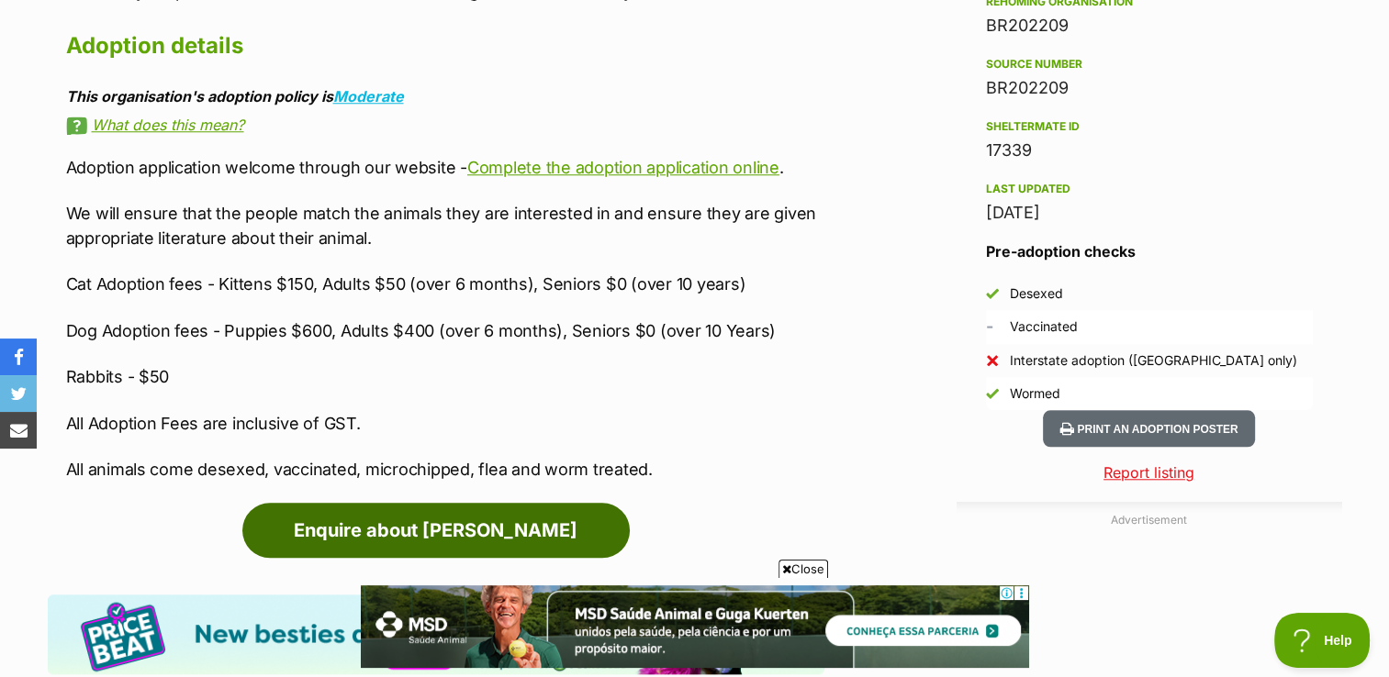
scroll to position [1621, 0]
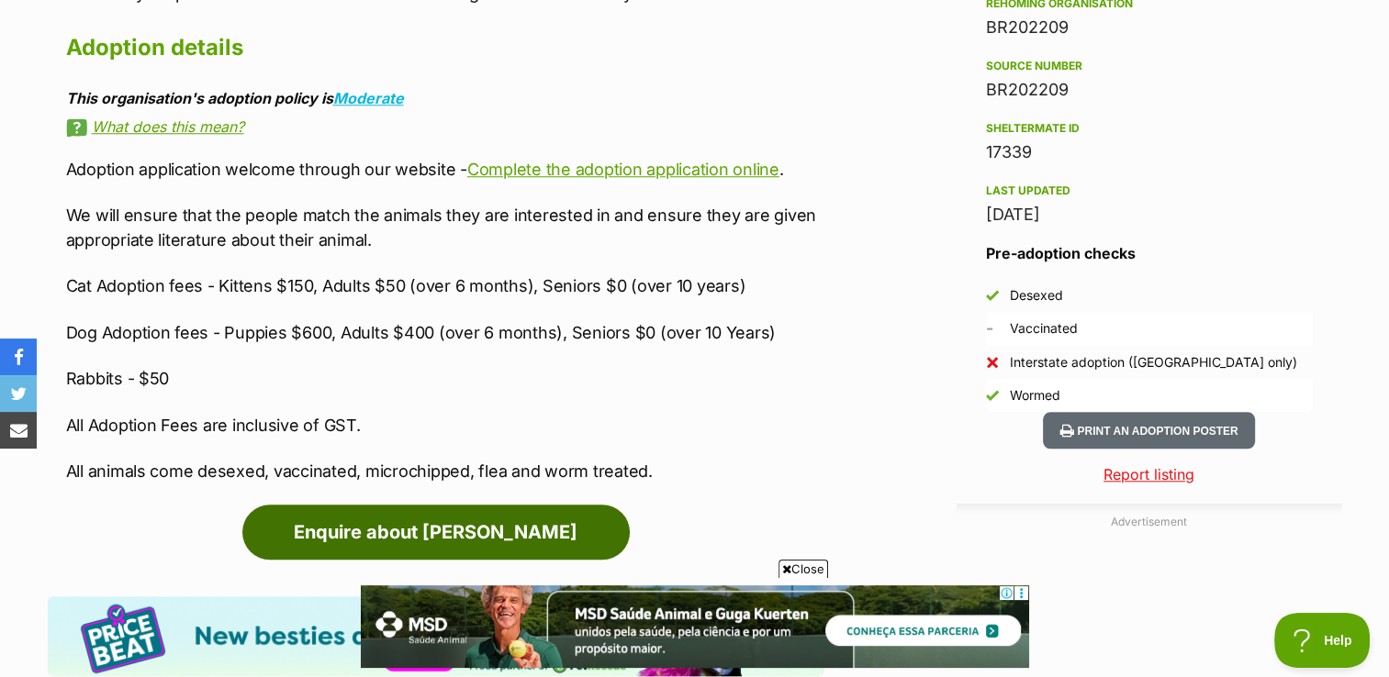
click at [463, 542] on link "Enquire about [PERSON_NAME]" at bounding box center [435, 532] width 387 height 55
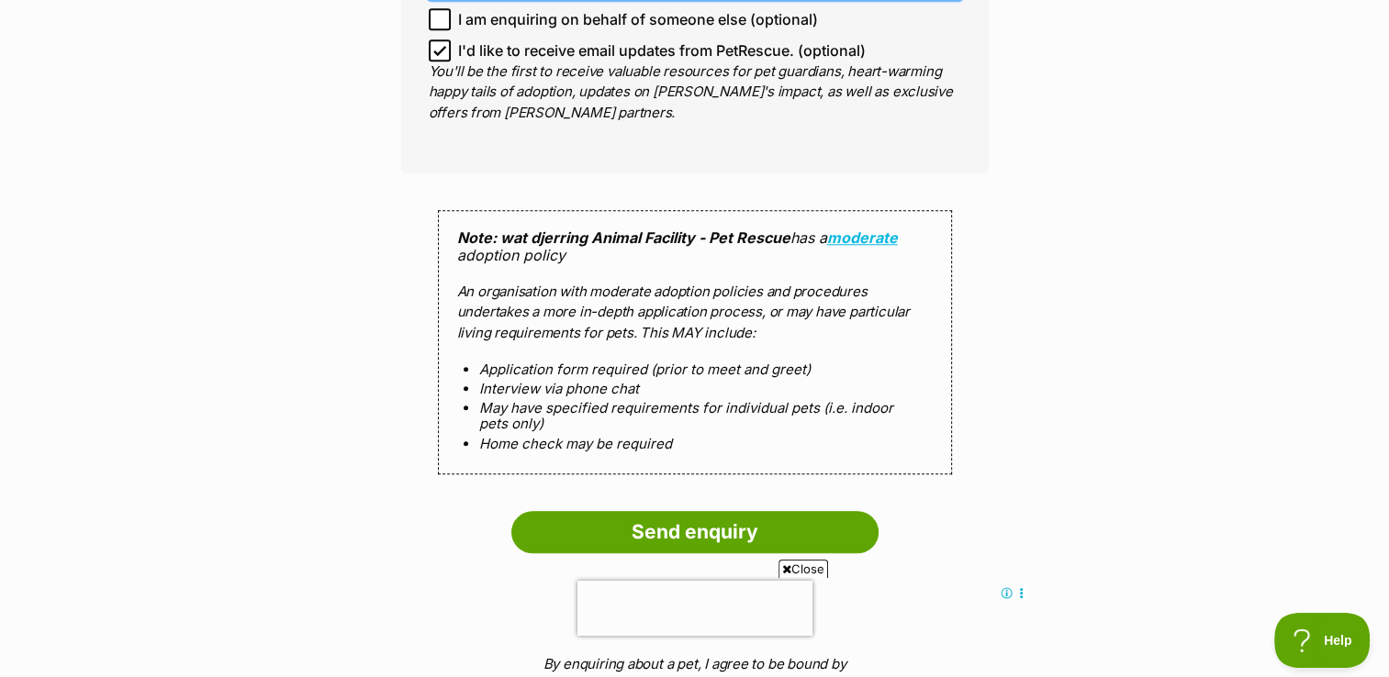
scroll to position [1595, 0]
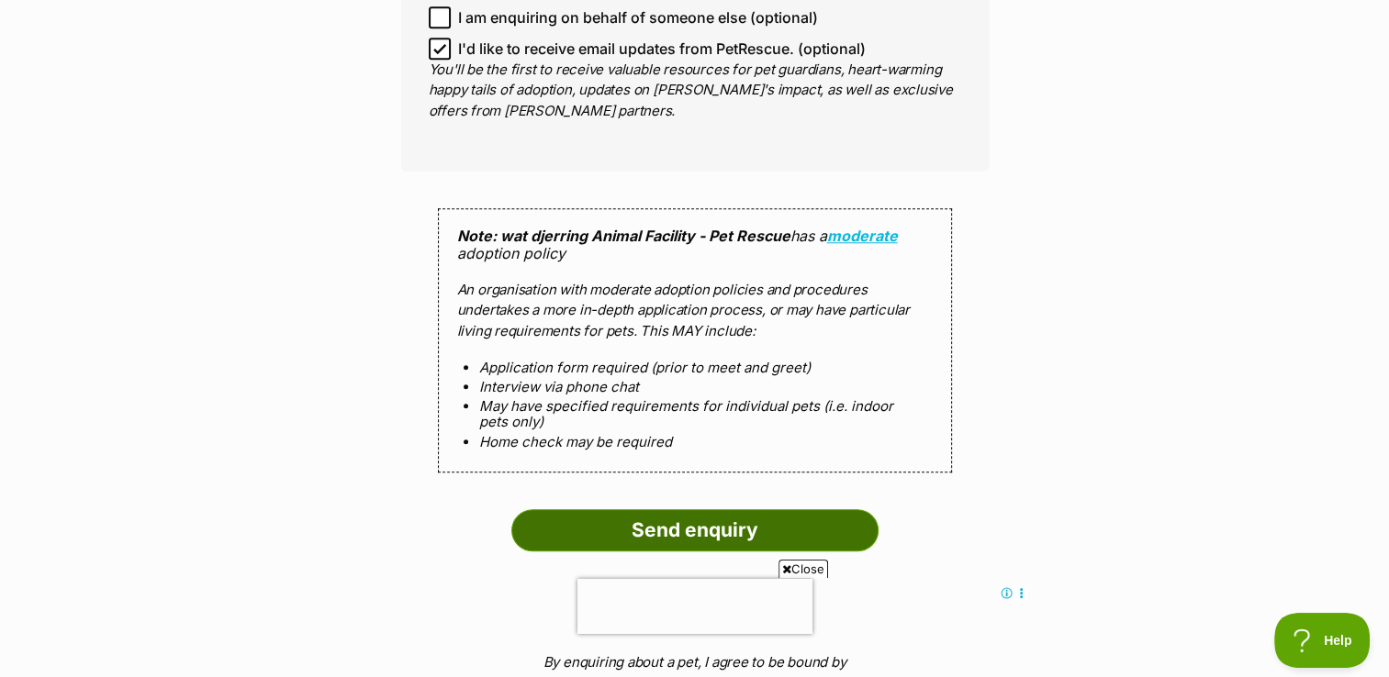
click at [655, 519] on input "Send enquiry" at bounding box center [694, 530] width 367 height 42
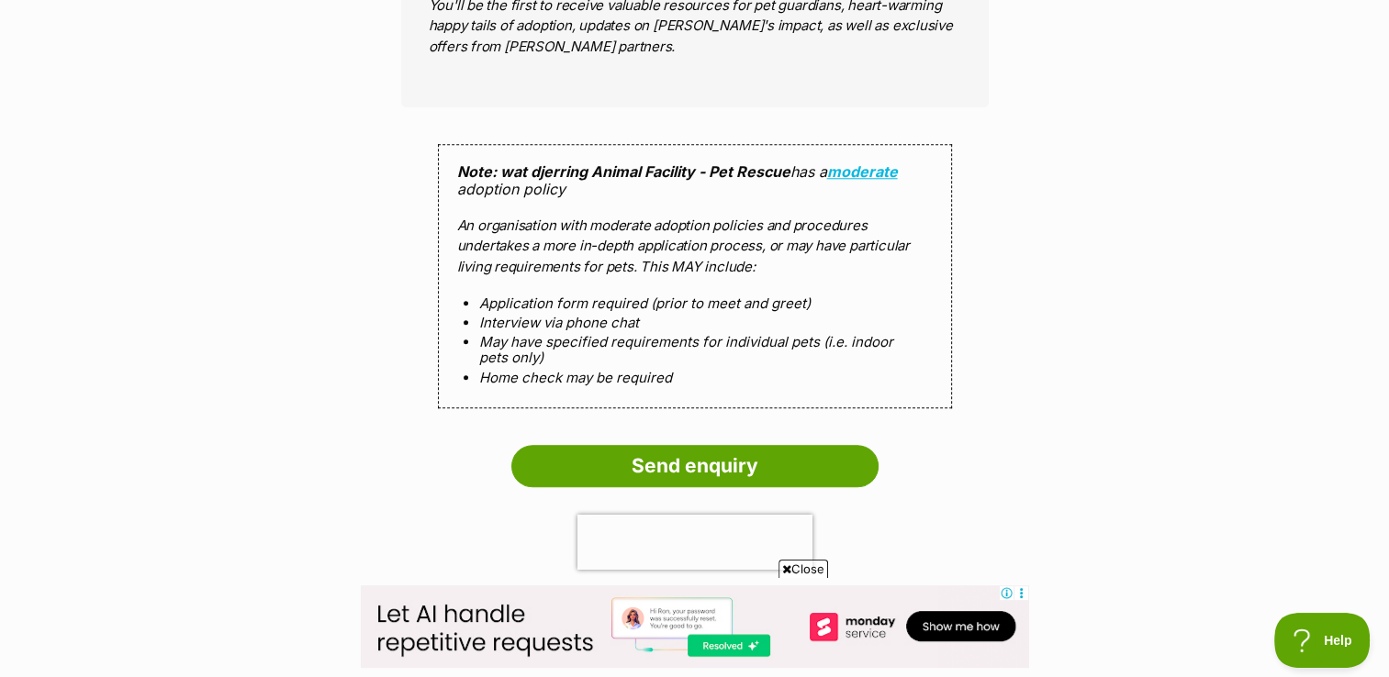
scroll to position [1795, 0]
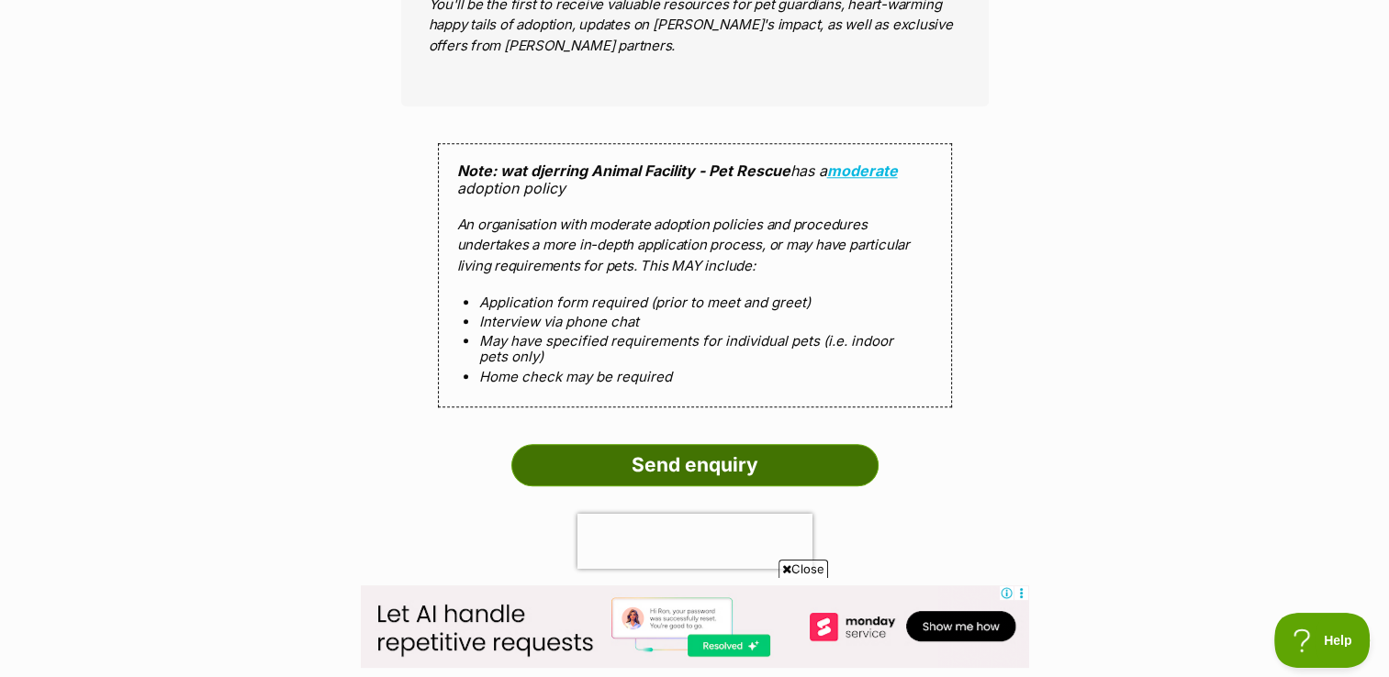
click at [738, 446] on input "Send enquiry" at bounding box center [694, 465] width 367 height 42
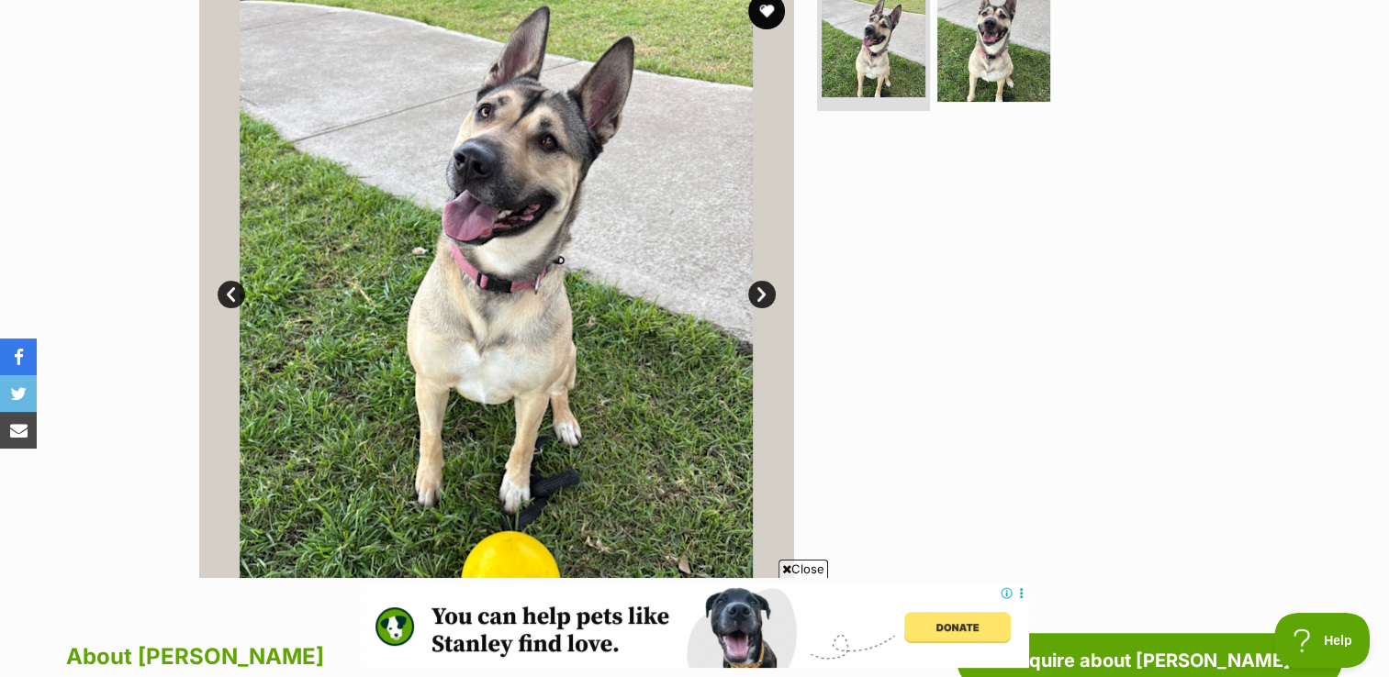
scroll to position [400, 0]
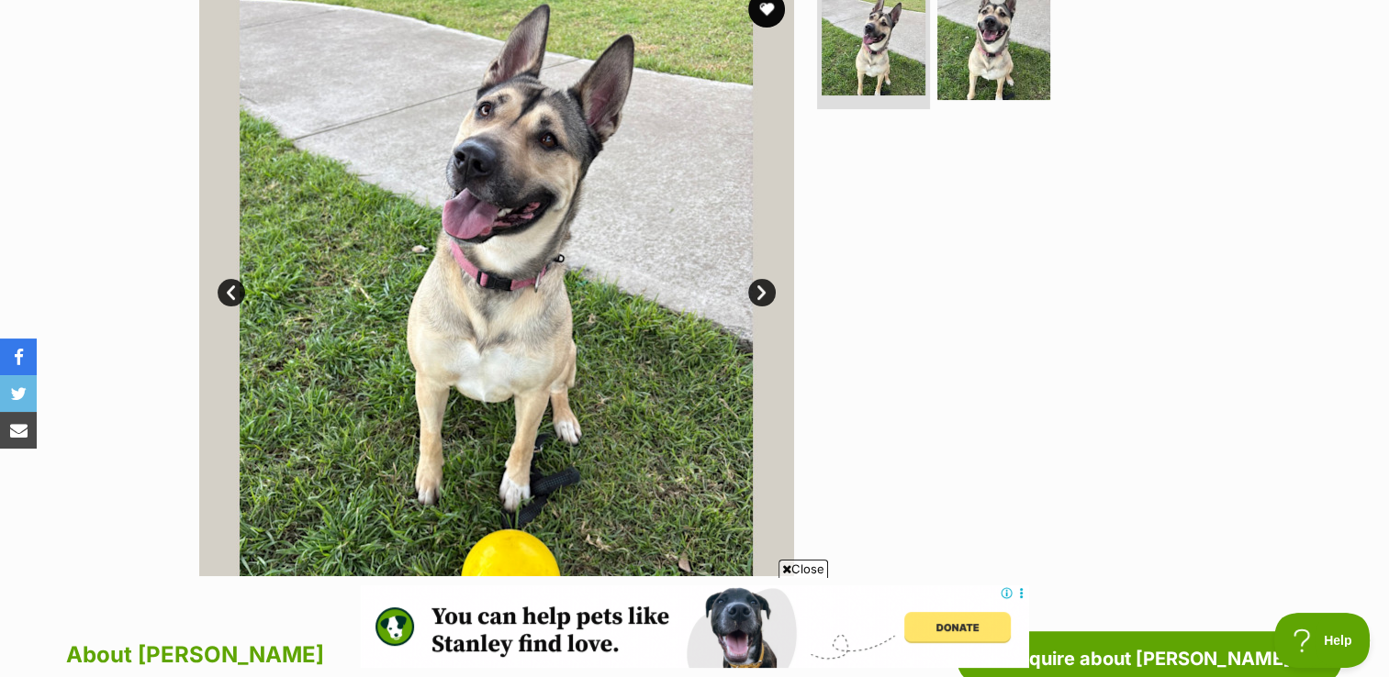
click at [800, 570] on span "Close" at bounding box center [803, 569] width 50 height 18
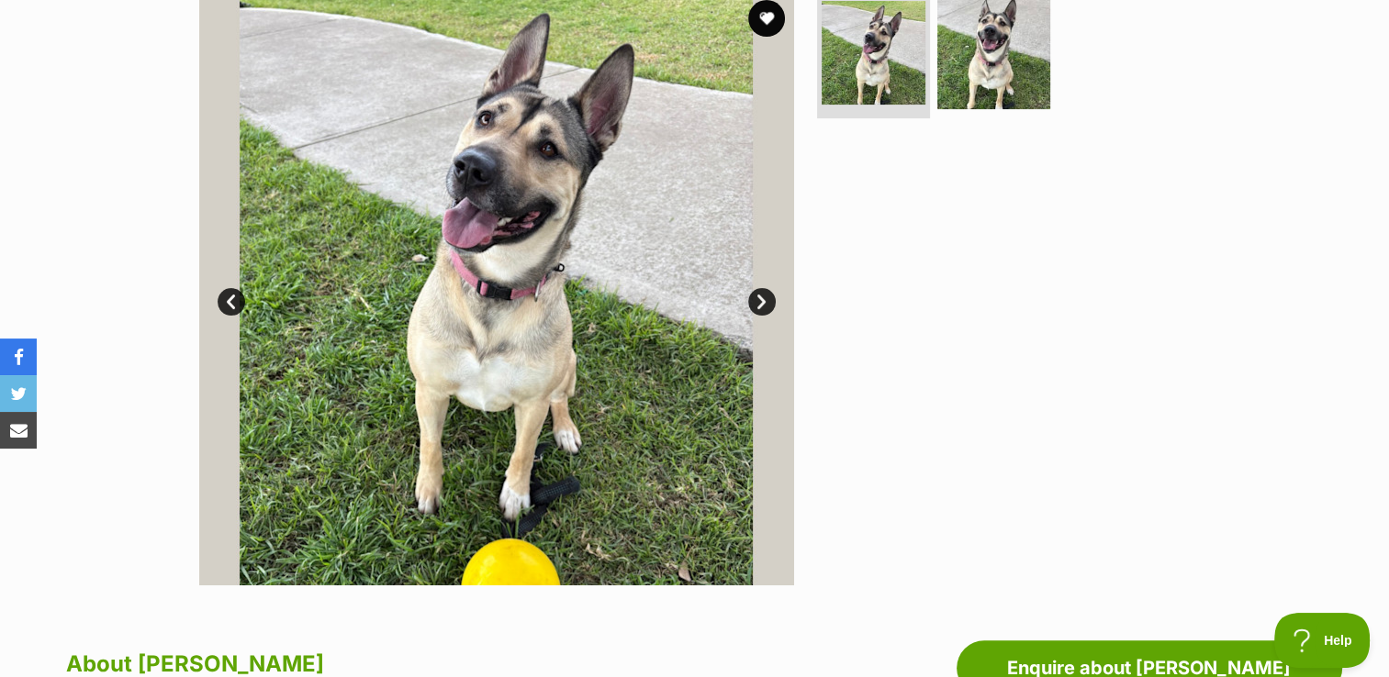
scroll to position [406, 0]
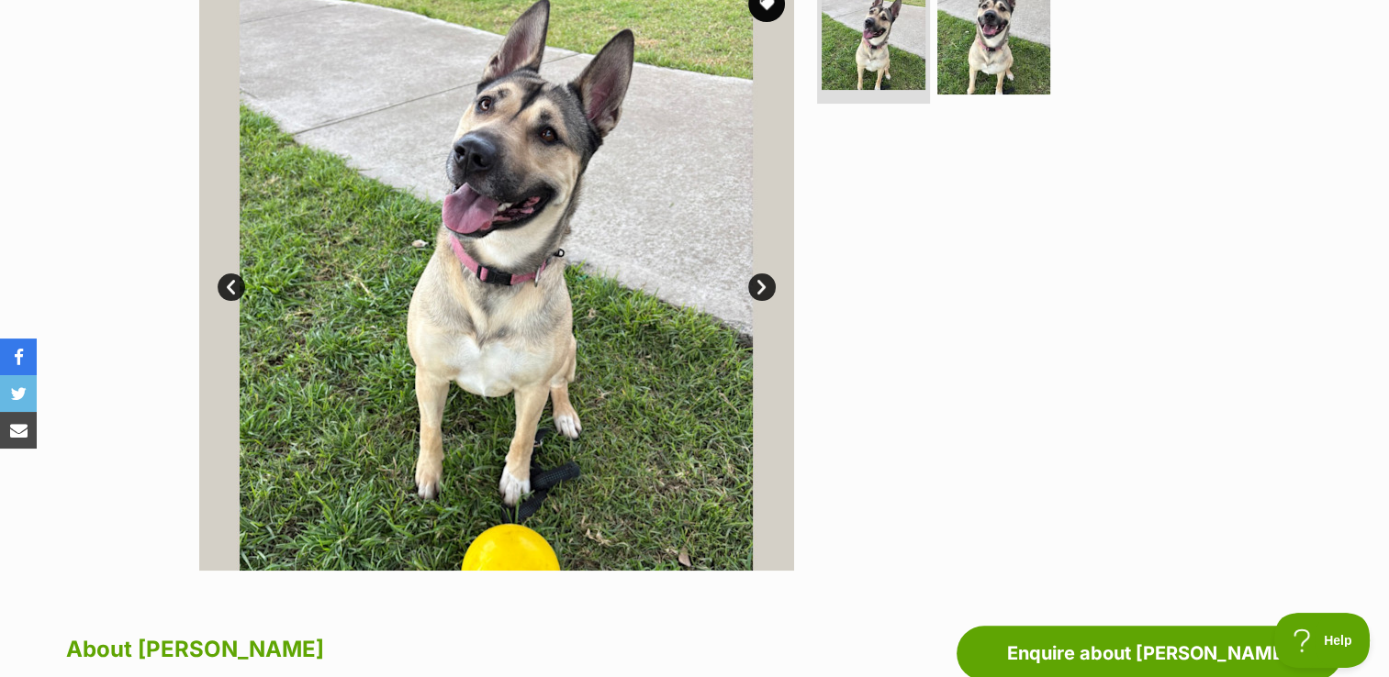
click at [764, 286] on link "Next" at bounding box center [762, 288] width 28 height 28
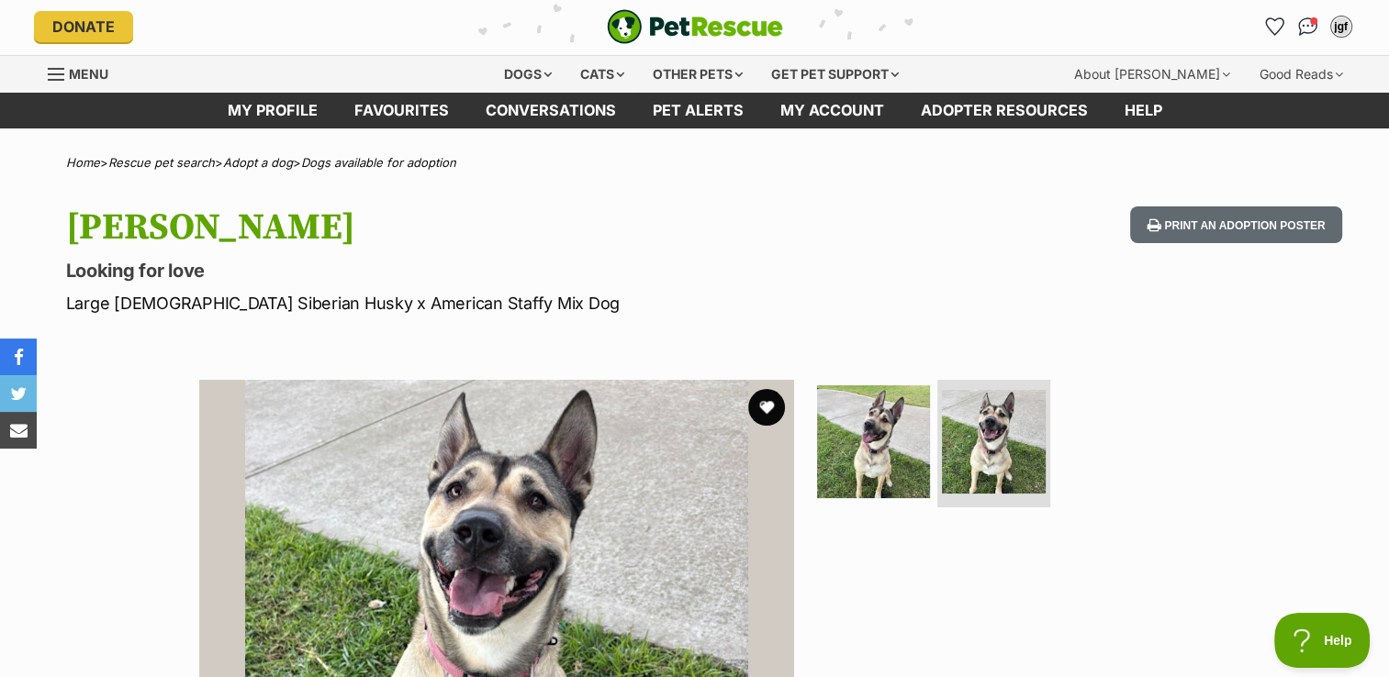
scroll to position [0, 0]
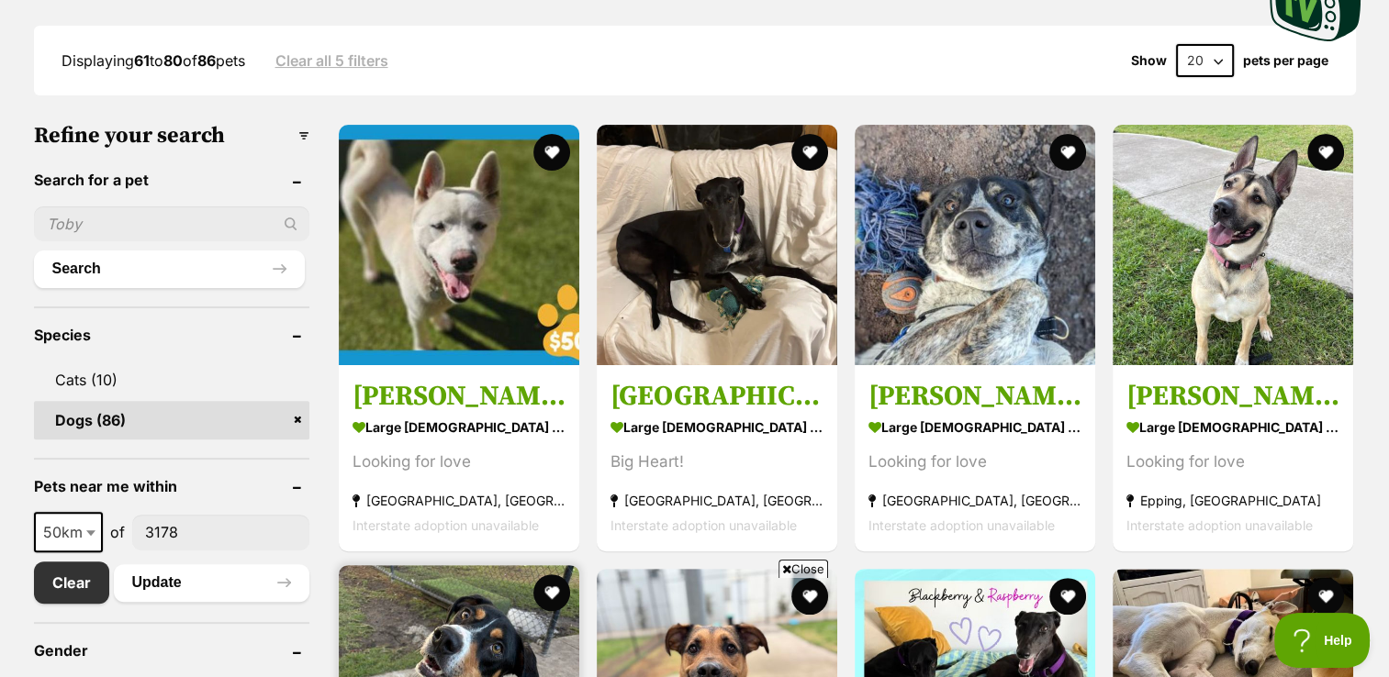
scroll to position [463, 0]
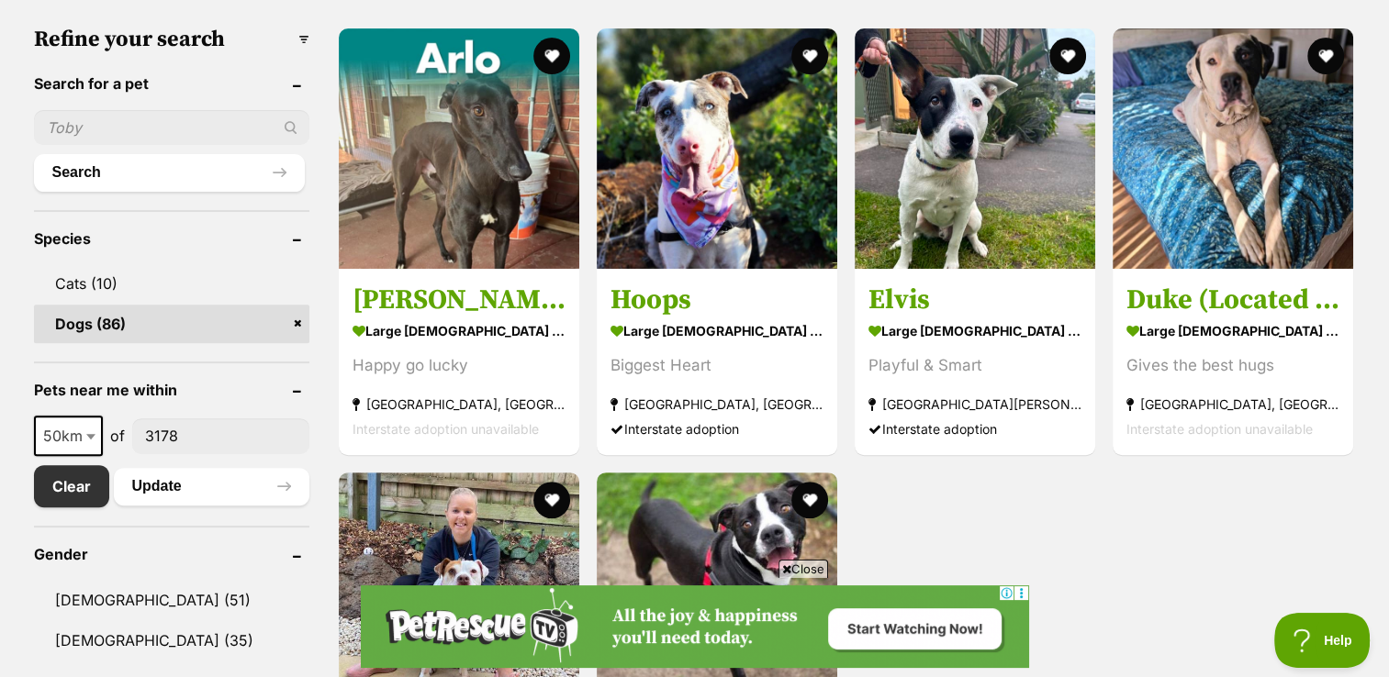
scroll to position [575, 0]
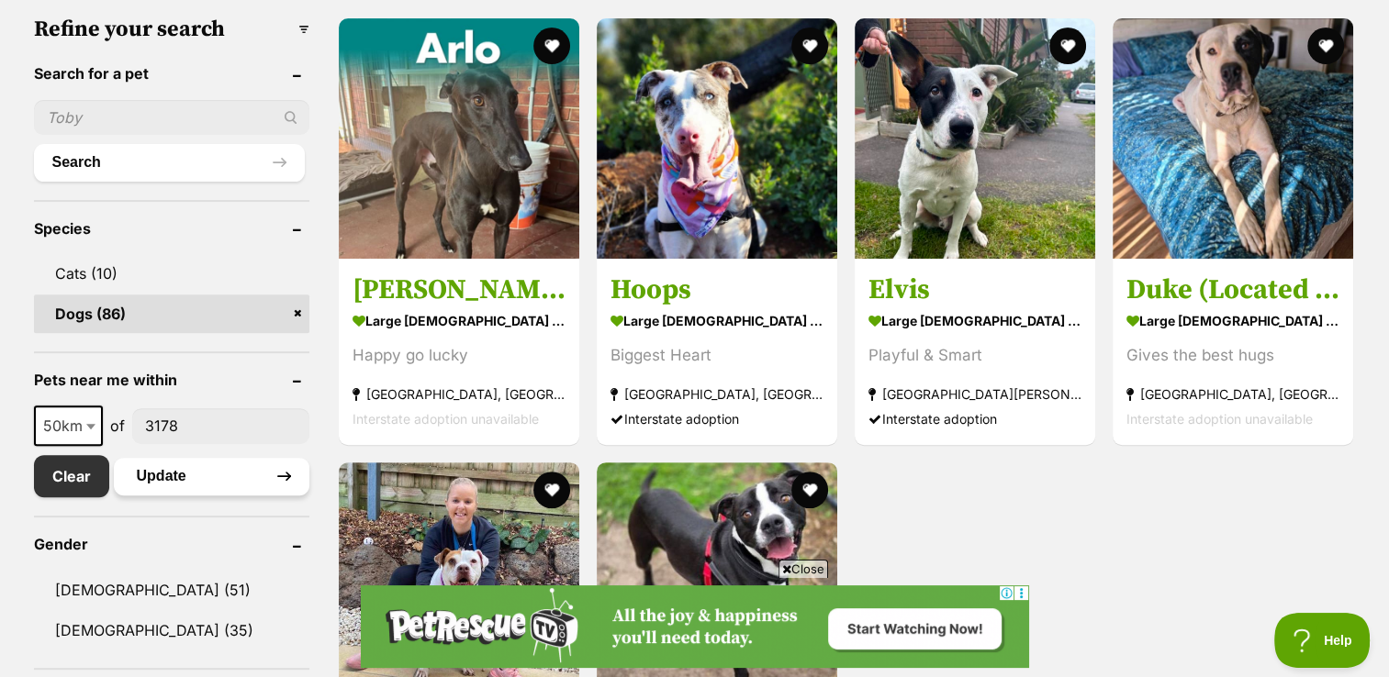
click at [296, 469] on button "Update" at bounding box center [211, 476] width 195 height 37
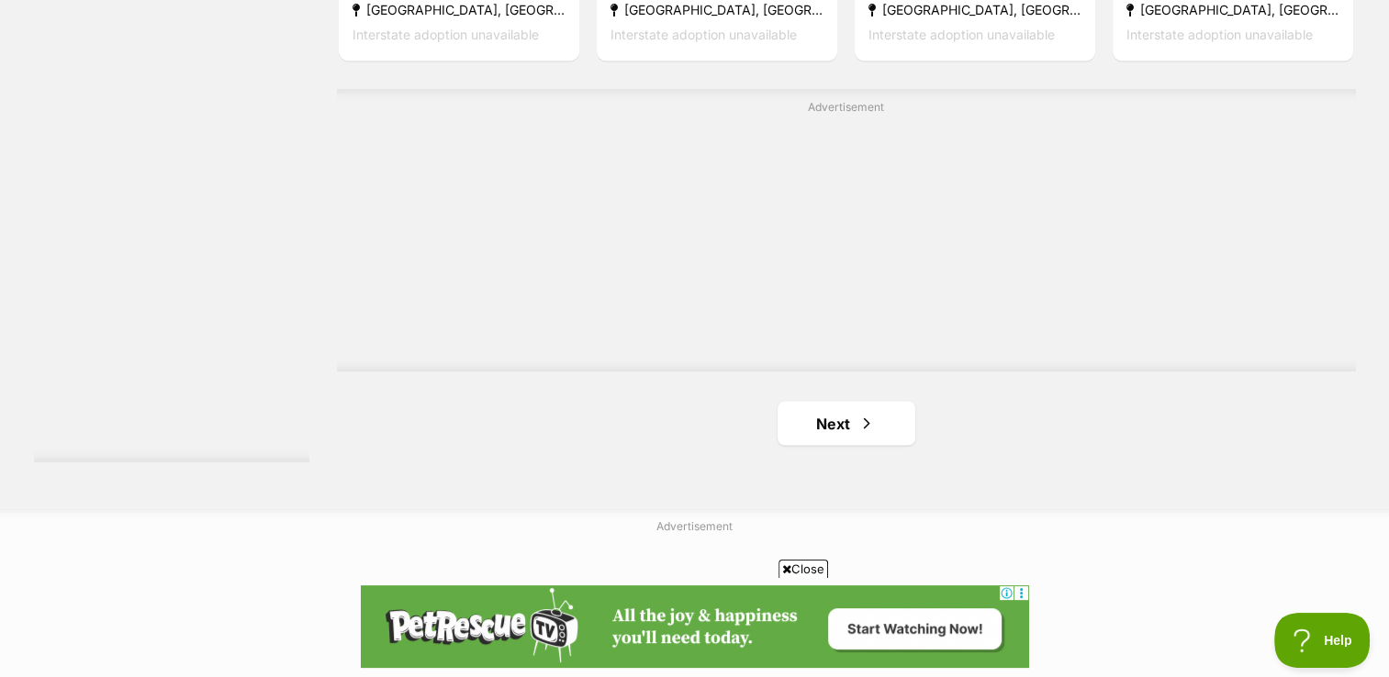
scroll to position [3252, 0]
click at [814, 426] on link "Next" at bounding box center [846, 422] width 138 height 44
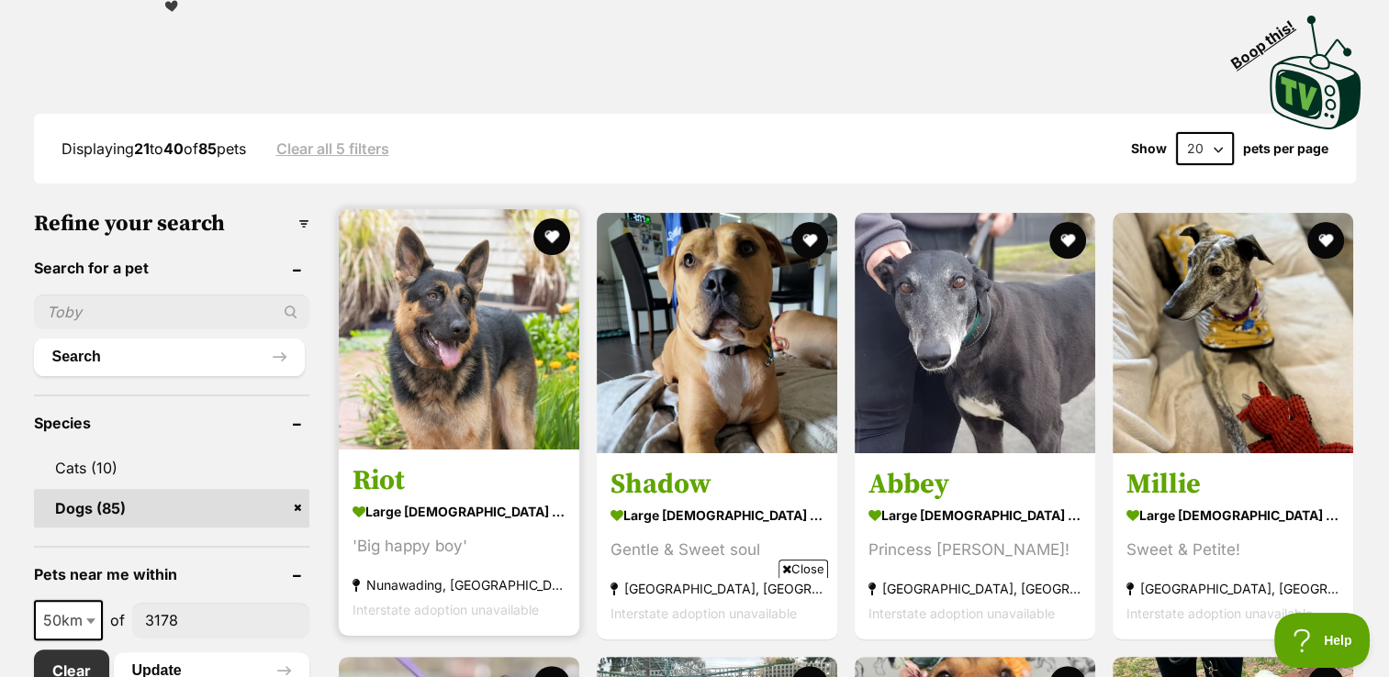
click at [457, 409] on img at bounding box center [459, 329] width 240 height 240
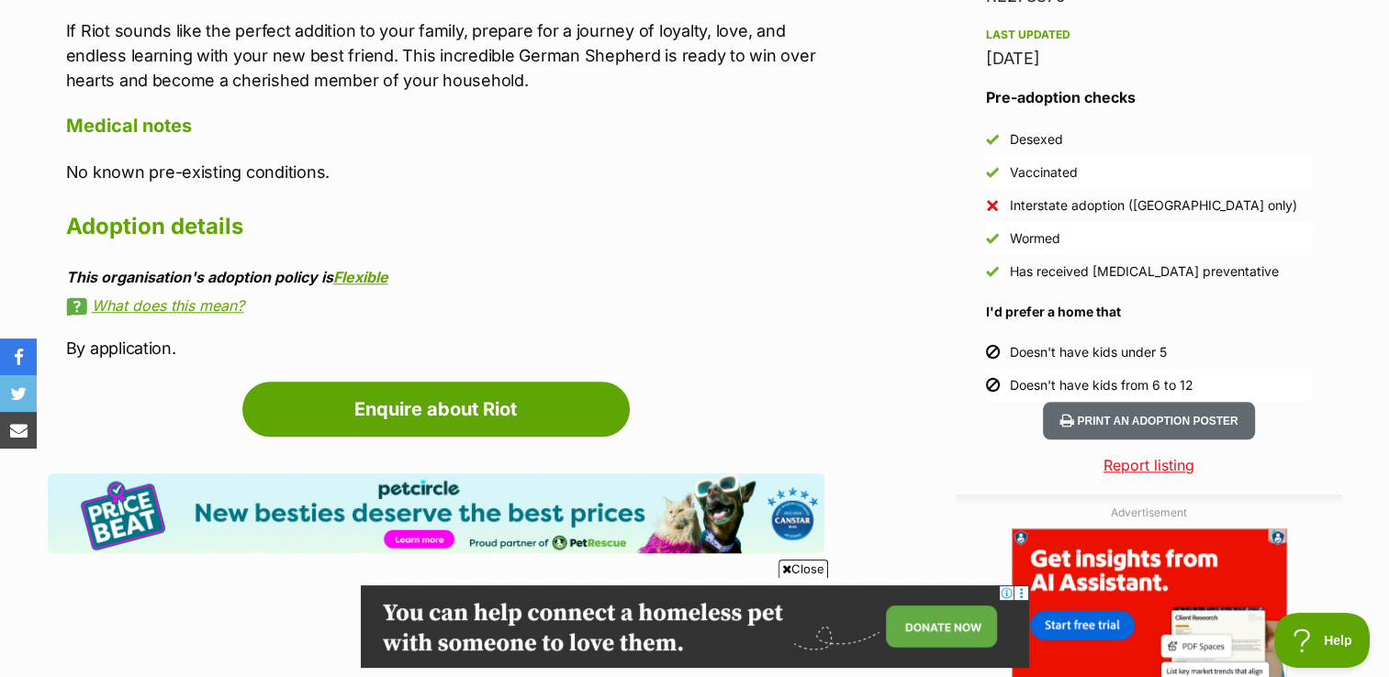
scroll to position [1590, 0]
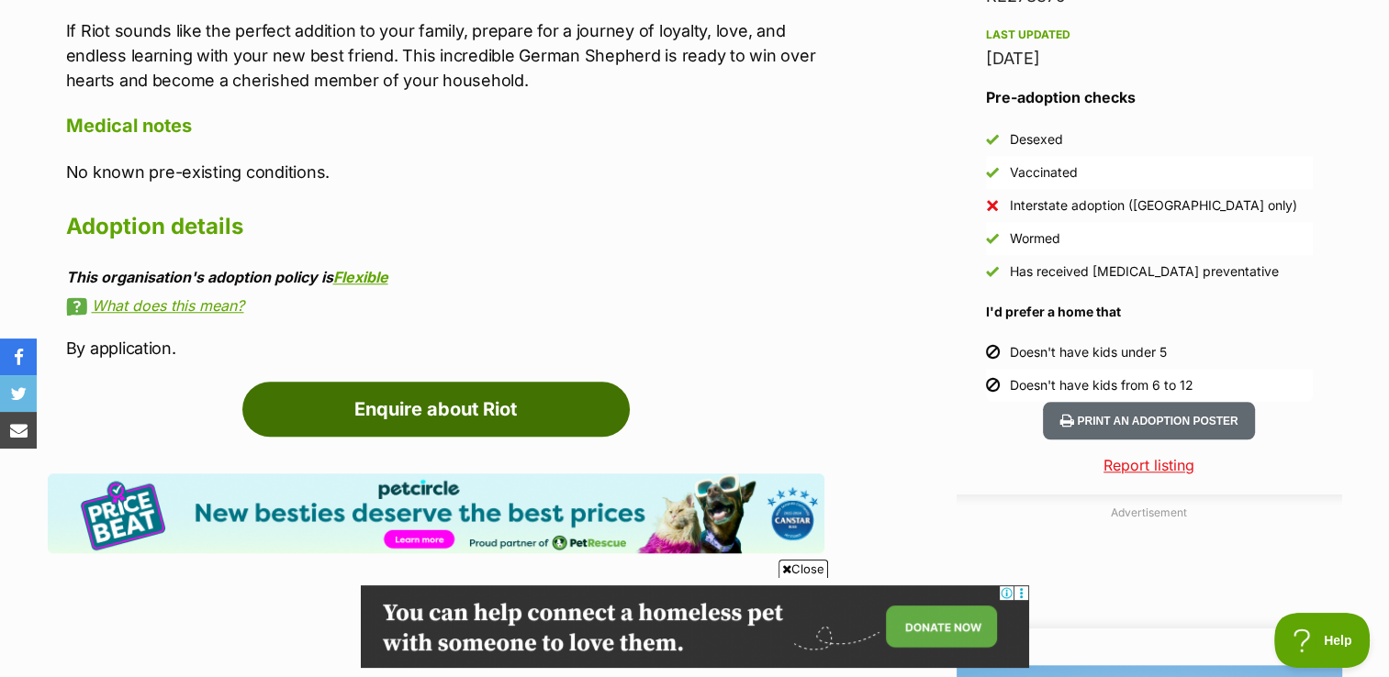
click at [452, 391] on link "Enquire about Riot" at bounding box center [435, 409] width 387 height 55
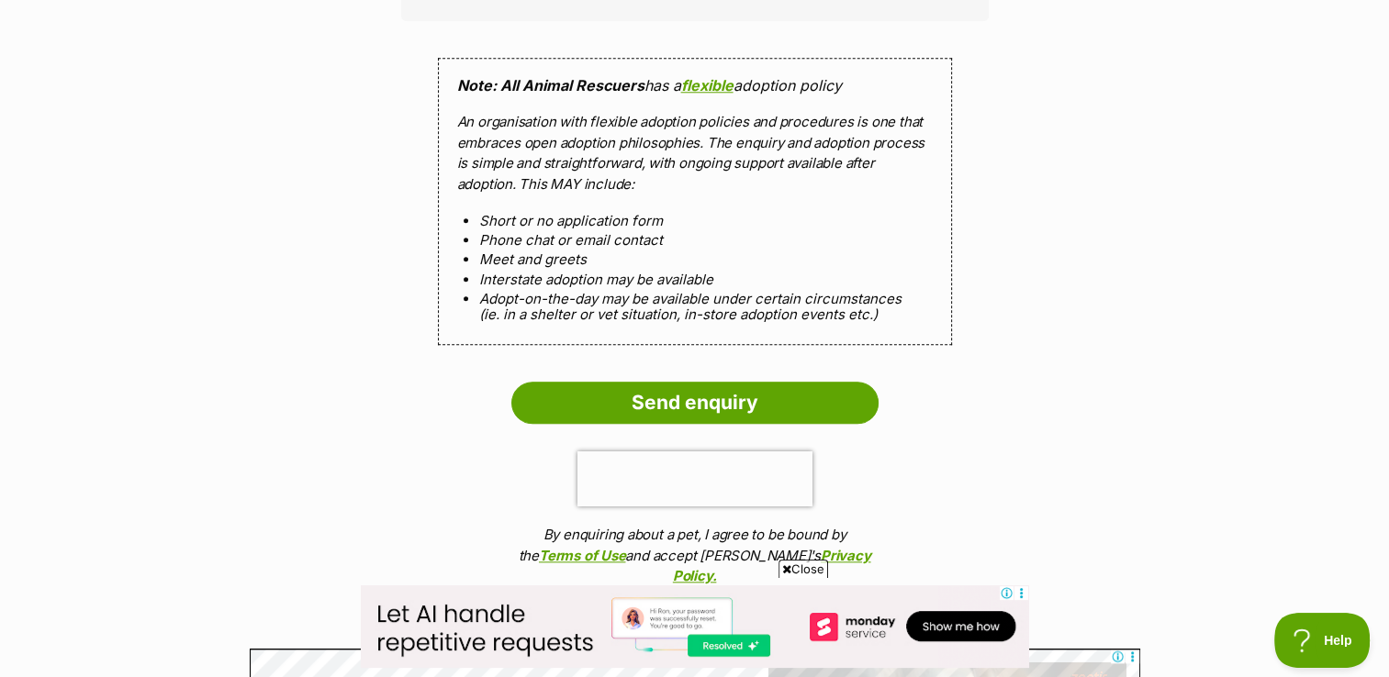
scroll to position [1799, 0]
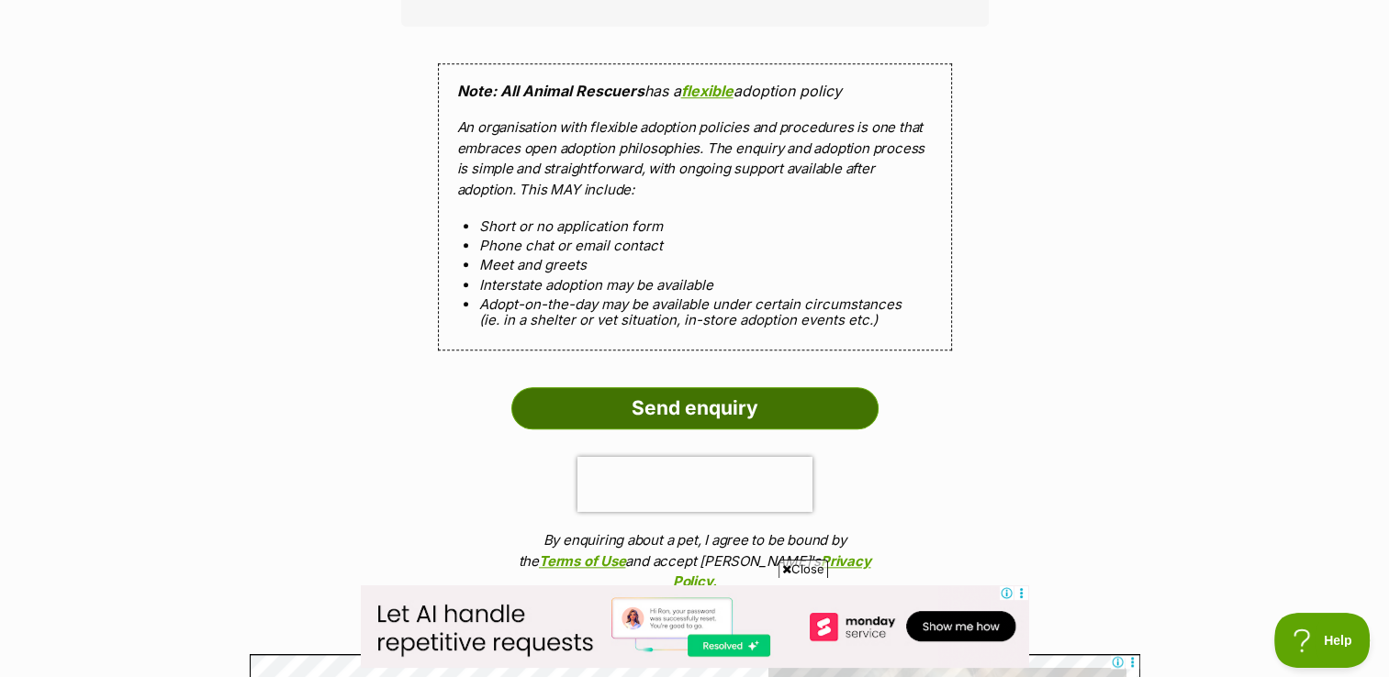
click at [673, 405] on input "Send enquiry" at bounding box center [694, 408] width 367 height 42
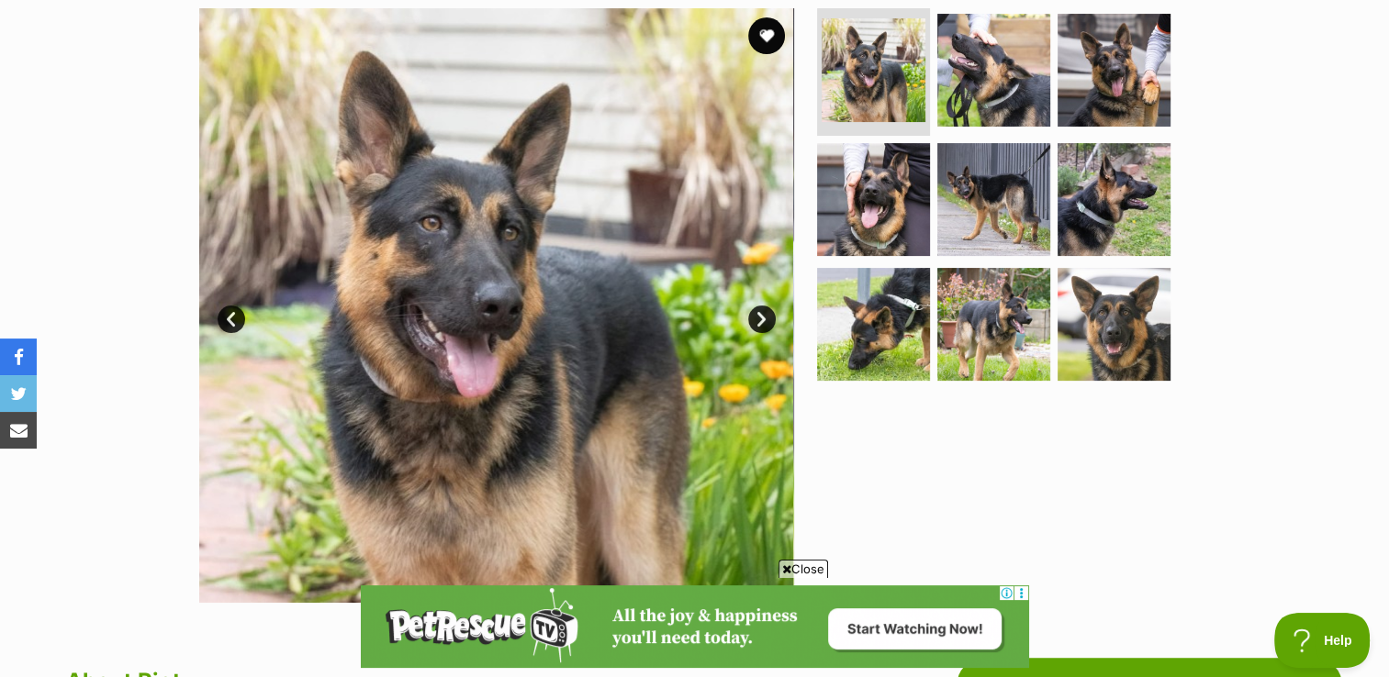
scroll to position [374, 0]
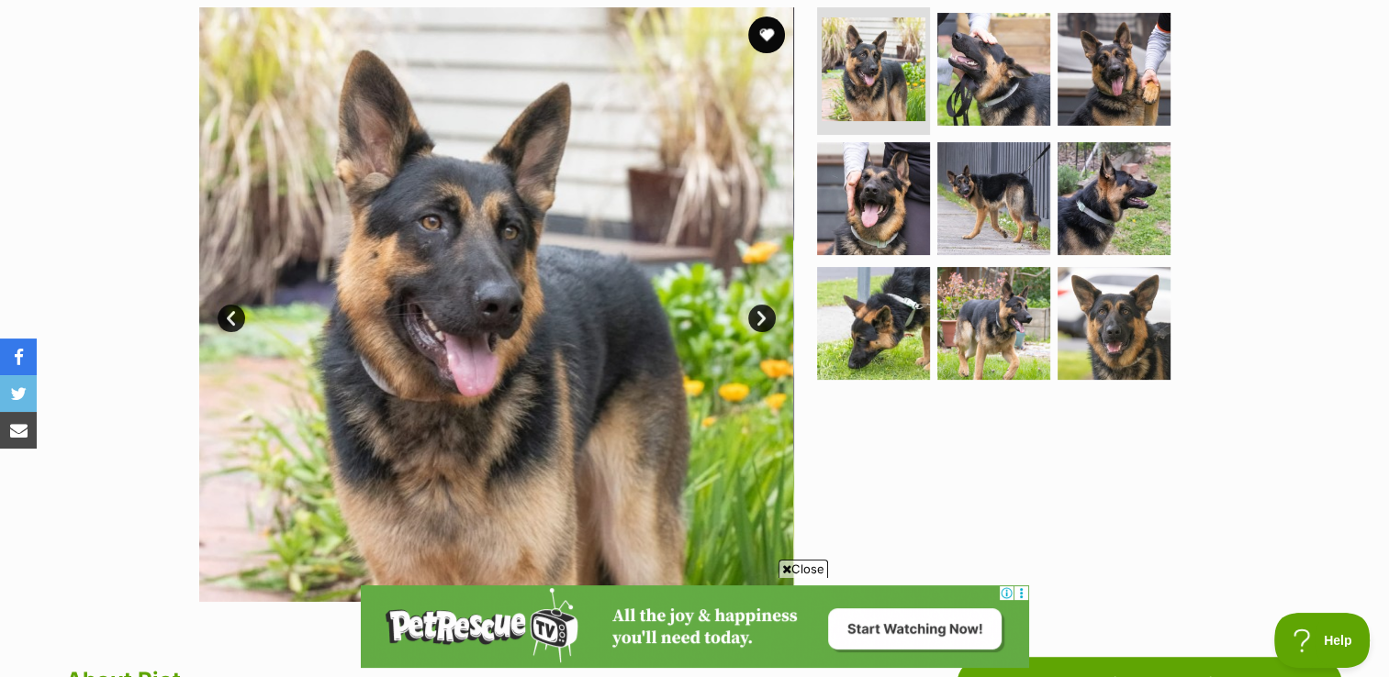
click at [793, 572] on span "Close" at bounding box center [803, 569] width 50 height 18
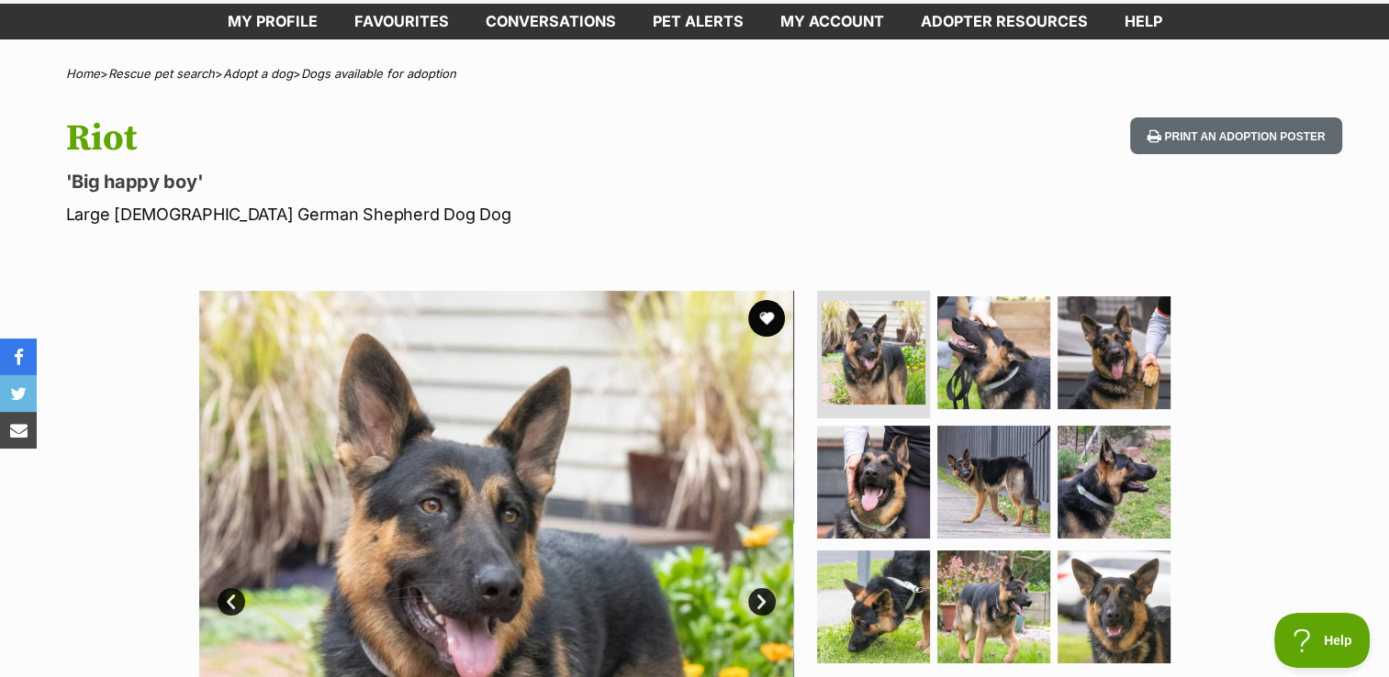
scroll to position [0, 0]
